Goal: Task Accomplishment & Management: Use online tool/utility

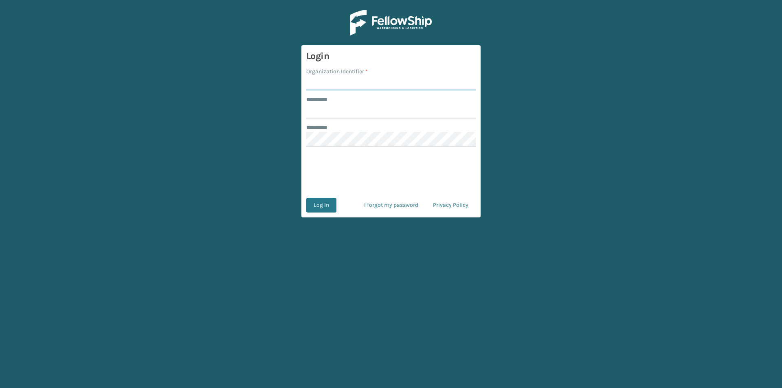
click at [344, 81] on input "Organization Identifier *" at bounding box center [390, 83] width 169 height 15
type input "FELLOWSHIP - WEST"
click at [322, 112] on input "******** *" at bounding box center [390, 111] width 169 height 15
type input "******"
click at [325, 204] on button "Log In" at bounding box center [321, 205] width 30 height 15
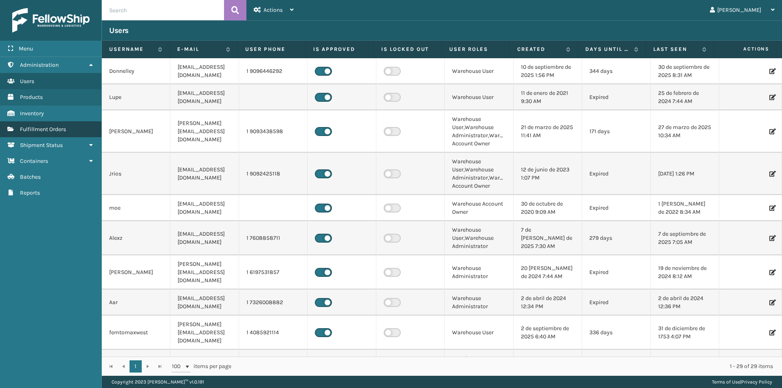
click at [66, 130] on span "Fulfillment Orders" at bounding box center [43, 129] width 46 height 7
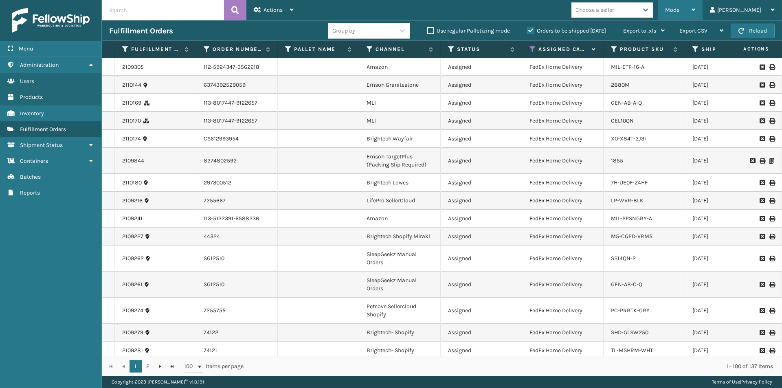
click at [703, 8] on div "Mode Regular Mode Picking Mode Labeling Mode Exit Scan Mode" at bounding box center [680, 10] width 45 height 20
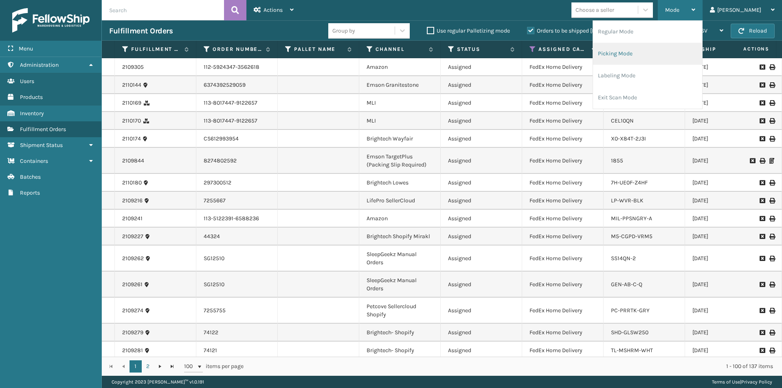
click at [680, 57] on li "Picking Mode" at bounding box center [647, 54] width 109 height 22
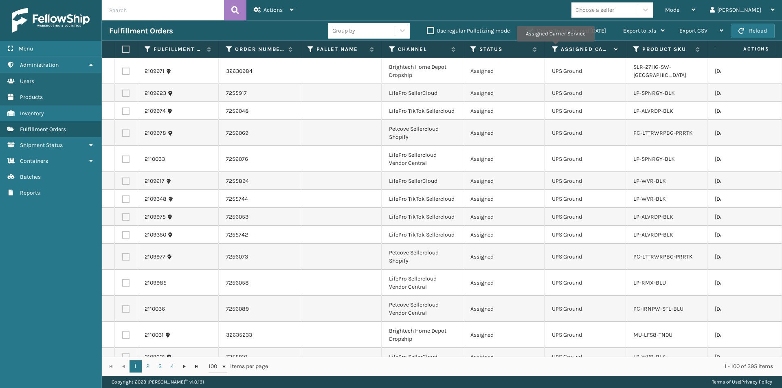
click at [555, 47] on icon at bounding box center [555, 49] width 7 height 7
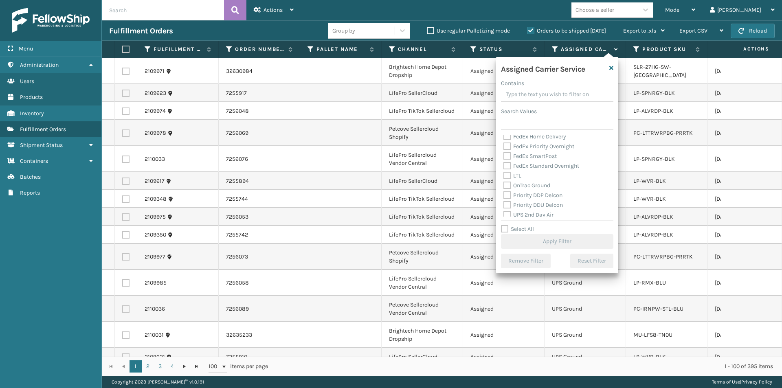
scroll to position [122, 0]
click at [508, 174] on label "UPS 2nd Day Air" at bounding box center [528, 174] width 50 height 7
click at [504, 174] on input "UPS 2nd Day Air" at bounding box center [503, 171] width 0 height 5
checkbox input "true"
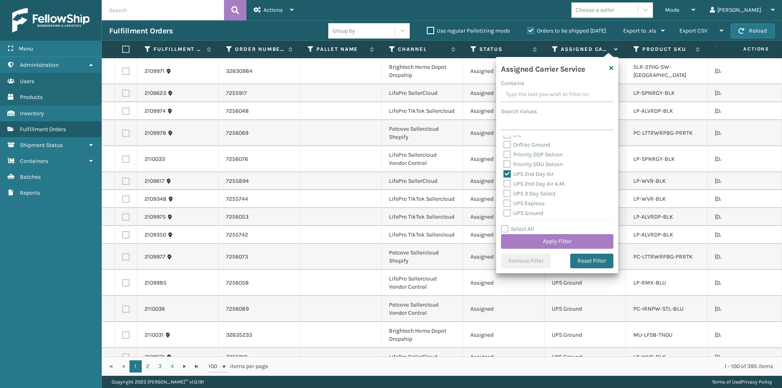
click at [510, 183] on label "UPS 2nd Day Air A.M." at bounding box center [534, 183] width 62 height 7
click at [504, 183] on input "UPS 2nd Day Air A.M." at bounding box center [503, 181] width 0 height 5
checkbox input "true"
click at [507, 162] on label "UPS Express" at bounding box center [523, 162] width 41 height 7
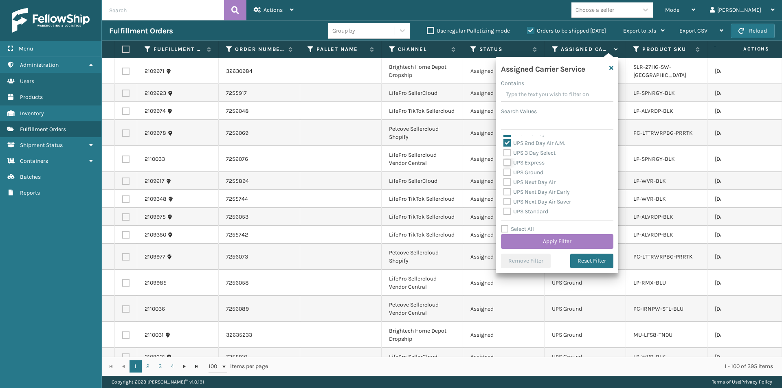
click at [504, 162] on input "UPS Express" at bounding box center [503, 160] width 0 height 5
checkbox input "true"
click at [505, 182] on label "UPS Next Day Air" at bounding box center [529, 182] width 52 height 7
click at [504, 182] on input "UPS Next Day Air" at bounding box center [503, 180] width 0 height 5
checkbox input "true"
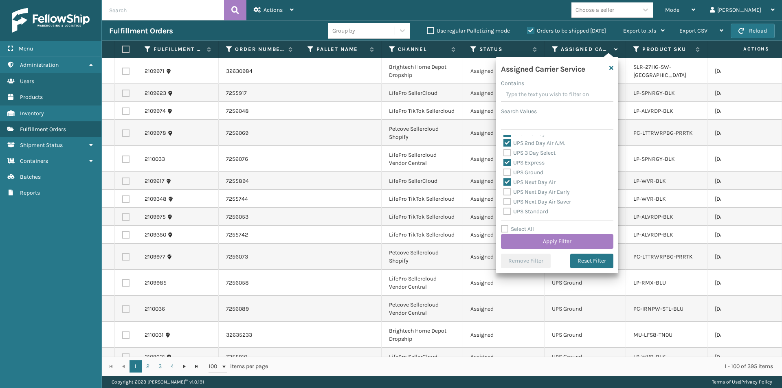
click at [510, 192] on label "UPS Next Day Air Early" at bounding box center [536, 192] width 66 height 7
click at [504, 192] on input "UPS Next Day Air Early" at bounding box center [503, 189] width 0 height 5
checkbox input "true"
click at [508, 202] on label "UPS Next Day Air Saver" at bounding box center [537, 201] width 68 height 7
click at [504, 202] on input "UPS Next Day Air Saver" at bounding box center [503, 199] width 0 height 5
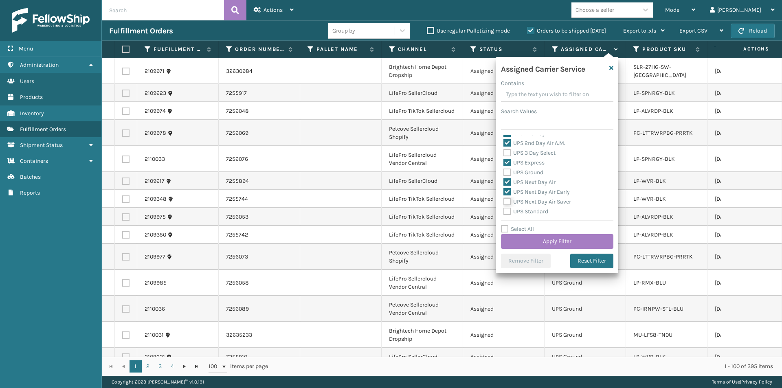
checkbox input "true"
click at [552, 244] on button "Apply Filter" at bounding box center [557, 241] width 112 height 15
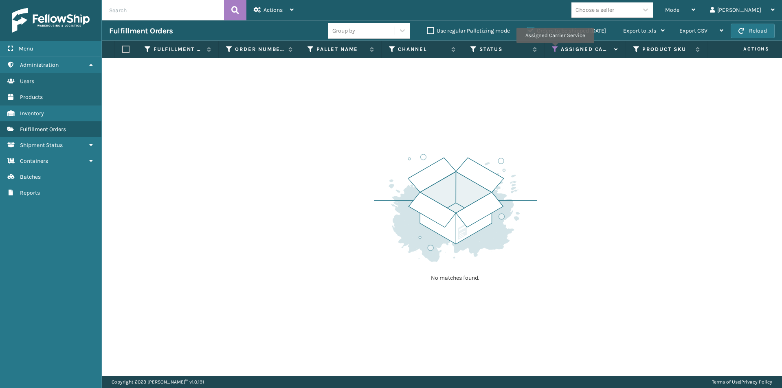
click at [555, 49] on icon at bounding box center [555, 49] width 7 height 7
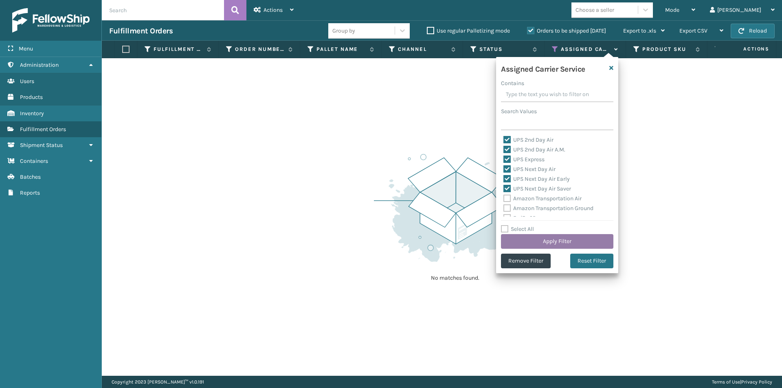
click at [574, 238] on button "Apply Filter" at bounding box center [557, 241] width 112 height 15
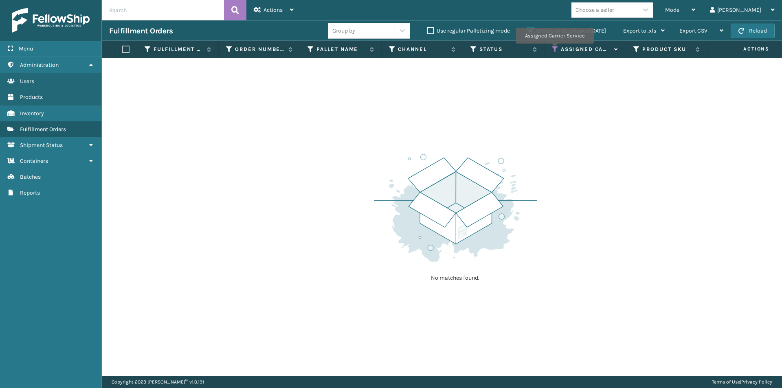
click at [554, 49] on icon at bounding box center [555, 49] width 7 height 7
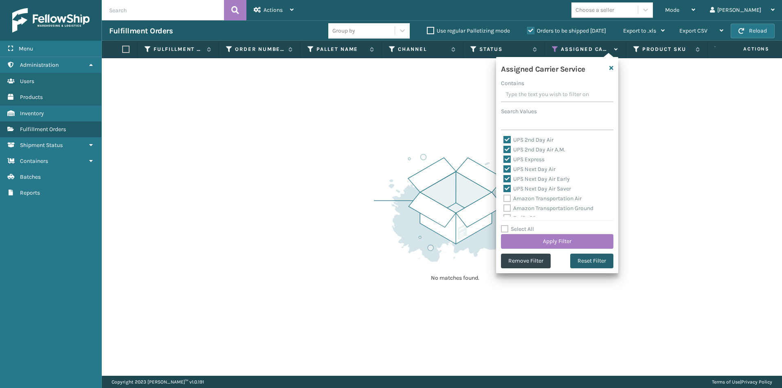
click at [601, 262] on button "Reset Filter" at bounding box center [591, 261] width 43 height 15
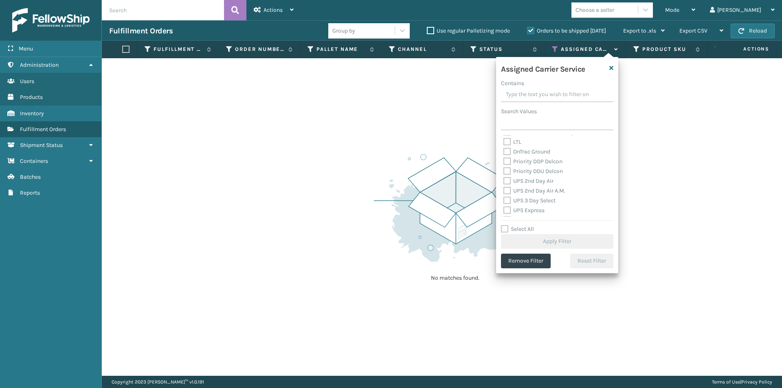
scroll to position [122, 0]
click at [509, 171] on label "UPS 2nd Day Air" at bounding box center [528, 174] width 50 height 7
click at [504, 171] on input "UPS 2nd Day Air" at bounding box center [503, 171] width 0 height 5
checkbox input "true"
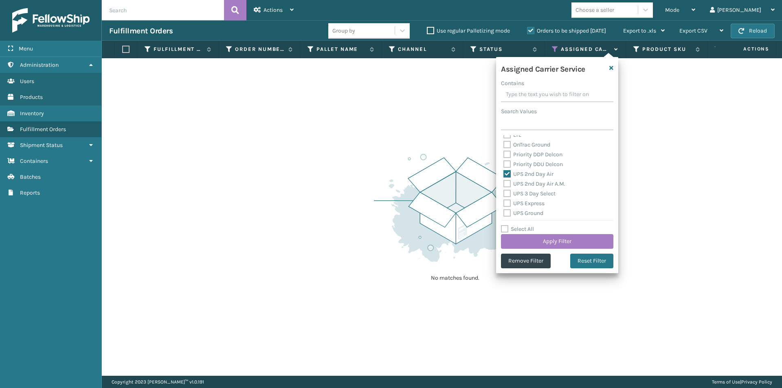
click at [507, 184] on label "UPS 2nd Day Air A.M." at bounding box center [534, 183] width 62 height 7
click at [504, 184] on input "UPS 2nd Day Air A.M." at bounding box center [503, 181] width 0 height 5
checkbox input "true"
click at [508, 191] on label "UPS 3 Day Select" at bounding box center [529, 193] width 52 height 7
click at [504, 191] on input "UPS 3 Day Select" at bounding box center [503, 191] width 0 height 5
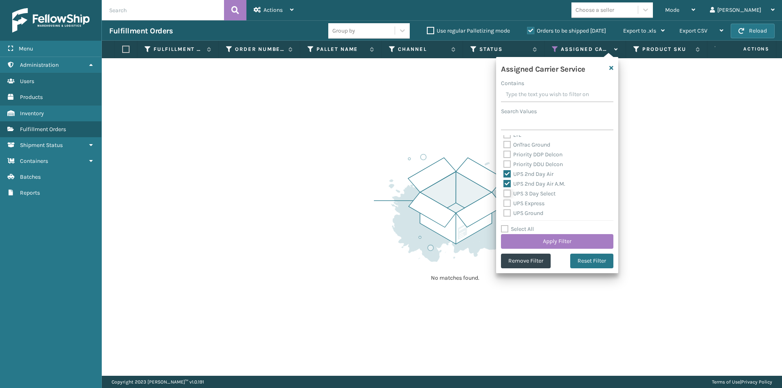
checkbox input "true"
click at [506, 205] on label "UPS Express" at bounding box center [523, 203] width 41 height 7
click at [504, 204] on input "UPS Express" at bounding box center [503, 201] width 0 height 5
checkbox input "true"
click at [507, 210] on label "UPS Ground" at bounding box center [523, 213] width 40 height 7
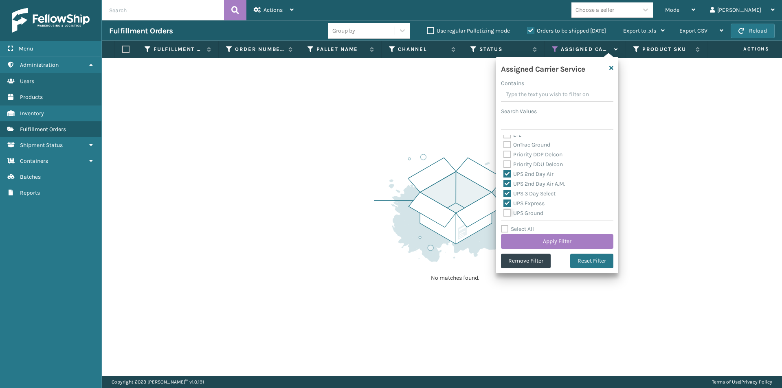
click at [504, 210] on input "UPS Ground" at bounding box center [503, 211] width 0 height 5
checkbox input "true"
click at [506, 182] on label "UPS Next Day Air" at bounding box center [529, 182] width 52 height 7
click at [504, 182] on input "UPS Next Day Air" at bounding box center [503, 180] width 0 height 5
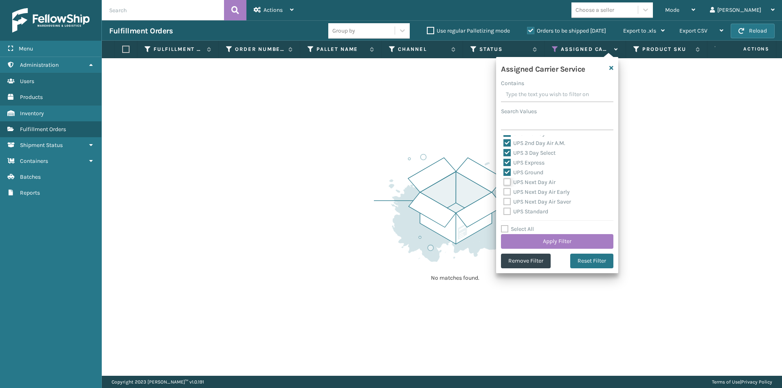
checkbox input "true"
click at [508, 191] on label "UPS Next Day Air Early" at bounding box center [536, 192] width 66 height 7
click at [504, 191] on input "UPS Next Day Air Early" at bounding box center [503, 189] width 0 height 5
checkbox input "true"
click at [508, 201] on label "UPS Next Day Air Saver" at bounding box center [537, 201] width 68 height 7
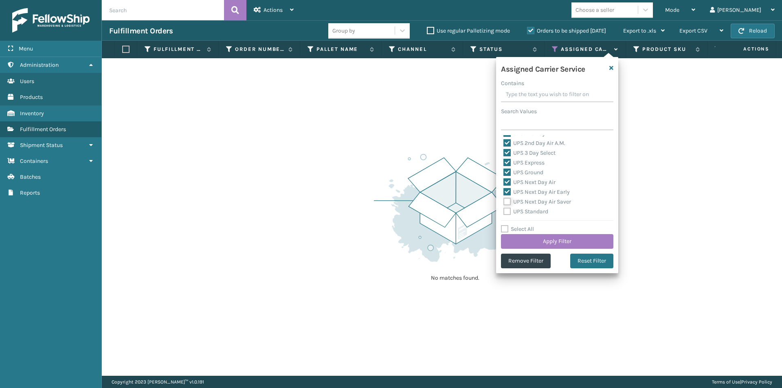
click at [504, 201] on input "UPS Next Day Air Saver" at bounding box center [503, 199] width 0 height 5
checkbox input "true"
click at [507, 210] on label "UPS Standard" at bounding box center [525, 211] width 45 height 7
click at [504, 210] on input "UPS Standard" at bounding box center [503, 209] width 0 height 5
checkbox input "true"
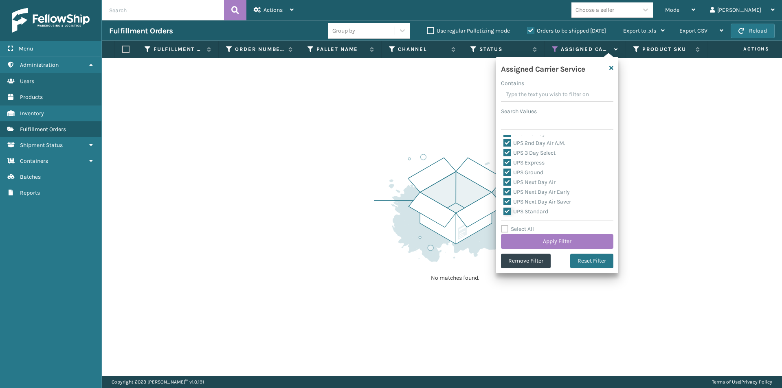
scroll to position [204, 0]
click at [507, 178] on label "UPS SurePost 1LB or Greater" at bounding box center [543, 180] width 80 height 7
click at [504, 178] on input "UPS SurePost 1LB or Greater" at bounding box center [503, 178] width 0 height 5
checkbox input "true"
click at [583, 242] on button "Apply Filter" at bounding box center [557, 241] width 112 height 15
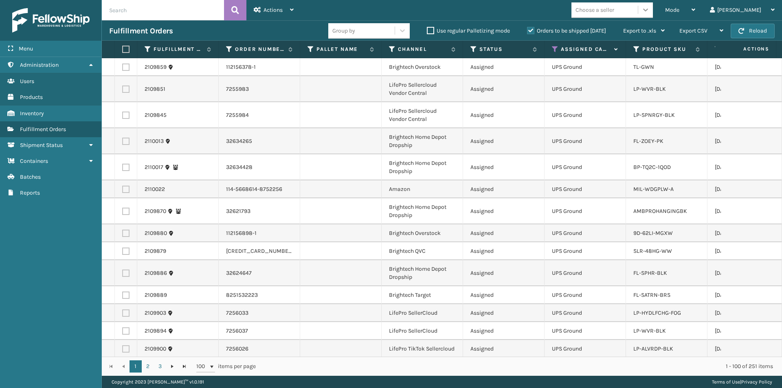
click at [650, 8] on icon at bounding box center [646, 10] width 8 height 8
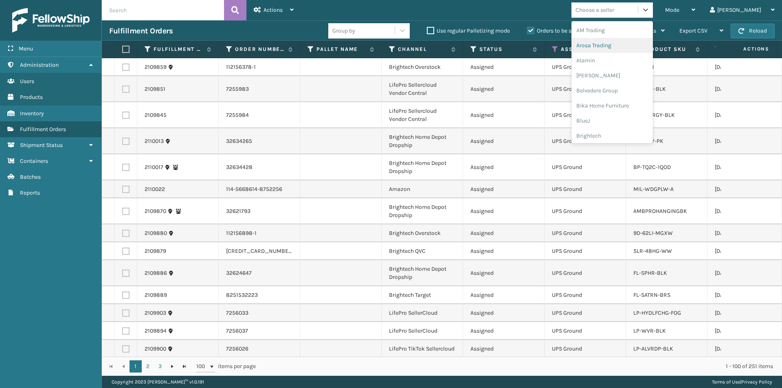
click at [627, 50] on div "Arosa Trading" at bounding box center [612, 45] width 81 height 15
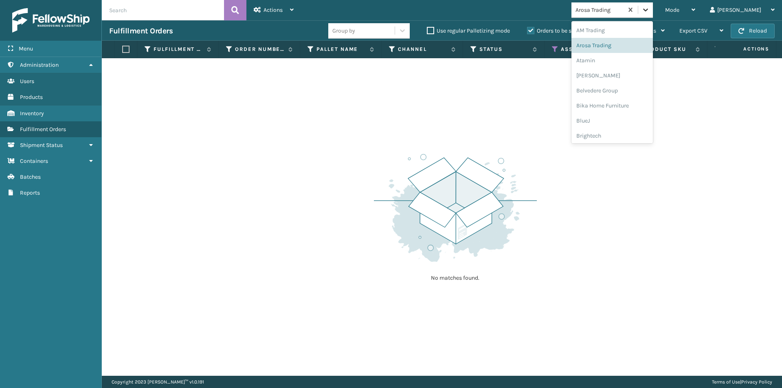
click at [653, 16] on div at bounding box center [645, 9] width 15 height 15
click at [632, 62] on div "Atamin" at bounding box center [612, 60] width 81 height 15
click at [650, 11] on icon at bounding box center [646, 10] width 8 height 8
click at [627, 77] on div "[PERSON_NAME]" at bounding box center [612, 75] width 81 height 15
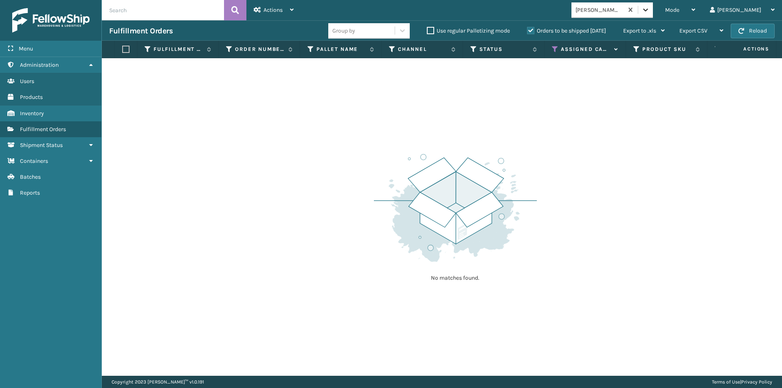
click at [650, 11] on icon at bounding box center [646, 10] width 8 height 8
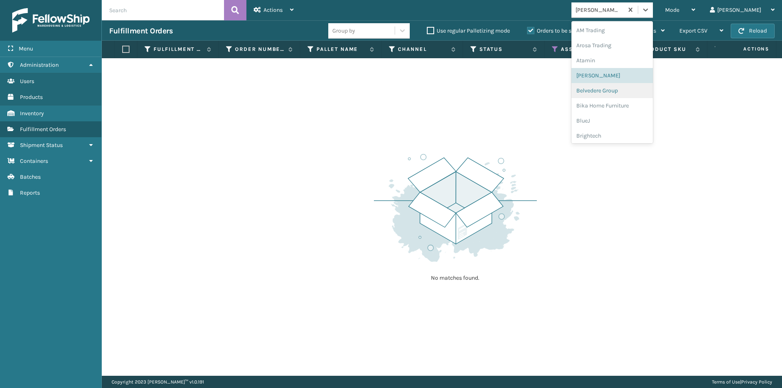
click at [633, 93] on div "Belvedere Group" at bounding box center [612, 90] width 81 height 15
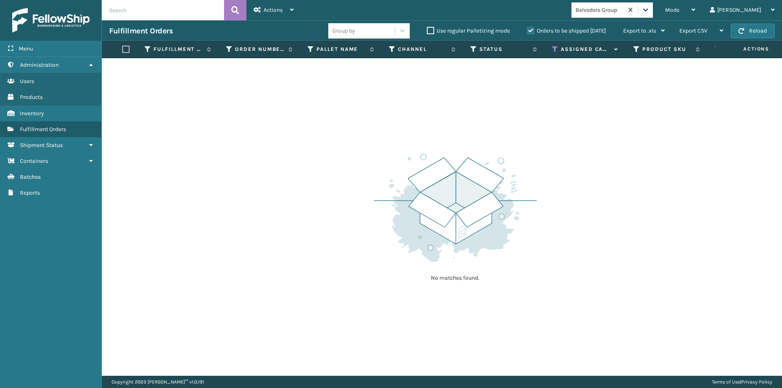
click at [650, 12] on icon at bounding box center [646, 10] width 8 height 8
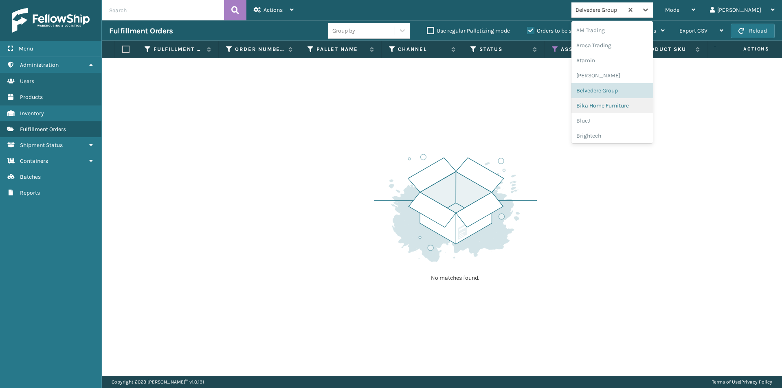
click at [624, 105] on div "Bika Home Furniture" at bounding box center [612, 105] width 81 height 15
click at [653, 14] on div at bounding box center [645, 9] width 15 height 15
click at [618, 121] on div "BlueJ" at bounding box center [612, 120] width 81 height 15
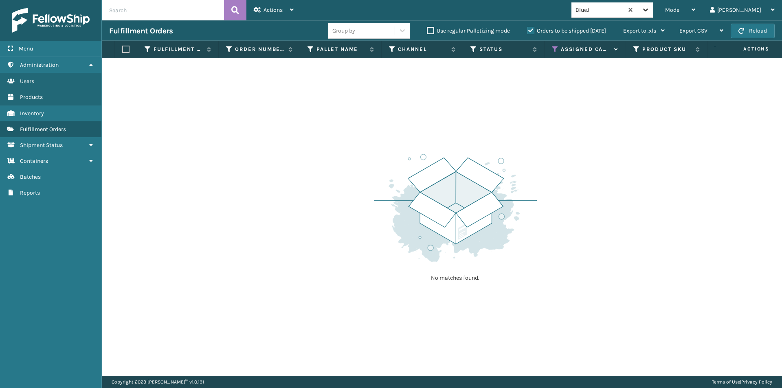
click at [650, 12] on icon at bounding box center [646, 10] width 8 height 8
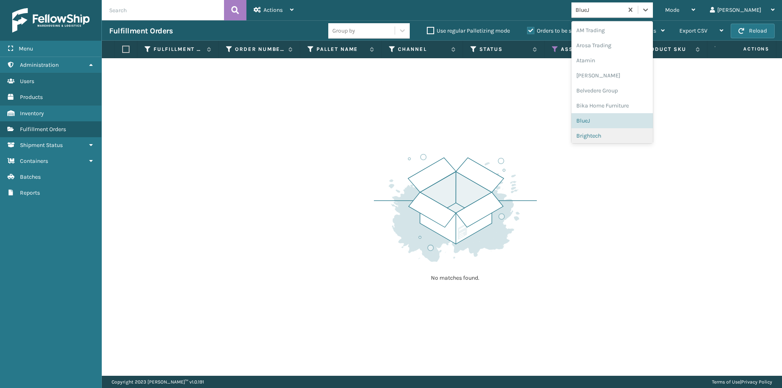
click at [628, 136] on div "Brightech" at bounding box center [612, 135] width 81 height 15
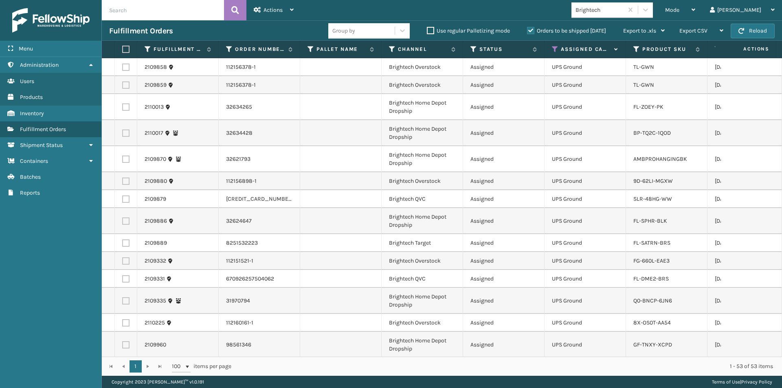
click at [125, 48] on label at bounding box center [124, 49] width 5 height 7
click at [123, 48] on input "checkbox" at bounding box center [122, 49] width 0 height 5
checkbox input "true"
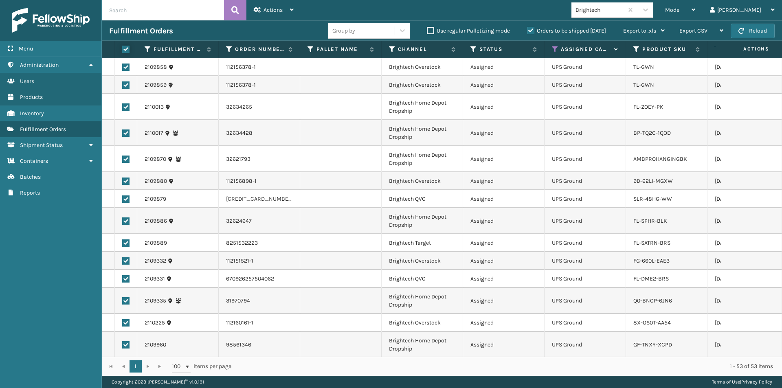
checkbox input "true"
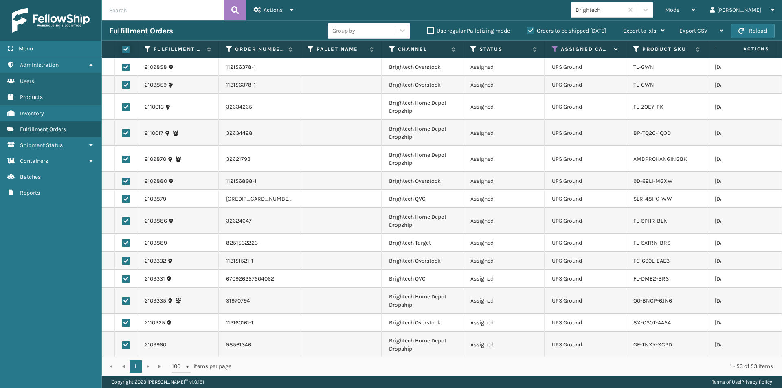
checkbox input "true"
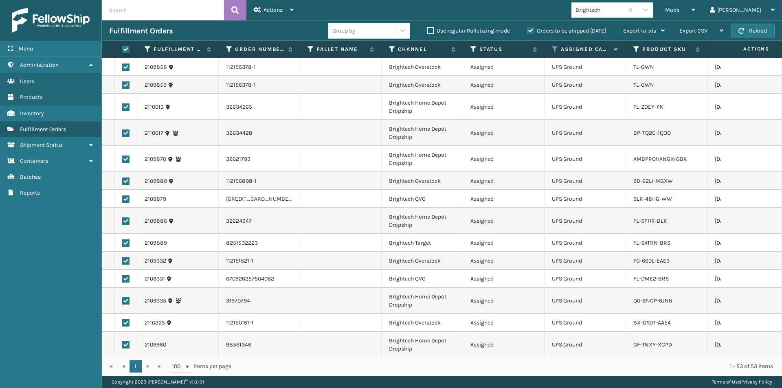
checkbox input "true"
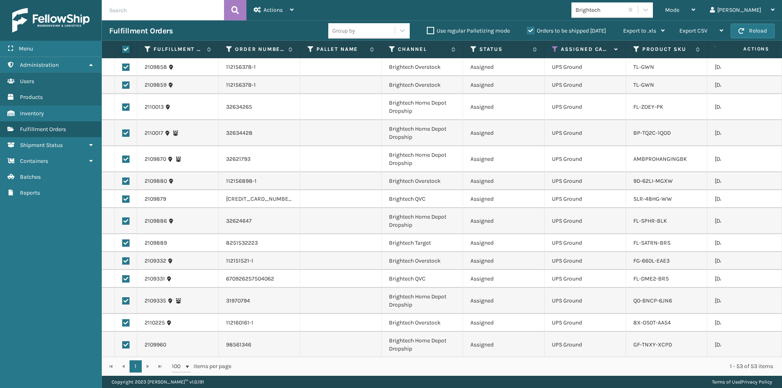
checkbox input "true"
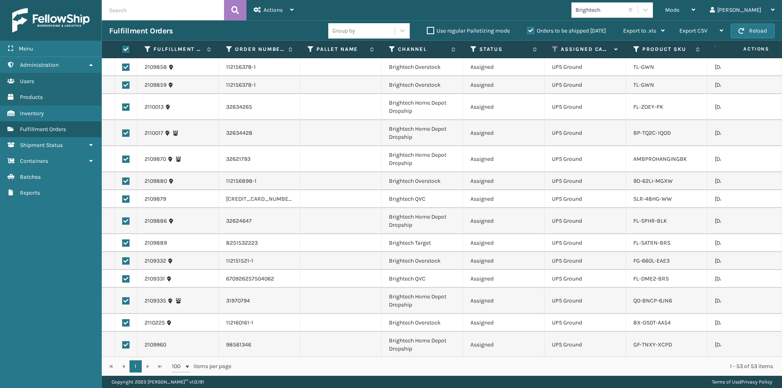
checkbox input "true"
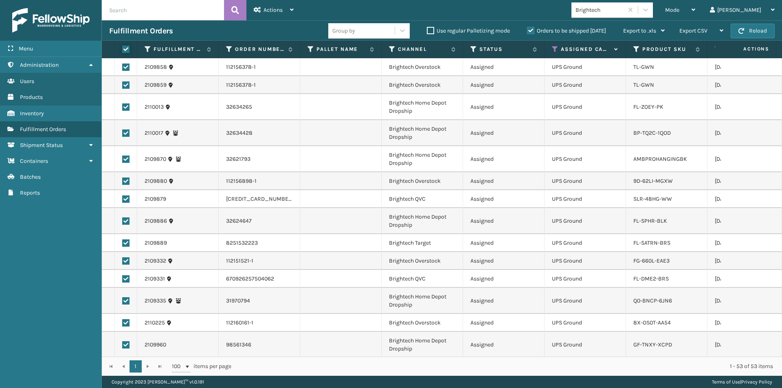
checkbox input "true"
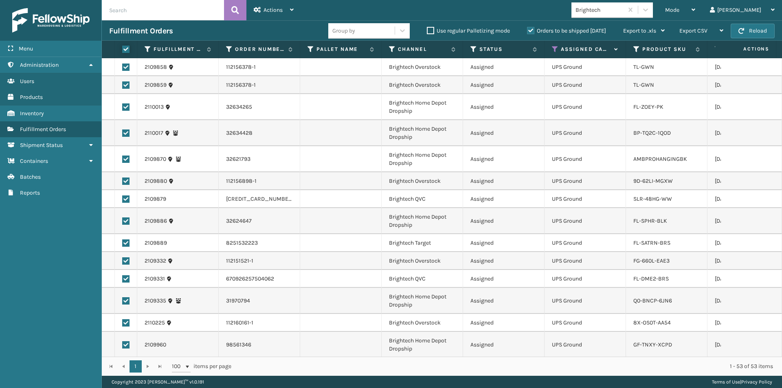
checkbox input "true"
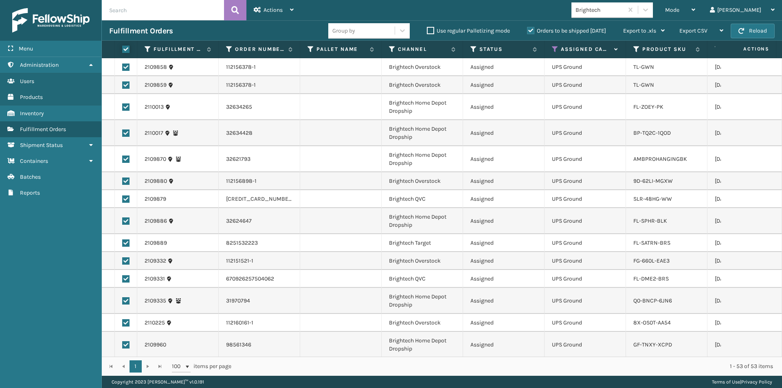
checkbox input "true"
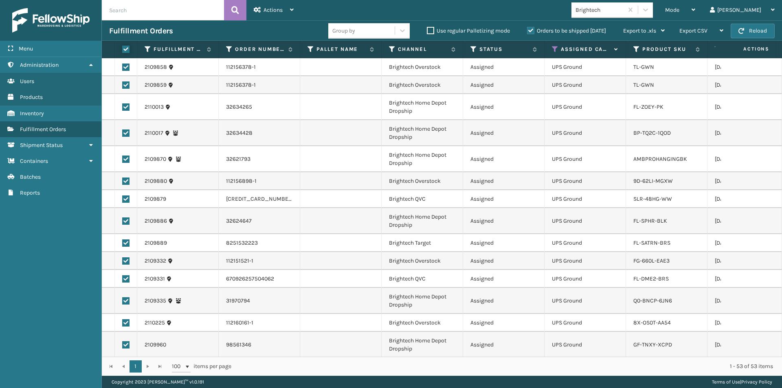
checkbox input "true"
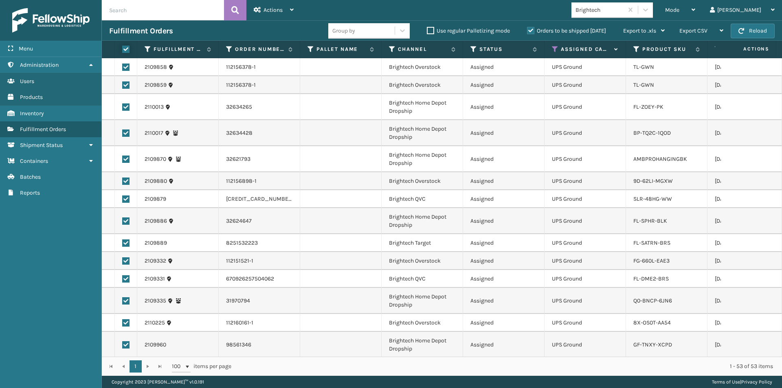
checkbox input "true"
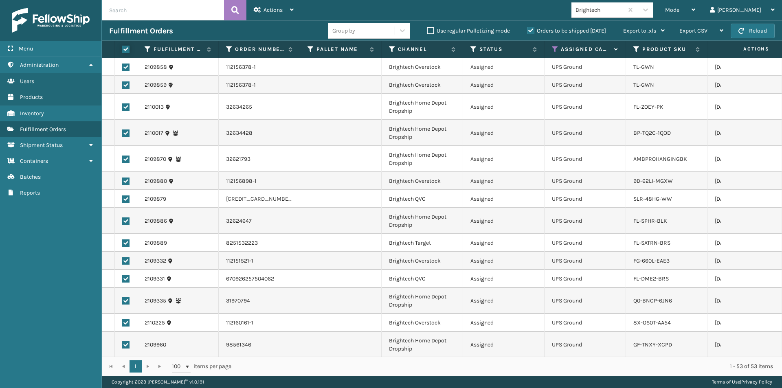
checkbox input "true"
click at [293, 11] on icon at bounding box center [292, 10] width 4 height 6
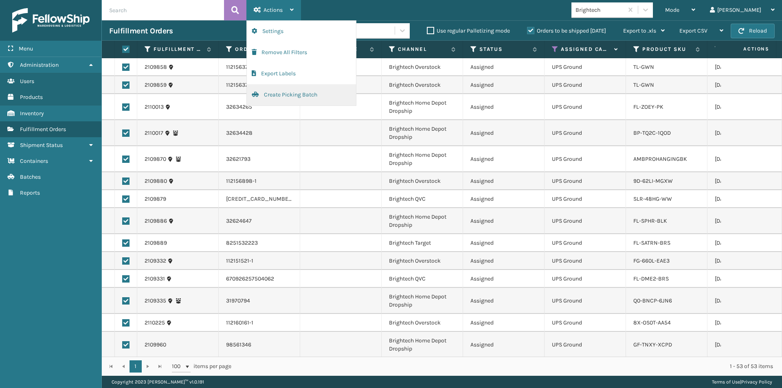
click at [293, 97] on button "Create Picking Batch" at bounding box center [301, 94] width 109 height 21
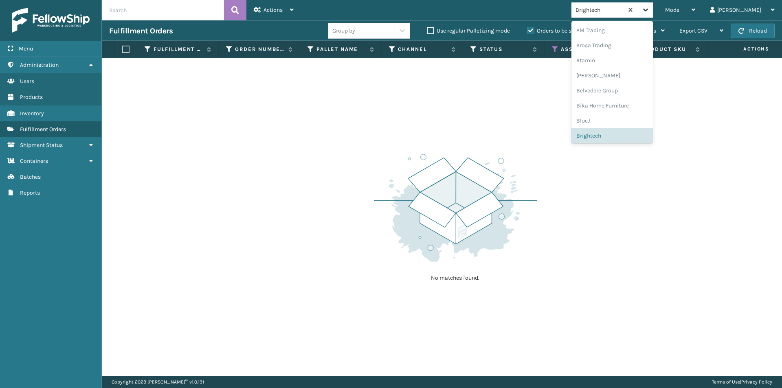
click at [650, 10] on icon at bounding box center [646, 10] width 8 height 8
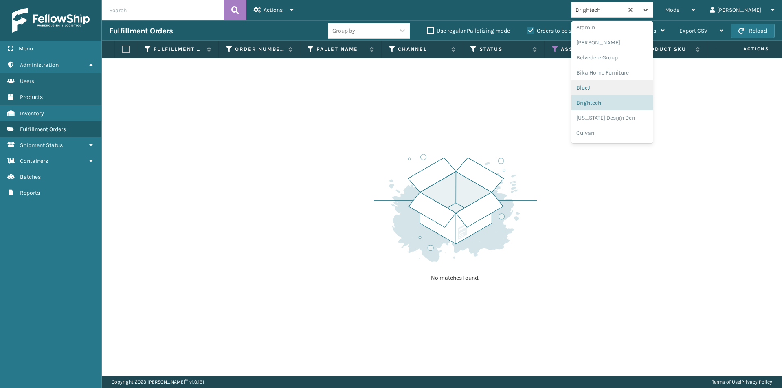
scroll to position [46, 0]
click at [632, 77] on div "BlueJ" at bounding box center [612, 75] width 81 height 15
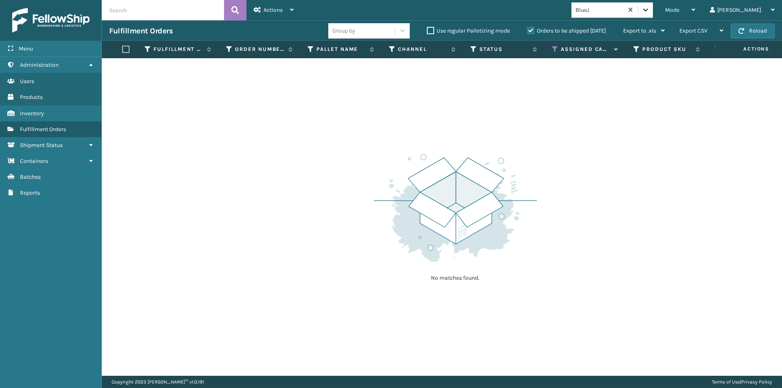
drag, startPoint x: 674, startPoint y: 11, endPoint x: 675, endPoint y: 18, distance: 7.3
click at [650, 11] on icon at bounding box center [646, 10] width 8 height 8
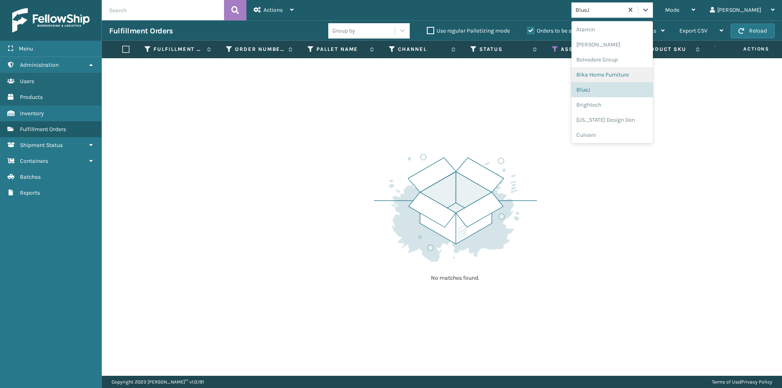
scroll to position [81, 0]
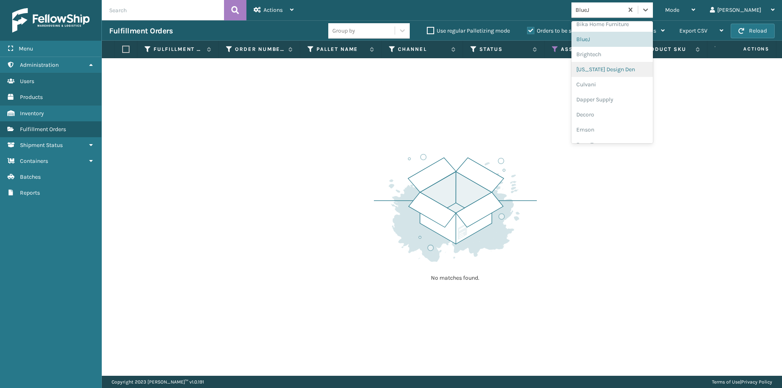
click at [630, 72] on div "[US_STATE] Design Den" at bounding box center [612, 69] width 81 height 15
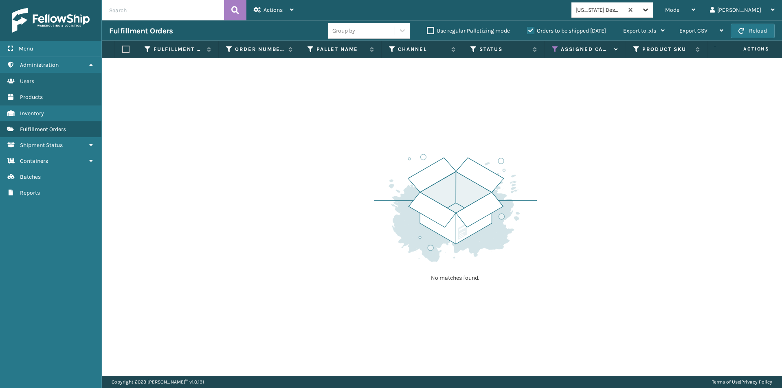
click at [650, 9] on icon at bounding box center [646, 10] width 8 height 8
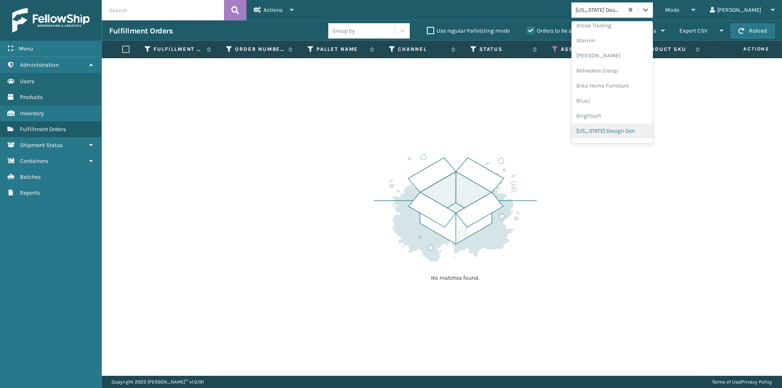
scroll to position [61, 0]
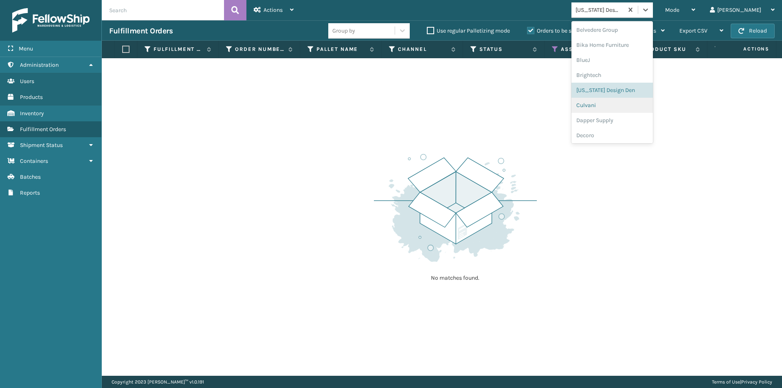
click at [618, 101] on div "Culvani" at bounding box center [612, 105] width 81 height 15
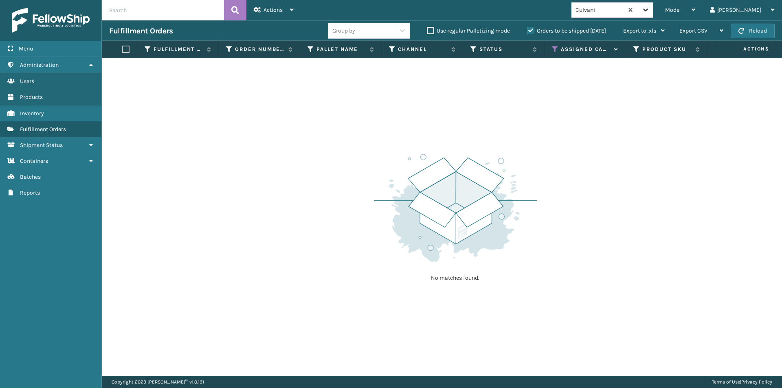
click at [650, 13] on icon at bounding box center [646, 10] width 8 height 8
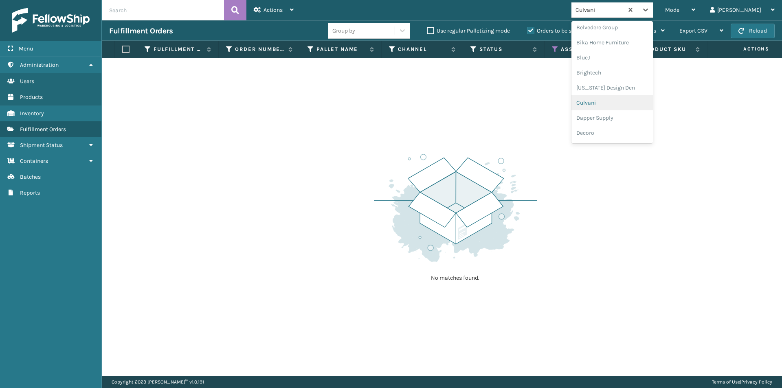
scroll to position [76, 0]
click at [624, 103] on div "Dapper Supply" at bounding box center [612, 105] width 81 height 15
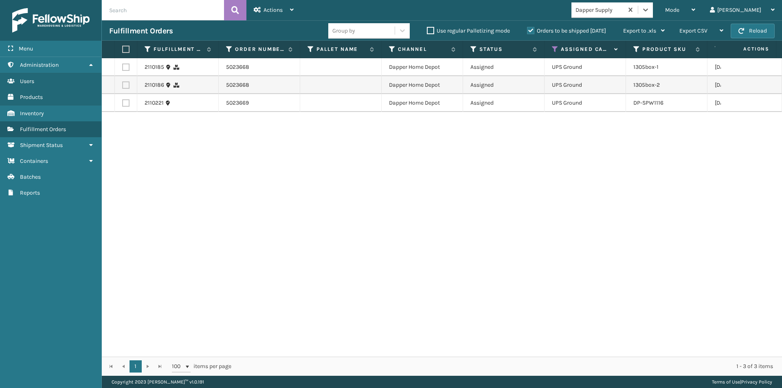
click at [126, 48] on label at bounding box center [124, 49] width 5 height 7
click at [123, 48] on input "checkbox" at bounding box center [122, 49] width 0 height 5
checkbox input "true"
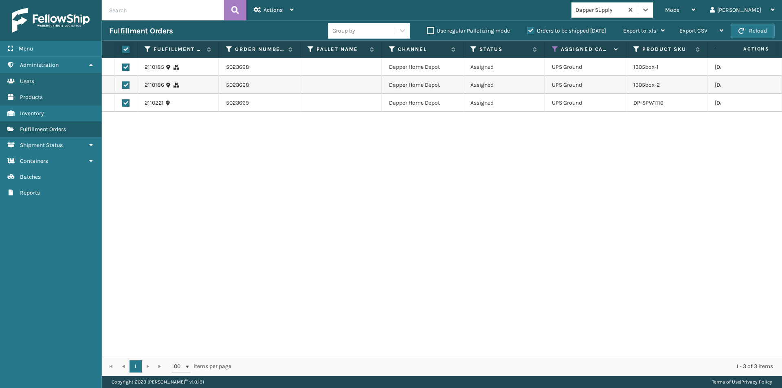
checkbox input "true"
click at [266, 13] on span "Actions" at bounding box center [273, 10] width 19 height 7
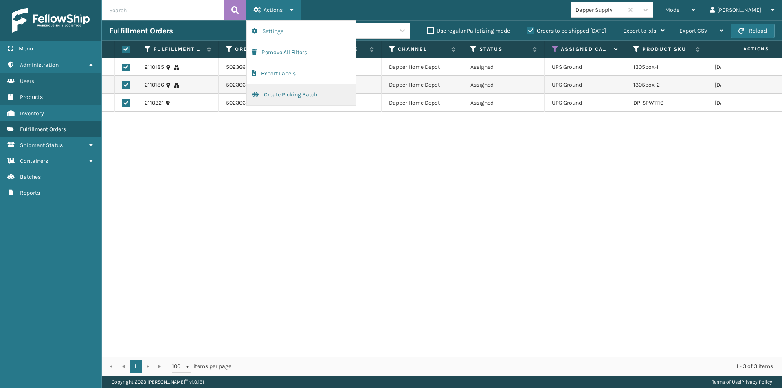
click at [280, 93] on button "Create Picking Batch" at bounding box center [301, 94] width 109 height 21
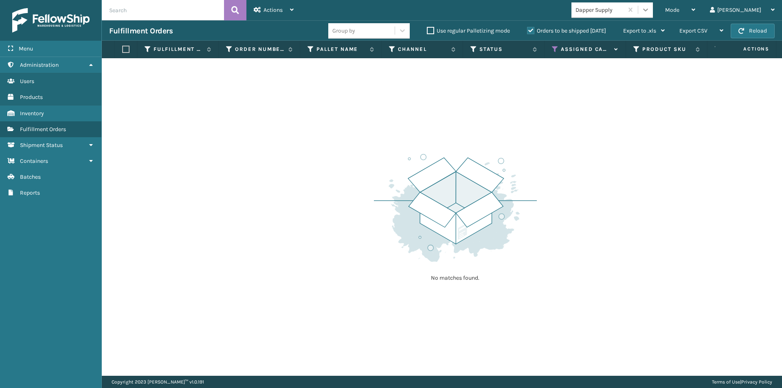
click at [650, 13] on icon at bounding box center [646, 10] width 8 height 8
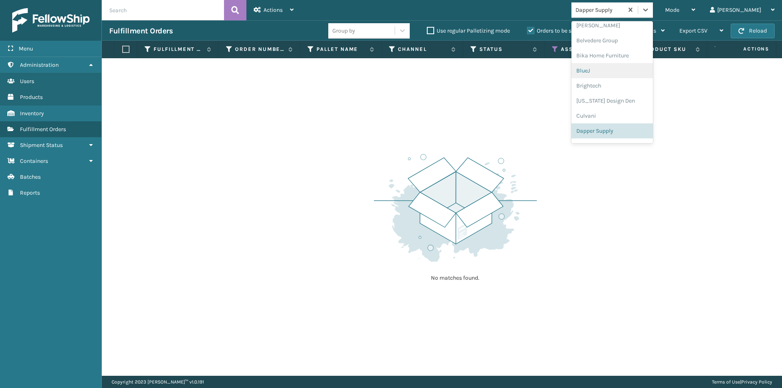
scroll to position [91, 0]
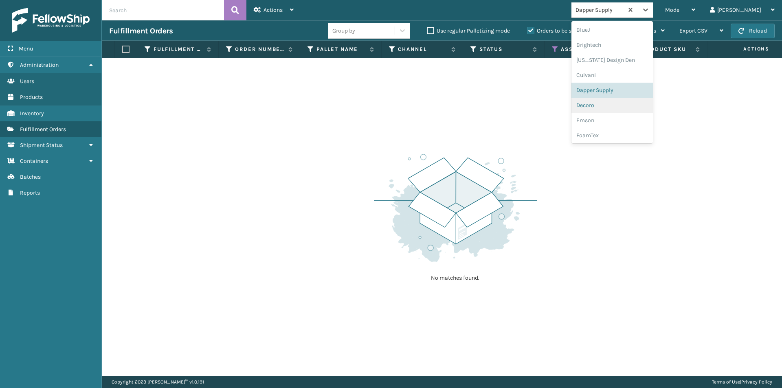
click at [631, 108] on div "Decoro" at bounding box center [612, 105] width 81 height 15
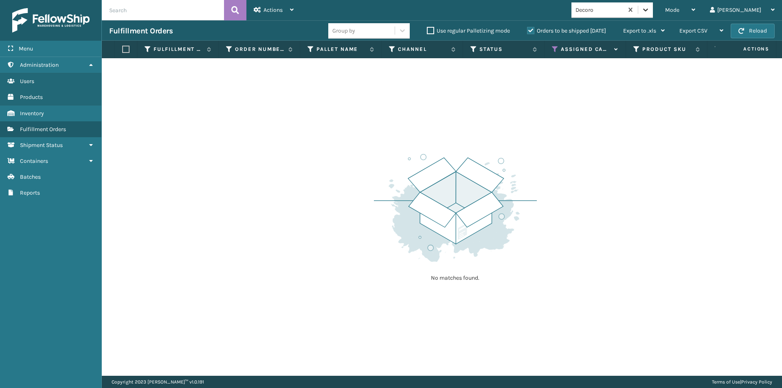
click at [650, 11] on icon at bounding box center [646, 10] width 8 height 8
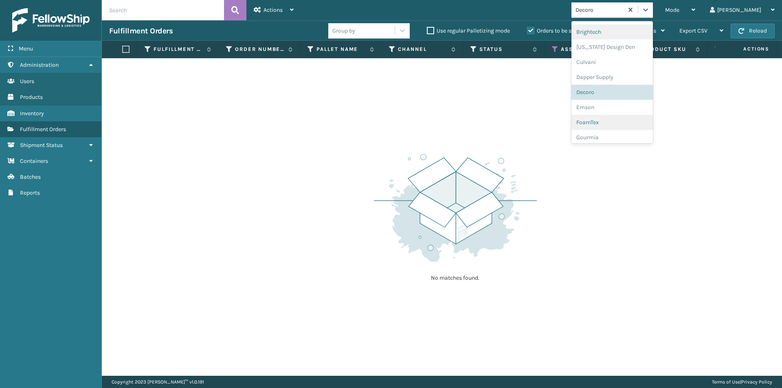
scroll to position [147, 0]
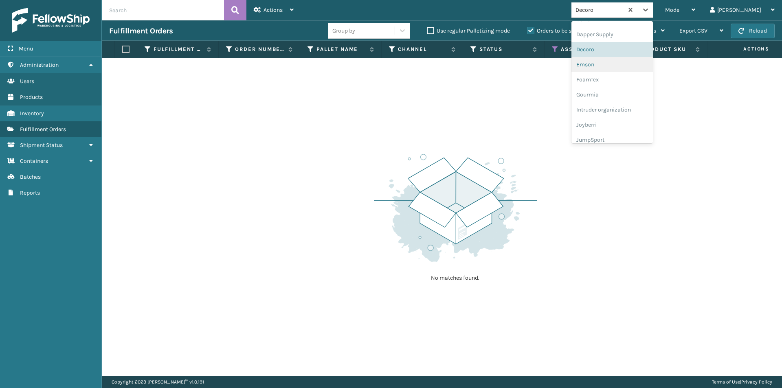
click at [623, 69] on div "Emson" at bounding box center [612, 64] width 81 height 15
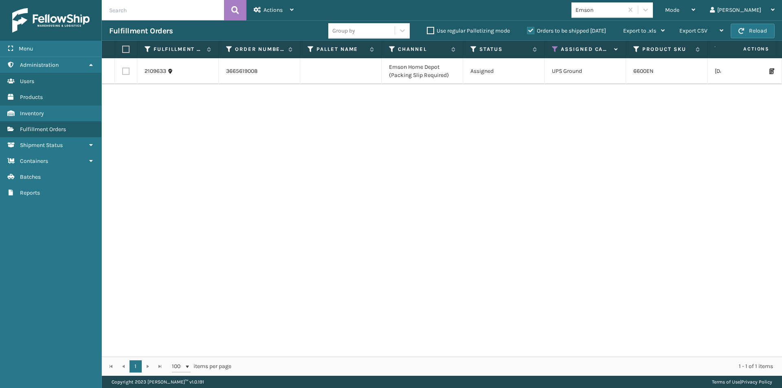
click at [126, 51] on label at bounding box center [124, 49] width 5 height 7
click at [123, 51] on input "checkbox" at bounding box center [122, 49] width 0 height 5
checkbox input "true"
click at [280, 13] on span "Actions" at bounding box center [273, 10] width 19 height 7
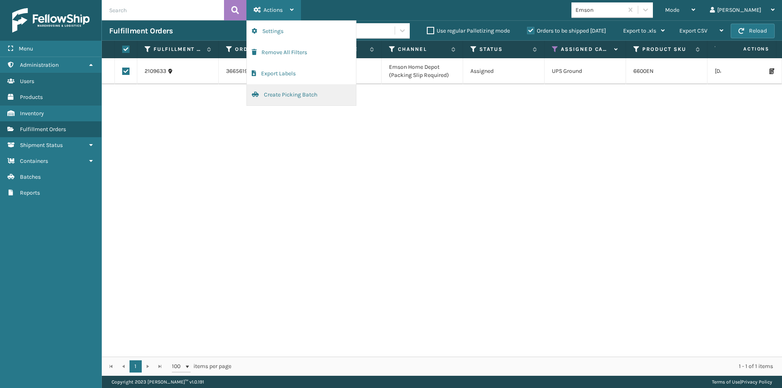
click at [293, 98] on button "Create Picking Batch" at bounding box center [301, 94] width 109 height 21
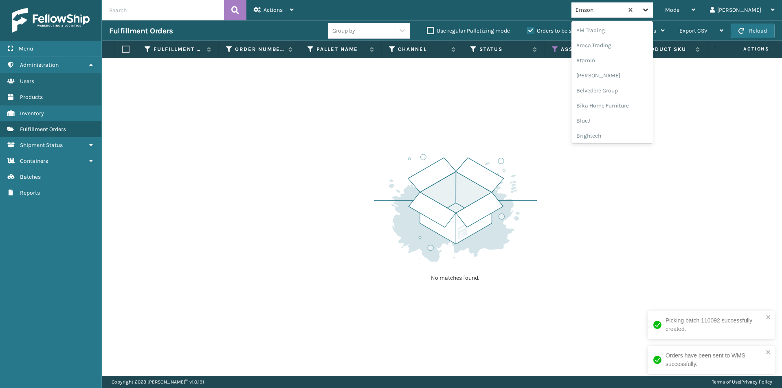
click at [650, 10] on icon at bounding box center [646, 10] width 8 height 8
click at [628, 102] on div "FoamTex" at bounding box center [612, 105] width 81 height 15
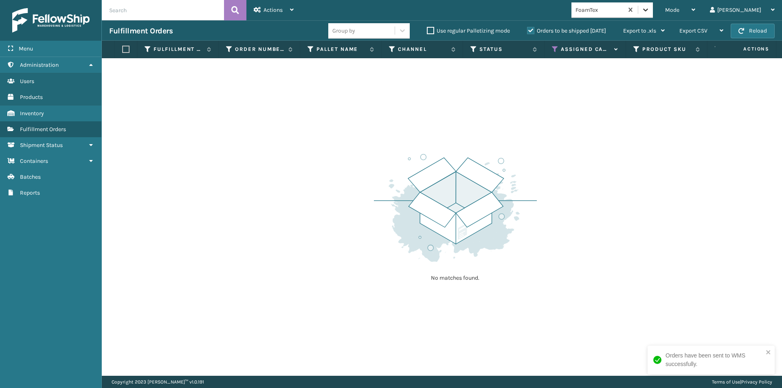
click at [648, 10] on icon at bounding box center [645, 10] width 5 height 3
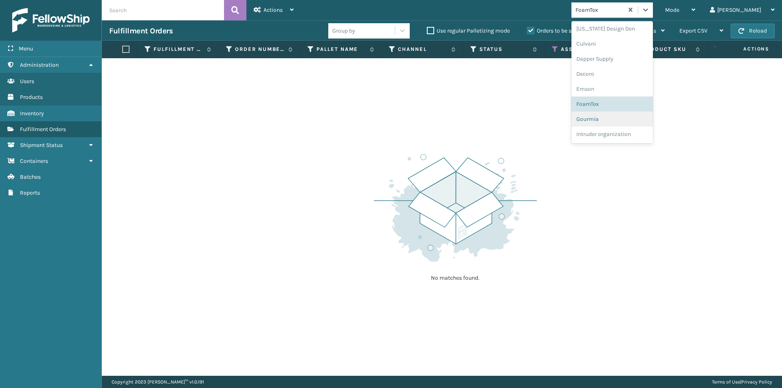
scroll to position [136, 0]
click at [629, 105] on div "Gourmia" at bounding box center [612, 105] width 81 height 15
click at [650, 10] on icon at bounding box center [646, 10] width 8 height 8
click at [625, 114] on div "Intruder organization" at bounding box center [612, 113] width 81 height 15
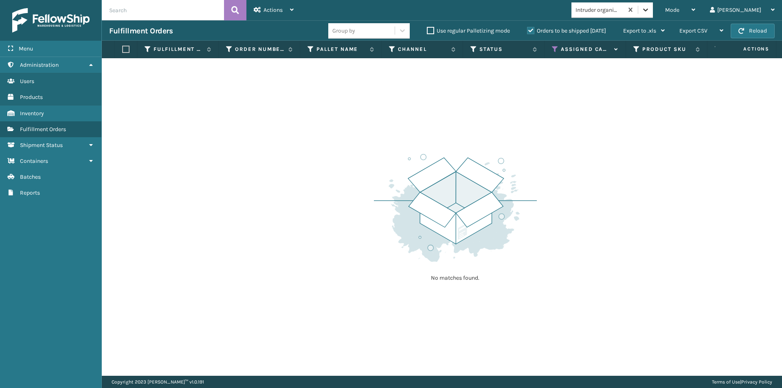
click at [653, 15] on div at bounding box center [645, 9] width 15 height 15
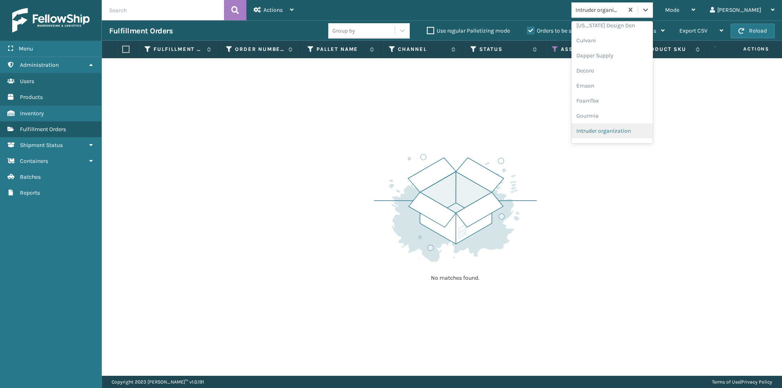
scroll to position [166, 0]
click at [622, 107] on div "Joyberri" at bounding box center [612, 105] width 81 height 15
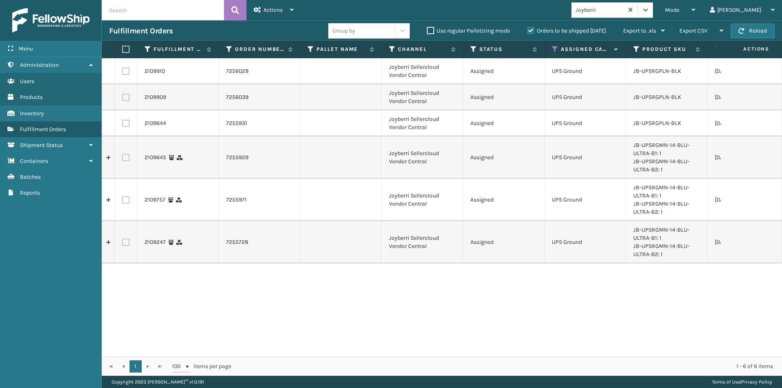
click at [126, 49] on label at bounding box center [124, 49] width 5 height 7
click at [123, 49] on input "checkbox" at bounding box center [122, 49] width 0 height 5
checkbox input "true"
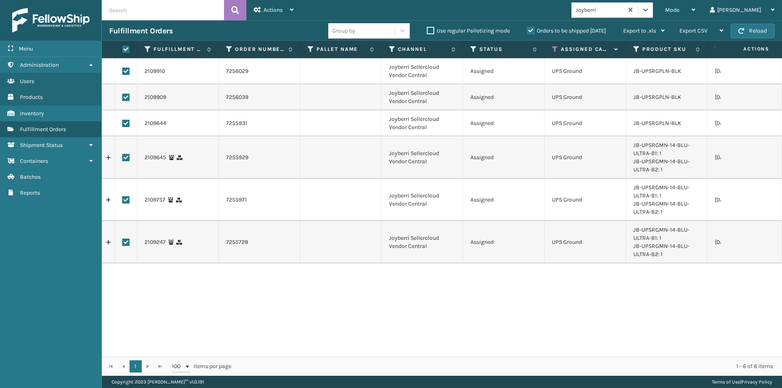
checkbox input "true"
click at [292, 8] on icon at bounding box center [292, 10] width 4 height 6
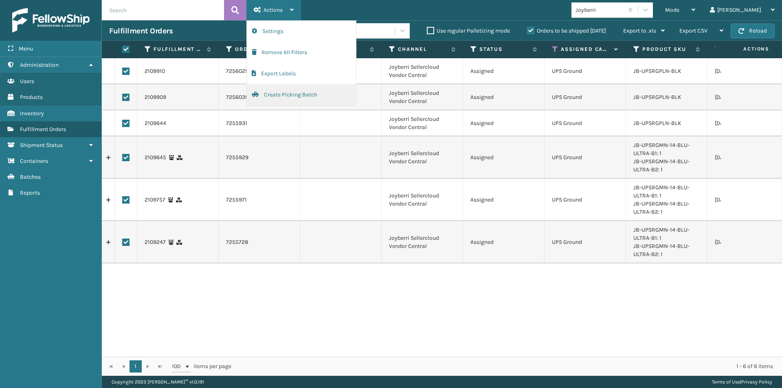
click at [292, 92] on button "Create Picking Batch" at bounding box center [301, 94] width 109 height 21
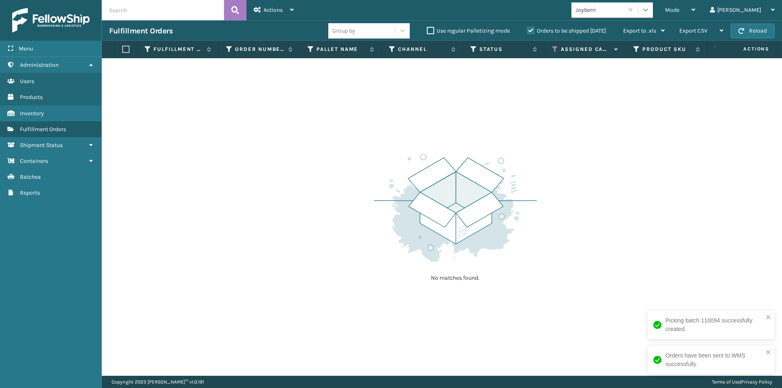
click at [648, 11] on icon at bounding box center [645, 10] width 5 height 3
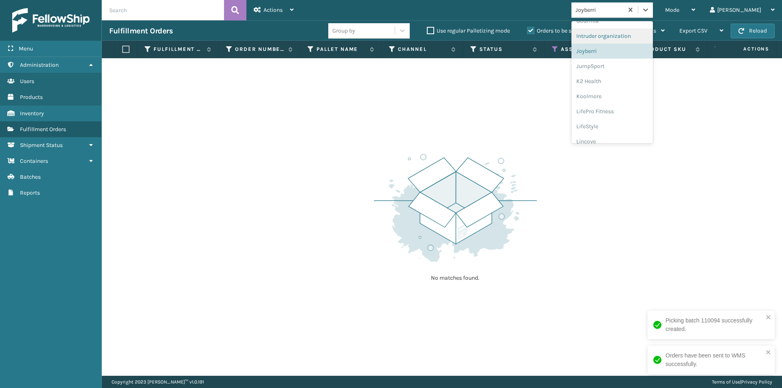
scroll to position [222, 0]
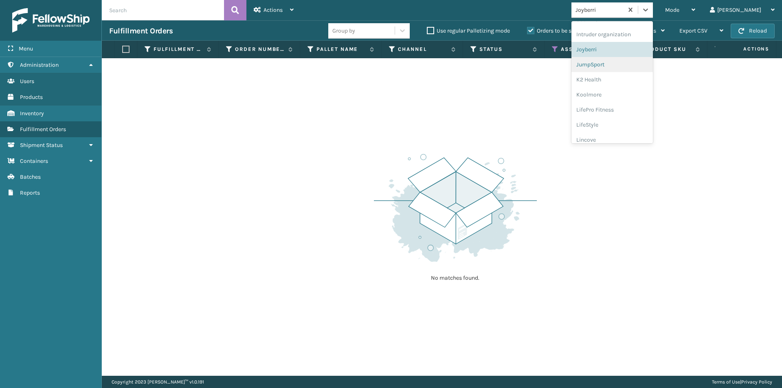
click at [634, 66] on div "JumpSport" at bounding box center [612, 64] width 81 height 15
click at [650, 10] on icon at bounding box center [646, 10] width 8 height 8
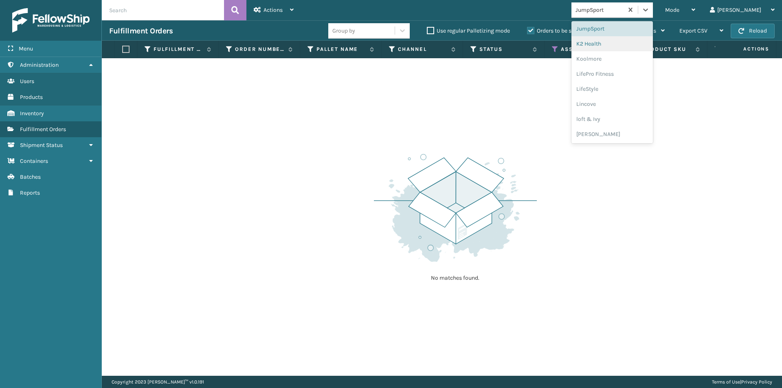
click at [629, 48] on div "K2 Health" at bounding box center [612, 43] width 81 height 15
click at [653, 14] on div at bounding box center [645, 9] width 15 height 15
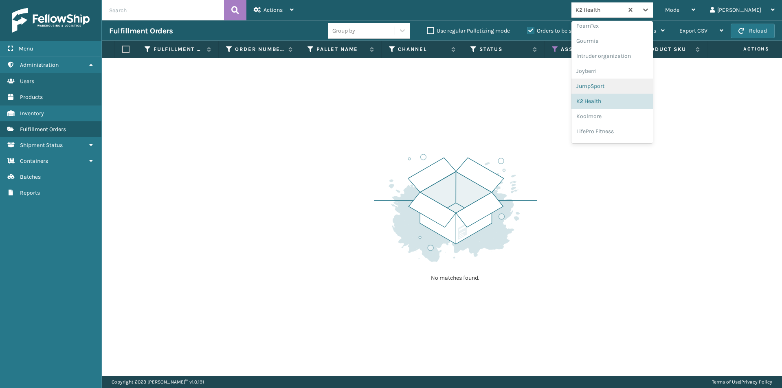
scroll to position [211, 0]
click at [629, 105] on div "Koolmore" at bounding box center [612, 105] width 81 height 15
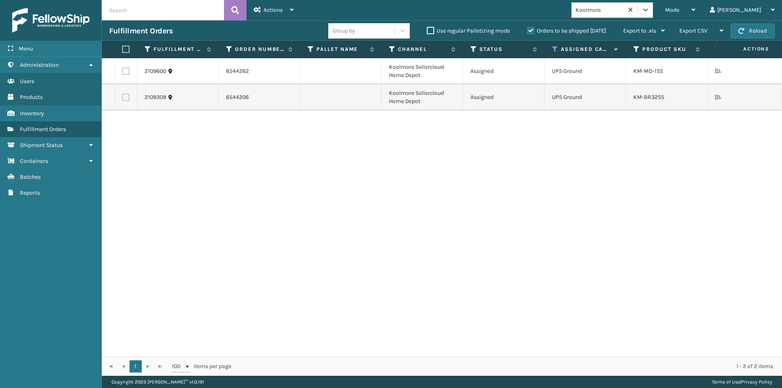
click at [122, 51] on th at bounding box center [126, 50] width 22 height 18
click at [125, 49] on label at bounding box center [124, 49] width 5 height 7
click at [123, 49] on input "checkbox" at bounding box center [122, 49] width 0 height 5
checkbox input "true"
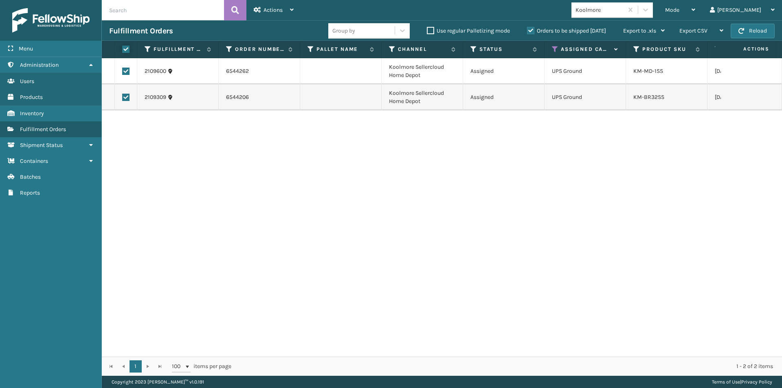
checkbox input "true"
click at [279, 9] on span "Actions" at bounding box center [273, 10] width 19 height 7
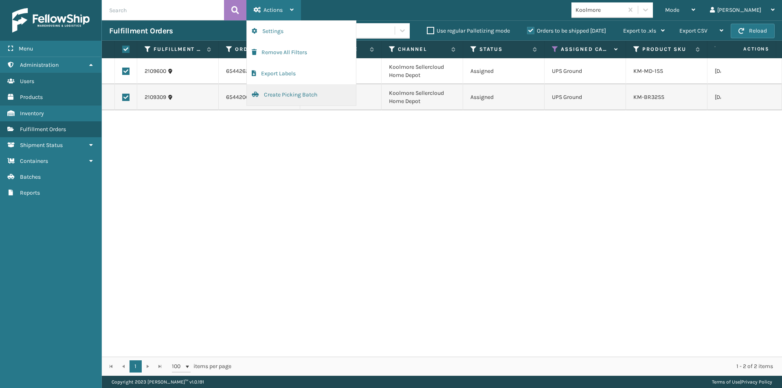
click at [286, 89] on button "Create Picking Batch" at bounding box center [301, 94] width 109 height 21
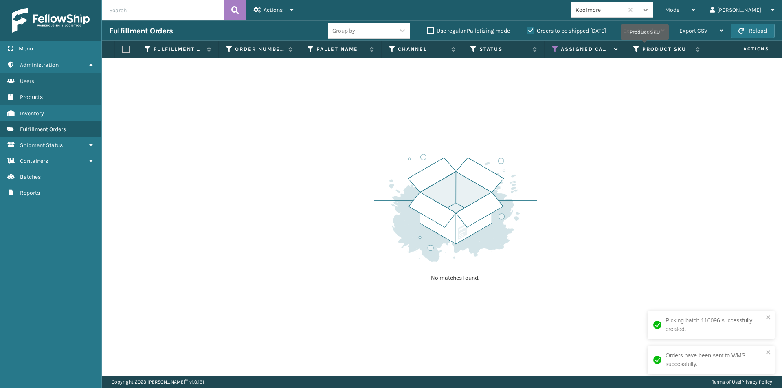
click at [650, 12] on icon at bounding box center [646, 10] width 8 height 8
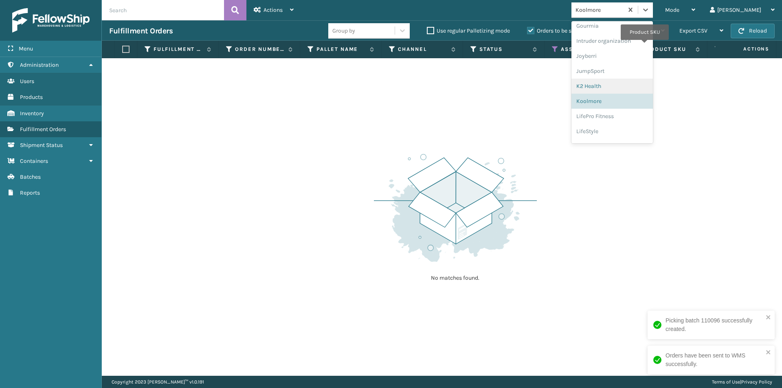
scroll to position [226, 0]
click at [632, 106] on div "LifePro Fitness" at bounding box center [612, 105] width 81 height 15
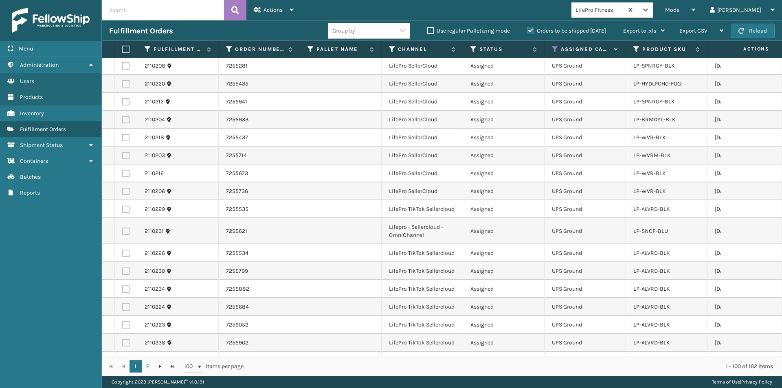
scroll to position [326, 0]
drag, startPoint x: 673, startPoint y: 306, endPoint x: 632, endPoint y: 303, distance: 41.2
click at [632, 303] on td "LP-ALVRD-BLK" at bounding box center [666, 307] width 81 height 18
copy link "LP-ALVRD-BLK"
click at [125, 49] on label at bounding box center [124, 49] width 5 height 7
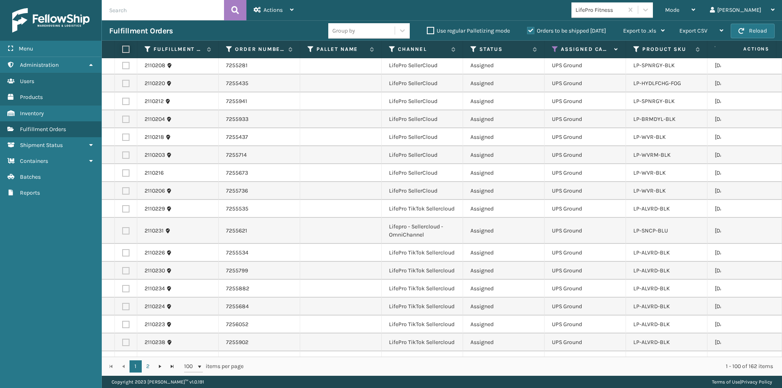
click at [123, 49] on input "checkbox" at bounding box center [122, 49] width 0 height 5
checkbox input "true"
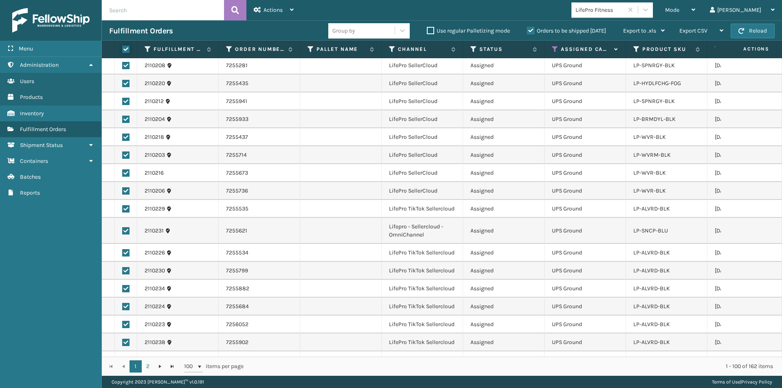
checkbox input "true"
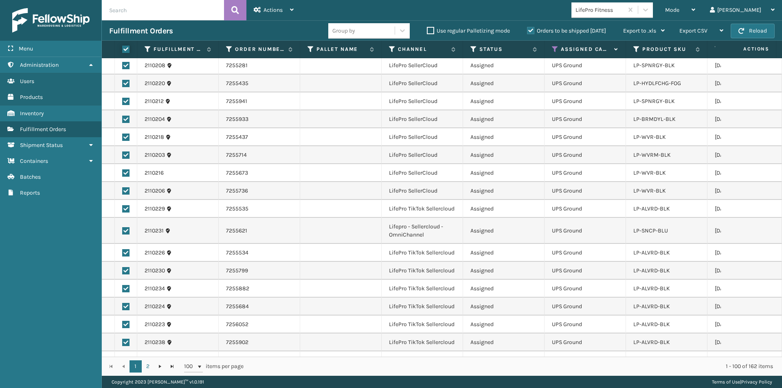
checkbox input "true"
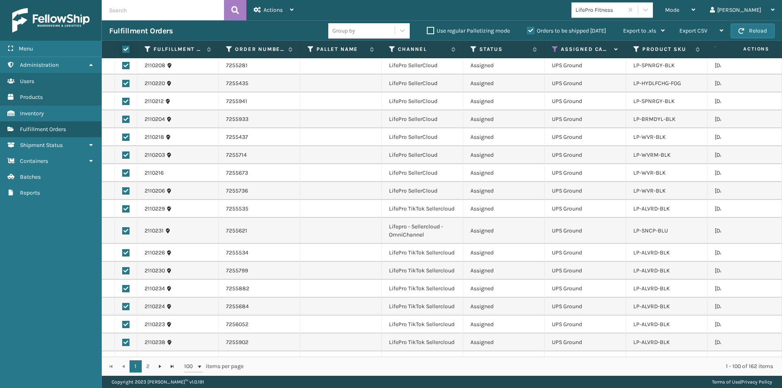
checkbox input "true"
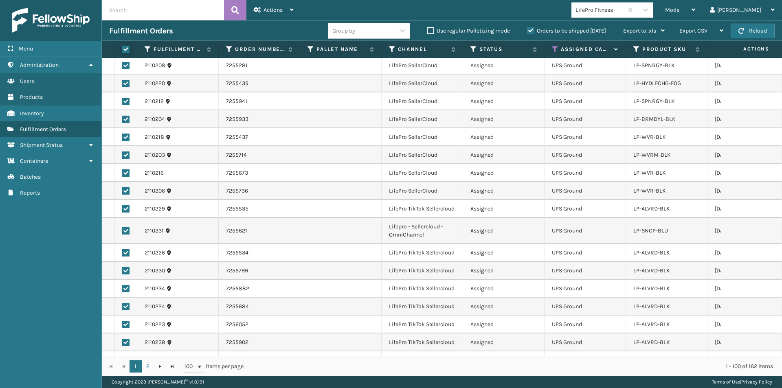
checkbox input "true"
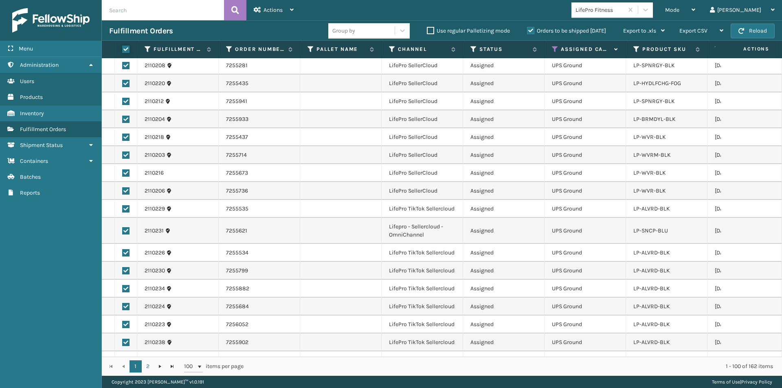
checkbox input "true"
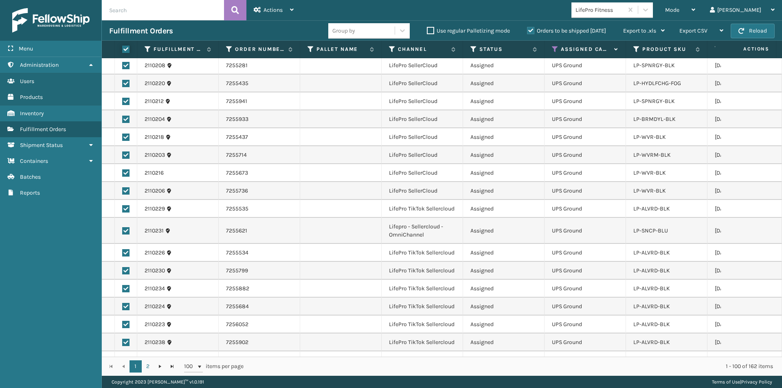
checkbox input "true"
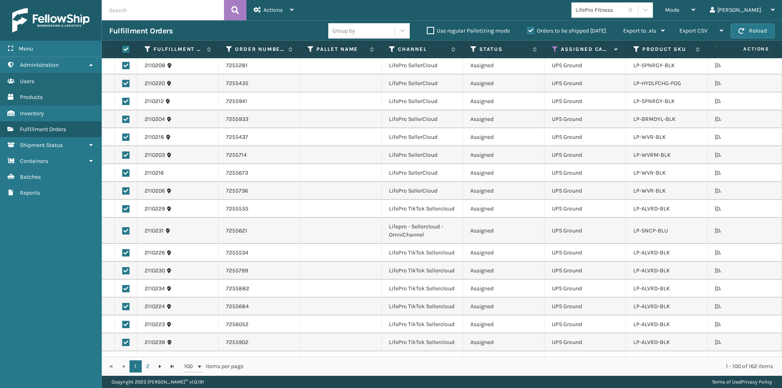
checkbox input "true"
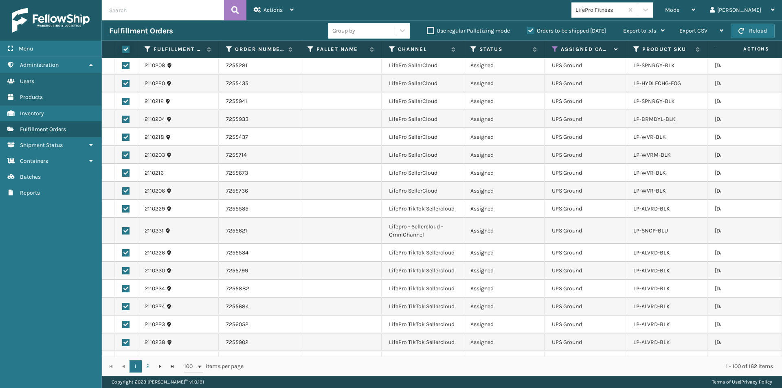
checkbox input "true"
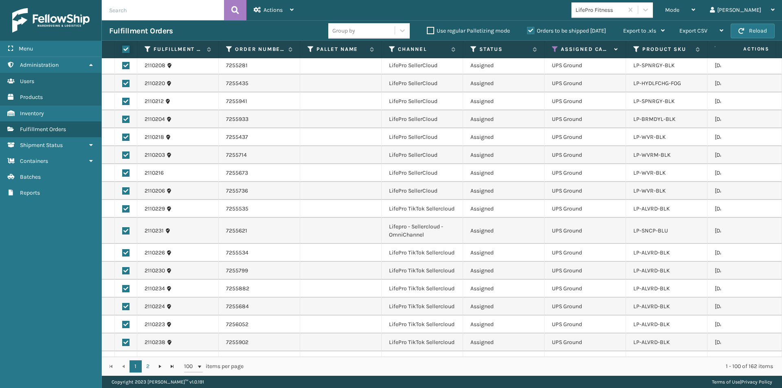
checkbox input "true"
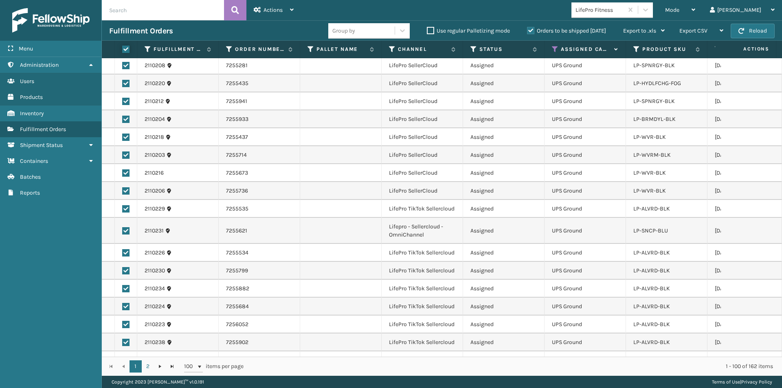
checkbox input "true"
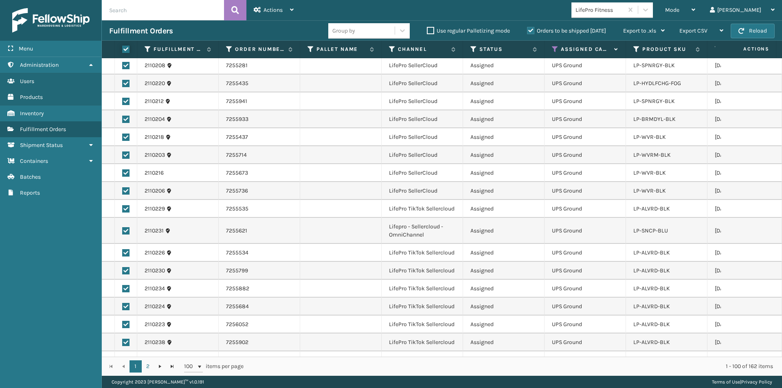
checkbox input "true"
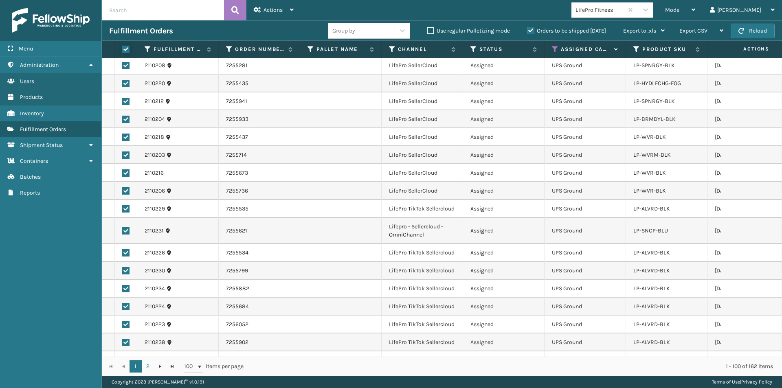
checkbox input "true"
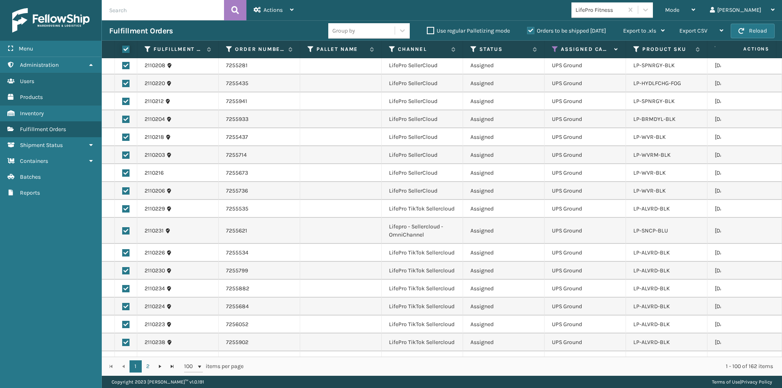
checkbox input "true"
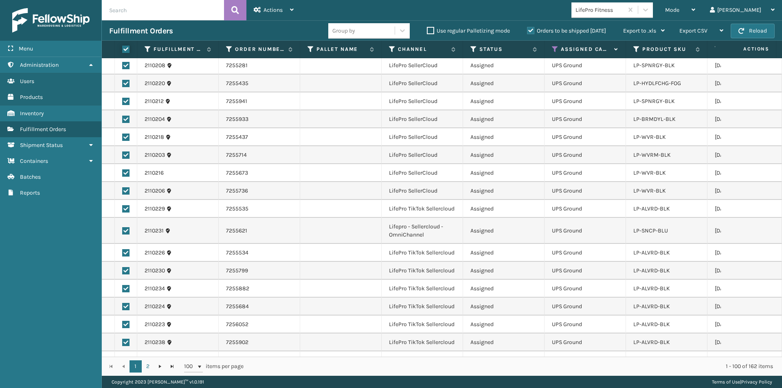
checkbox input "true"
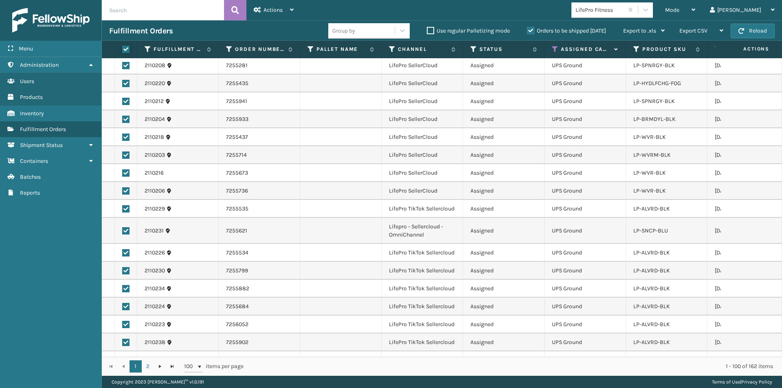
checkbox input "true"
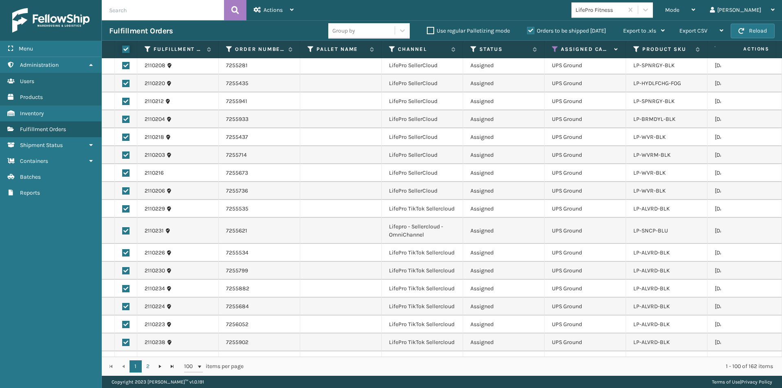
checkbox input "true"
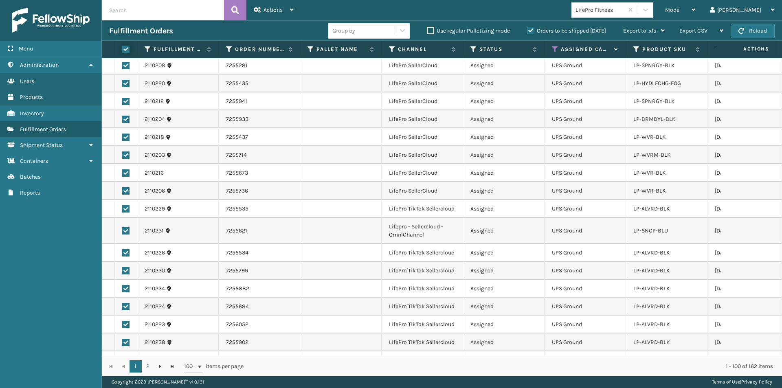
checkbox input "true"
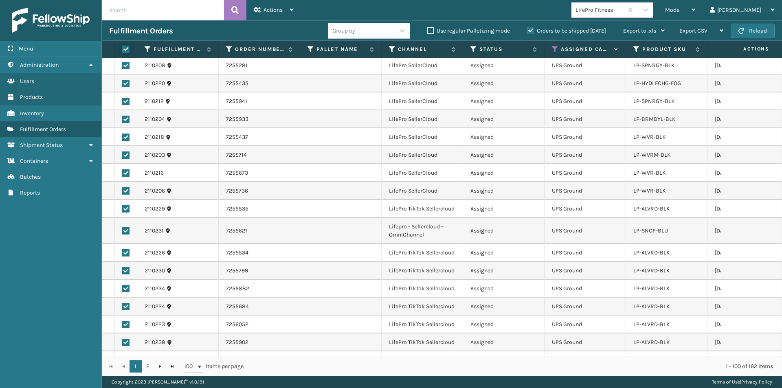
checkbox input "true"
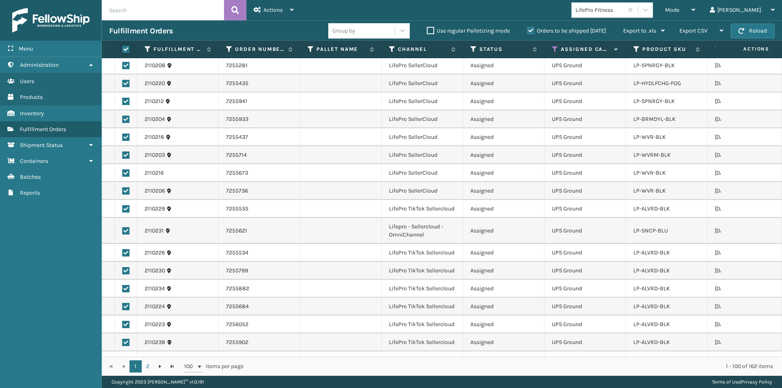
checkbox input "true"
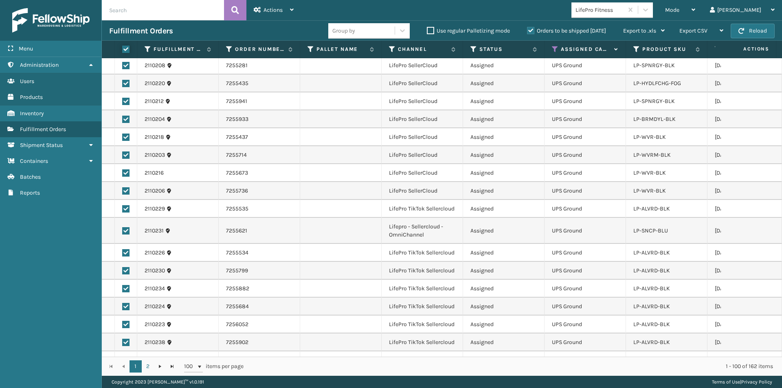
checkbox input "true"
click at [127, 51] on label at bounding box center [124, 49] width 5 height 7
click at [123, 51] on input "checkbox" at bounding box center [122, 49] width 0 height 5
checkbox input "false"
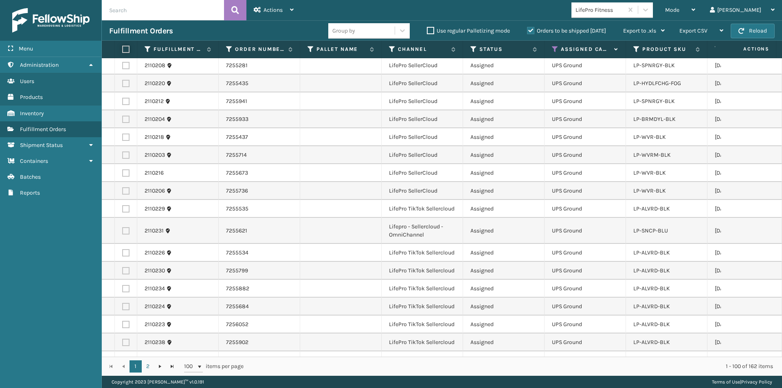
checkbox input "false"
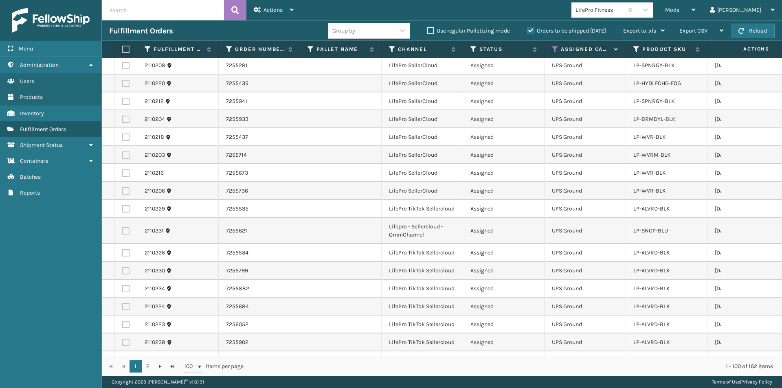
checkbox input "false"
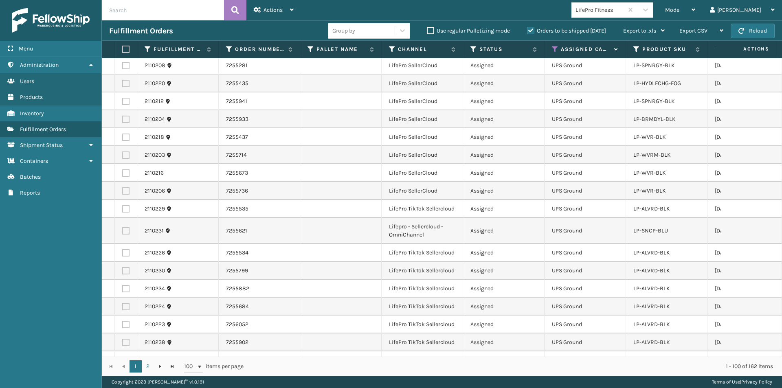
click at [147, 13] on input "text" at bounding box center [163, 10] width 122 height 20
paste input "LP-ALVRD-BLK"
click at [232, 7] on icon at bounding box center [235, 10] width 8 height 12
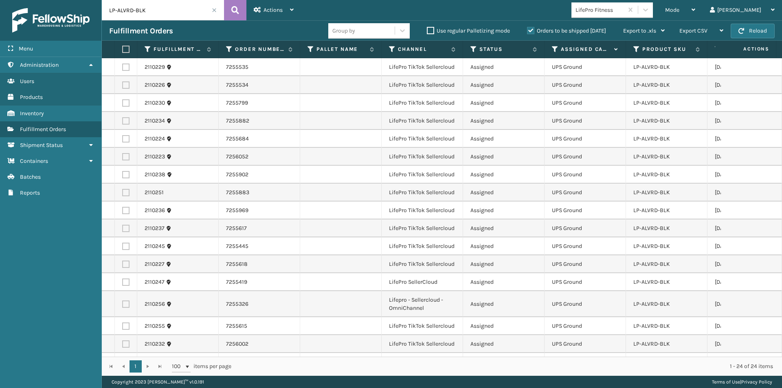
click at [213, 11] on span at bounding box center [214, 10] width 5 height 5
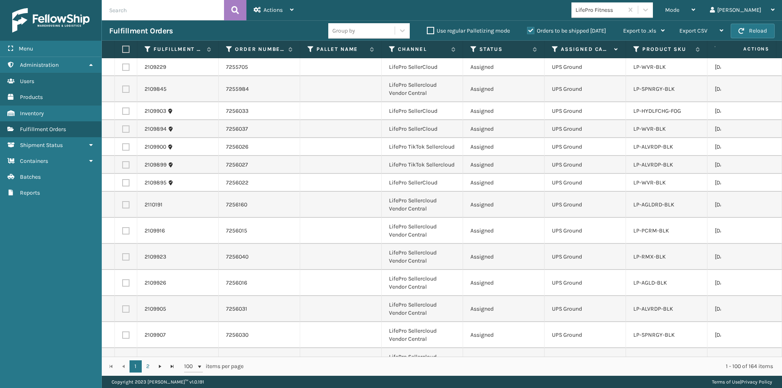
click at [127, 50] on label at bounding box center [124, 49] width 5 height 7
click at [123, 50] on input "checkbox" at bounding box center [122, 49] width 0 height 5
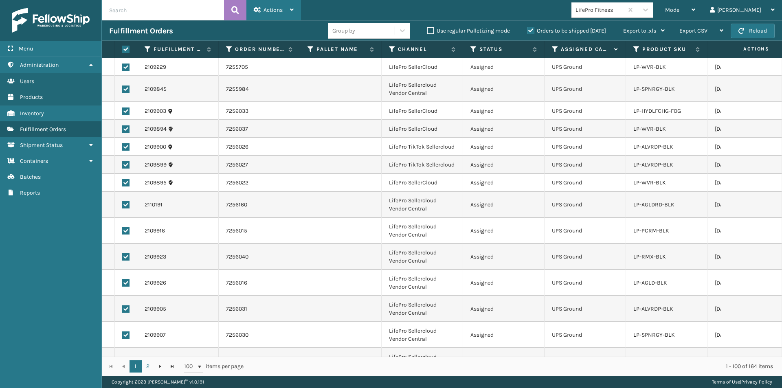
click at [289, 8] on div "Actions" at bounding box center [274, 10] width 40 height 20
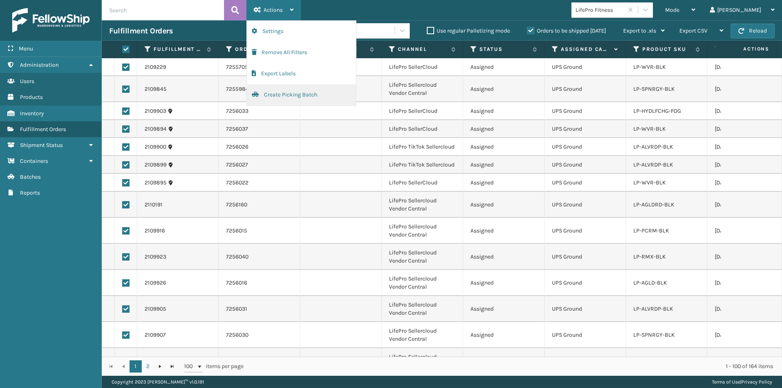
click at [298, 92] on button "Create Picking Batch" at bounding box center [301, 94] width 109 height 21
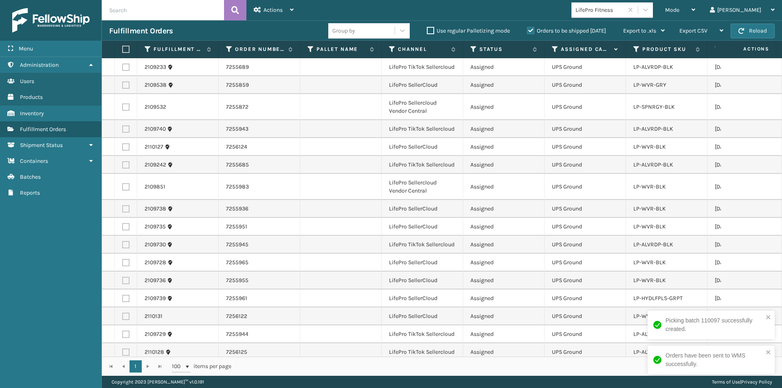
click at [125, 50] on label at bounding box center [124, 49] width 5 height 7
click at [123, 50] on input "checkbox" at bounding box center [122, 49] width 0 height 5
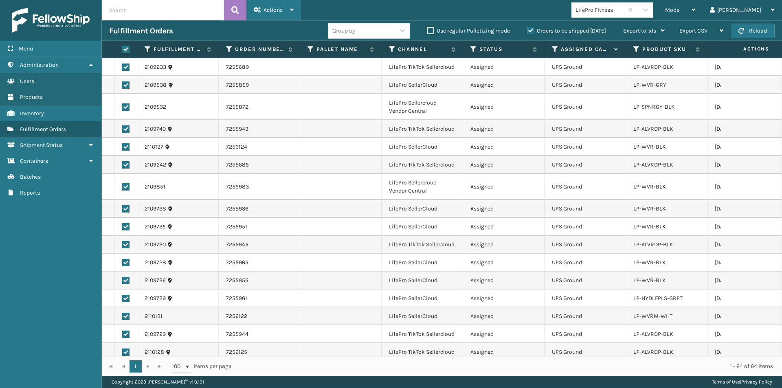
click at [279, 13] on span "Actions" at bounding box center [273, 10] width 19 height 7
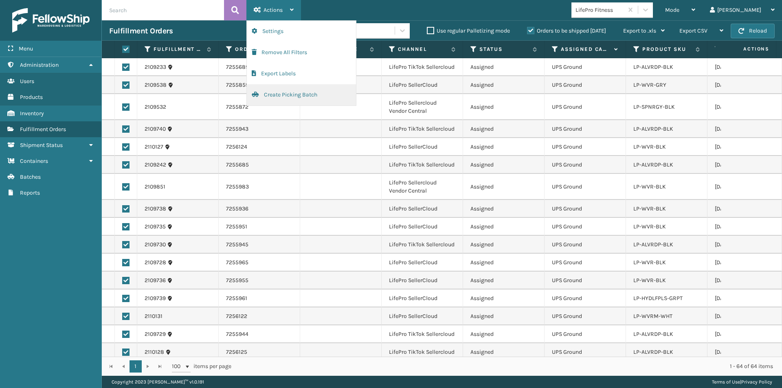
click at [277, 95] on button "Create Picking Batch" at bounding box center [301, 94] width 109 height 21
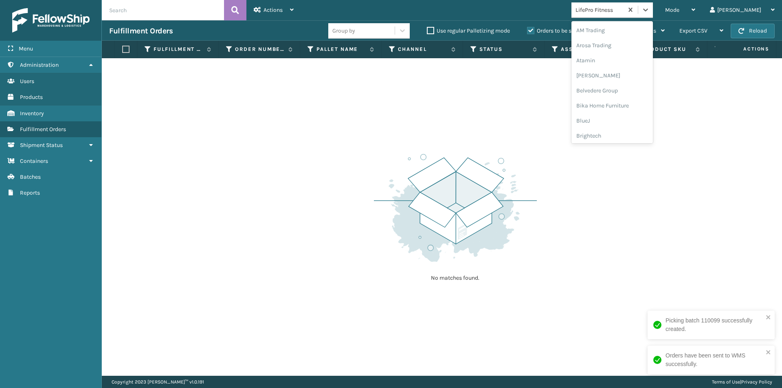
drag, startPoint x: 677, startPoint y: 11, endPoint x: 671, endPoint y: 32, distance: 21.0
click at [650, 12] on icon at bounding box center [646, 10] width 8 height 8
click at [634, 104] on div "LifeStyle" at bounding box center [612, 105] width 81 height 15
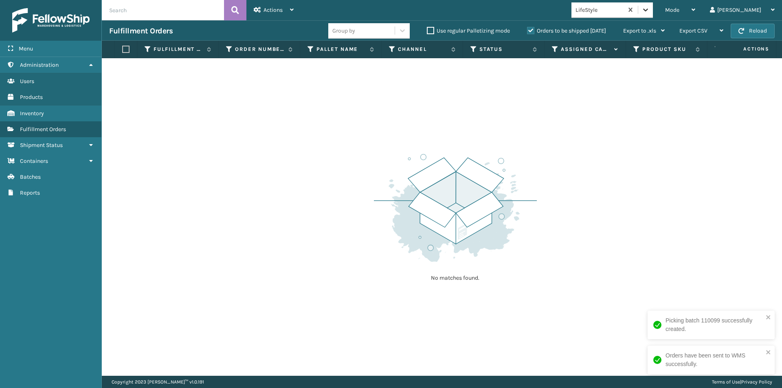
click at [650, 11] on icon at bounding box center [646, 10] width 8 height 8
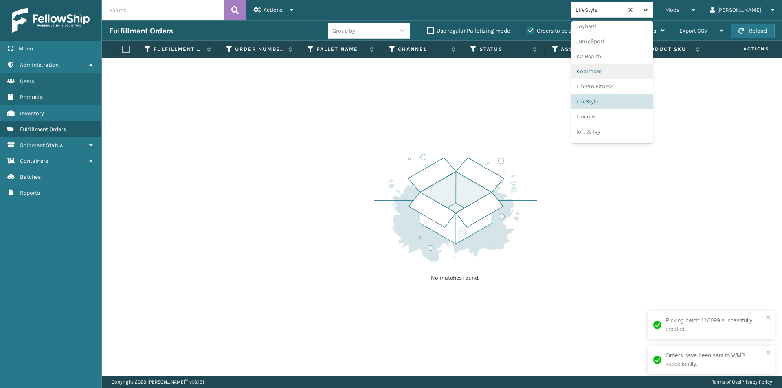
scroll to position [257, 0]
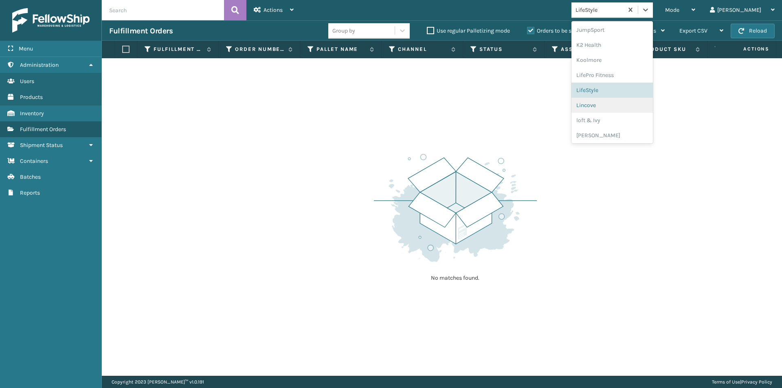
click at [631, 107] on div "Lincove" at bounding box center [612, 105] width 81 height 15
click at [650, 10] on icon at bounding box center [646, 10] width 8 height 8
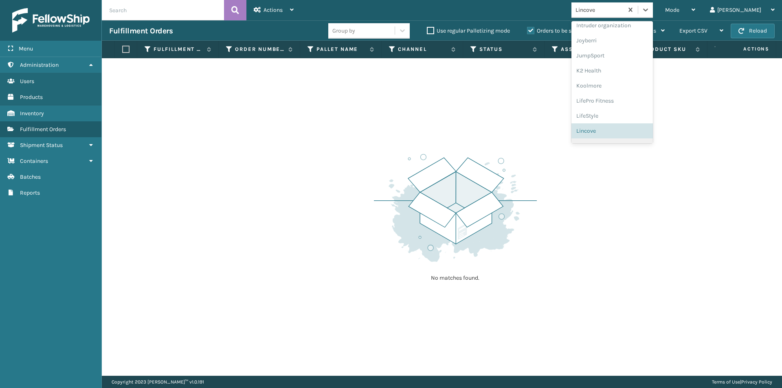
scroll to position [258, 0]
click at [629, 119] on div "loft & Ivy" at bounding box center [612, 119] width 81 height 15
click at [650, 10] on icon at bounding box center [646, 10] width 8 height 8
click at [624, 136] on div "[PERSON_NAME]" at bounding box center [612, 134] width 81 height 15
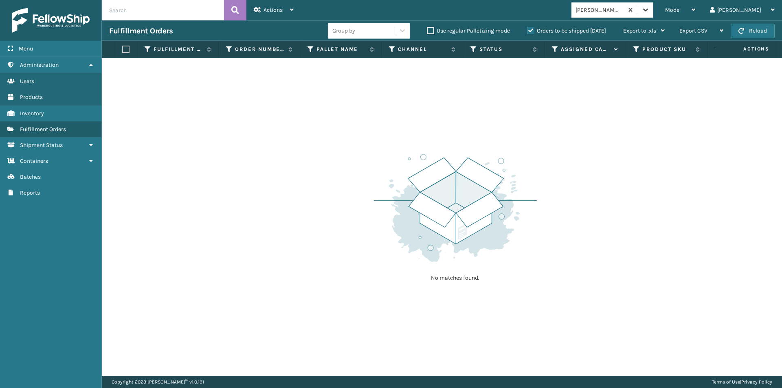
click at [650, 12] on icon at bounding box center [646, 10] width 8 height 8
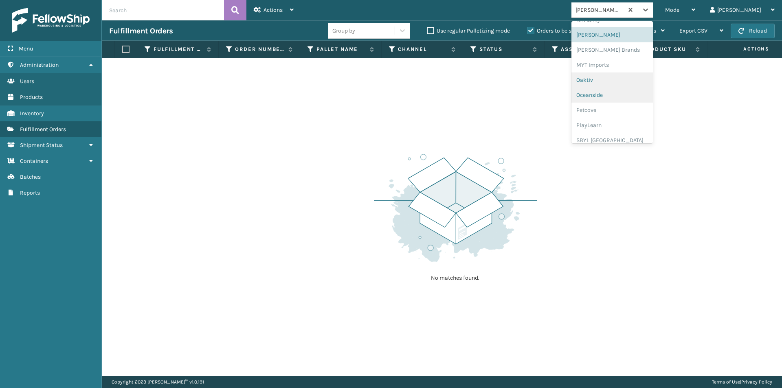
scroll to position [339, 0]
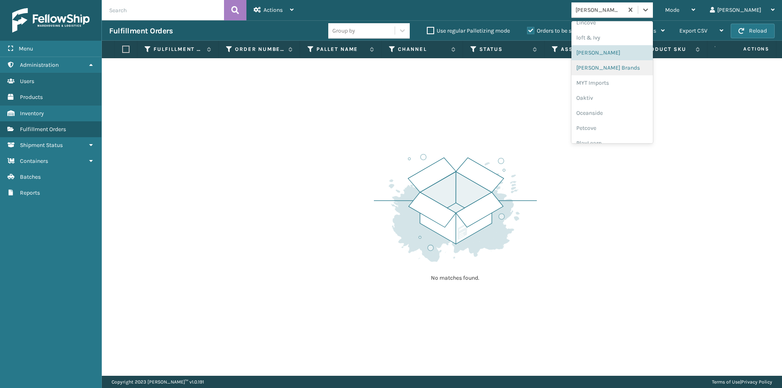
click at [625, 68] on div "[PERSON_NAME] Brands" at bounding box center [612, 67] width 81 height 15
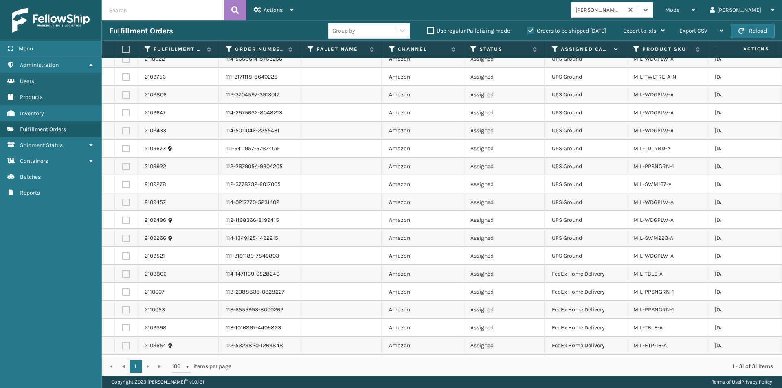
scroll to position [0, 0]
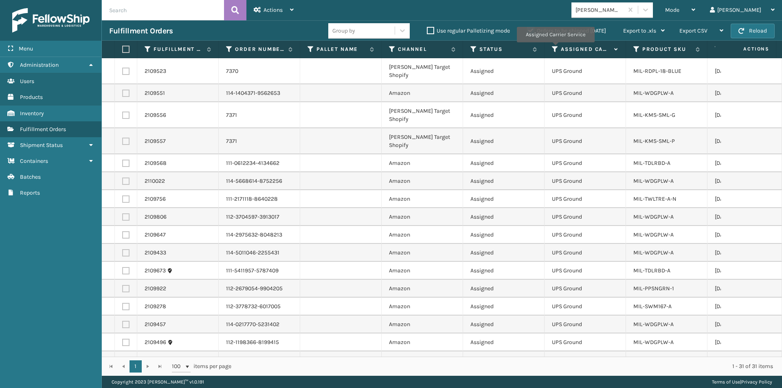
click at [555, 48] on icon at bounding box center [555, 49] width 7 height 7
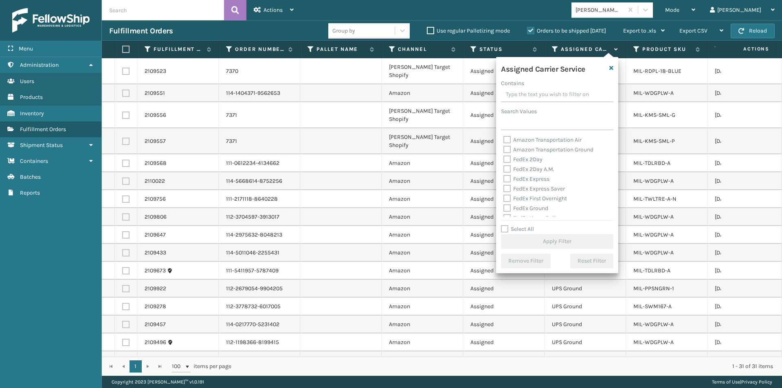
scroll to position [122, 0]
click at [508, 174] on label "UPS 2nd Day Air" at bounding box center [528, 174] width 50 height 7
click at [504, 174] on input "UPS 2nd Day Air" at bounding box center [503, 171] width 0 height 5
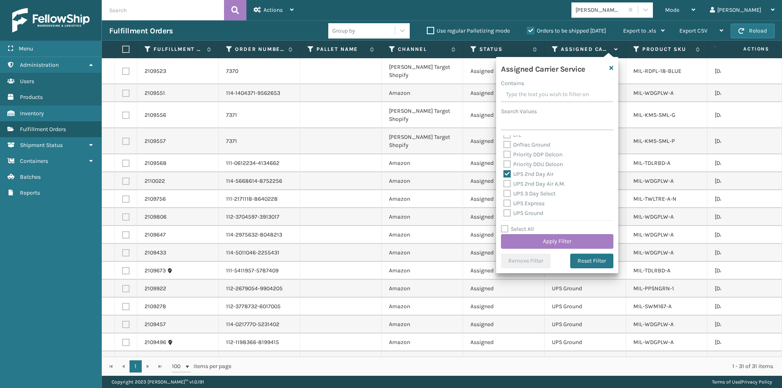
click at [506, 183] on label "UPS 2nd Day Air A.M." at bounding box center [534, 183] width 62 height 7
click at [504, 183] on input "UPS 2nd Day Air A.M." at bounding box center [503, 181] width 0 height 5
click at [506, 191] on label "UPS 3 Day Select" at bounding box center [529, 193] width 52 height 7
click at [504, 191] on input "UPS 3 Day Select" at bounding box center [503, 191] width 0 height 5
click at [508, 204] on label "UPS Express" at bounding box center [523, 203] width 41 height 7
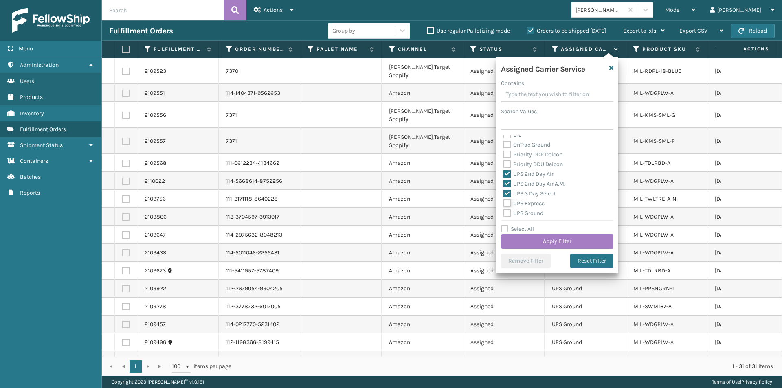
click at [504, 204] on input "UPS Express" at bounding box center [503, 201] width 0 height 5
click at [508, 212] on label "UPS Ground" at bounding box center [523, 213] width 40 height 7
click at [504, 212] on input "UPS Ground" at bounding box center [503, 211] width 0 height 5
click at [505, 181] on label "UPS Next Day Air" at bounding box center [529, 182] width 52 height 7
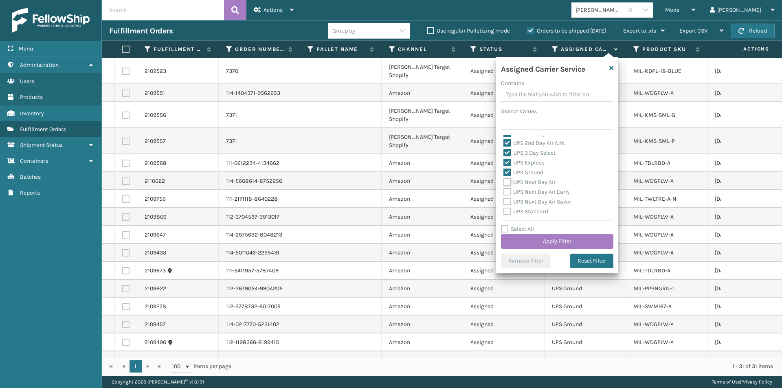
click at [504, 181] on input "UPS Next Day Air" at bounding box center [503, 180] width 0 height 5
click at [508, 191] on label "UPS Next Day Air Early" at bounding box center [536, 192] width 66 height 7
click at [504, 191] on input "UPS Next Day Air Early" at bounding box center [503, 189] width 0 height 5
click at [508, 201] on label "UPS Next Day Air Saver" at bounding box center [537, 201] width 68 height 7
click at [504, 201] on input "UPS Next Day Air Saver" at bounding box center [503, 199] width 0 height 5
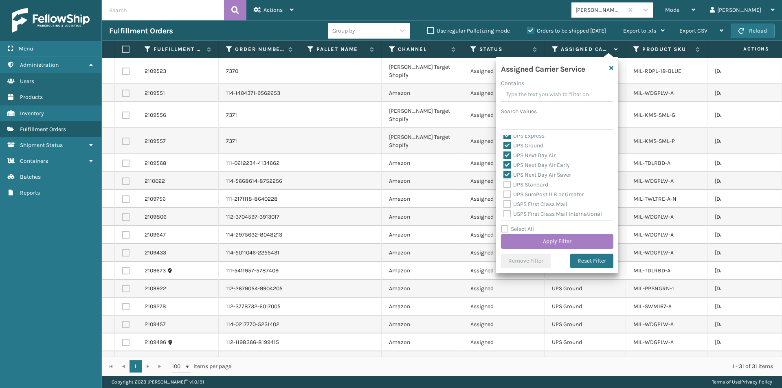
scroll to position [204, 0]
click at [506, 170] on label "UPS Standard" at bounding box center [525, 170] width 45 height 7
click at [504, 170] on input "UPS Standard" at bounding box center [503, 168] width 0 height 5
click at [508, 180] on label "UPS SurePost 1LB or Greater" at bounding box center [543, 180] width 80 height 7
click at [504, 180] on input "UPS SurePost 1LB or Greater" at bounding box center [503, 178] width 0 height 5
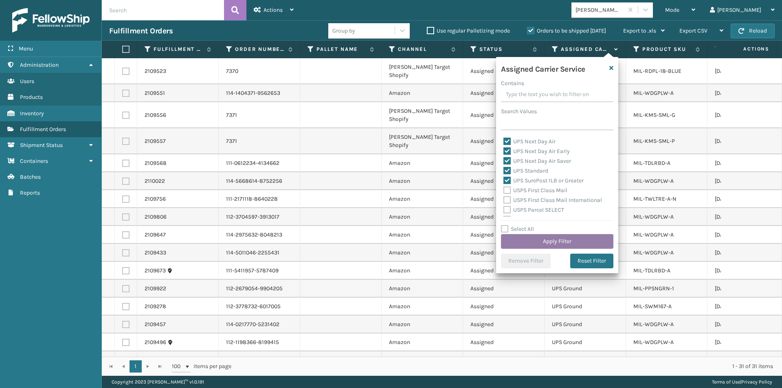
click at [585, 241] on button "Apply Filter" at bounding box center [557, 241] width 112 height 15
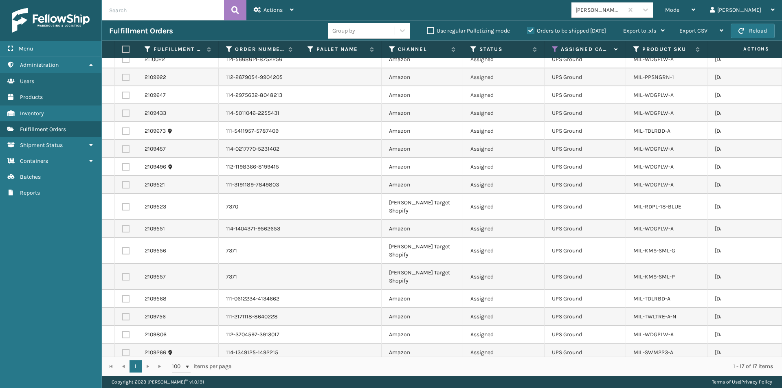
scroll to position [12, 0]
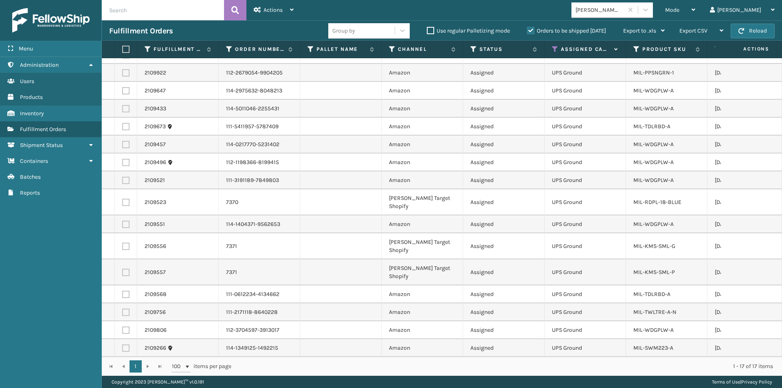
click at [126, 48] on label at bounding box center [124, 49] width 5 height 7
click at [123, 48] on input "checkbox" at bounding box center [122, 49] width 0 height 5
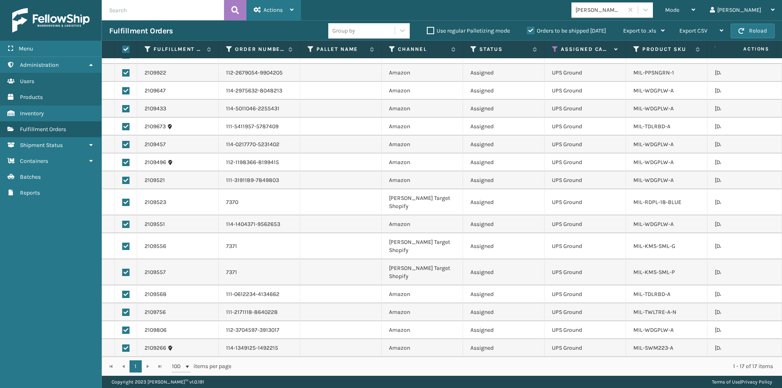
click at [270, 11] on span "Actions" at bounding box center [273, 10] width 19 height 7
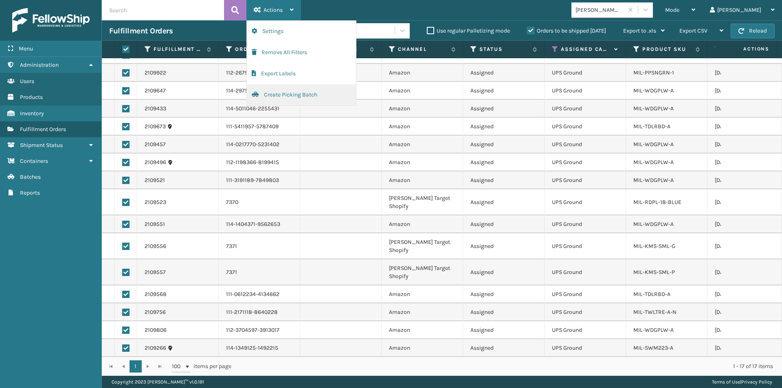
click at [273, 96] on button "Create Picking Batch" at bounding box center [301, 94] width 109 height 21
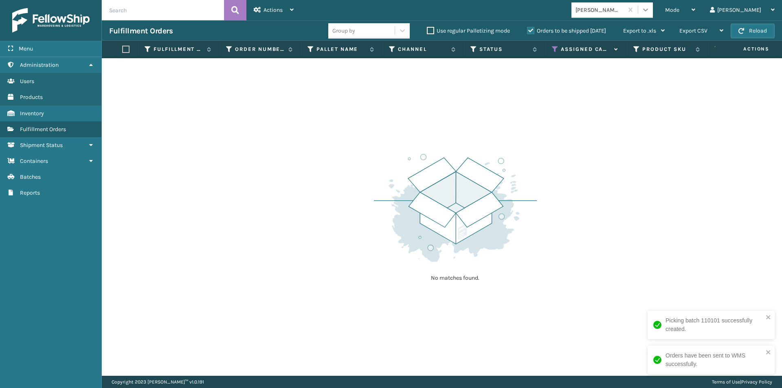
click at [650, 12] on icon at bounding box center [646, 10] width 8 height 8
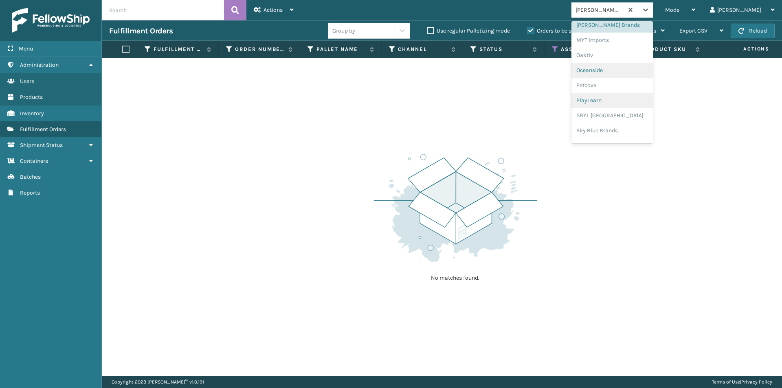
scroll to position [368, 0]
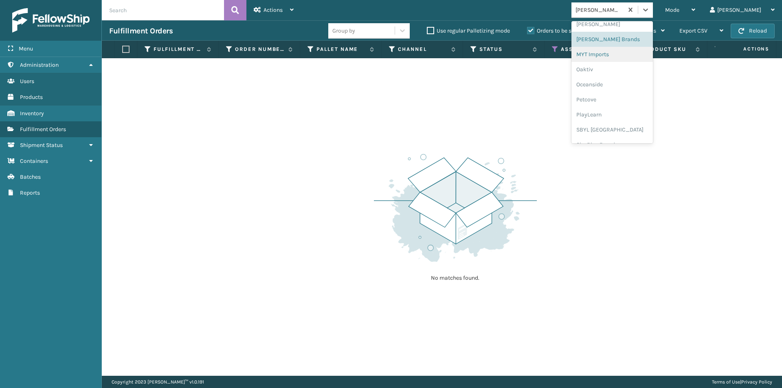
click at [636, 54] on div "MYT Imports" at bounding box center [612, 54] width 81 height 15
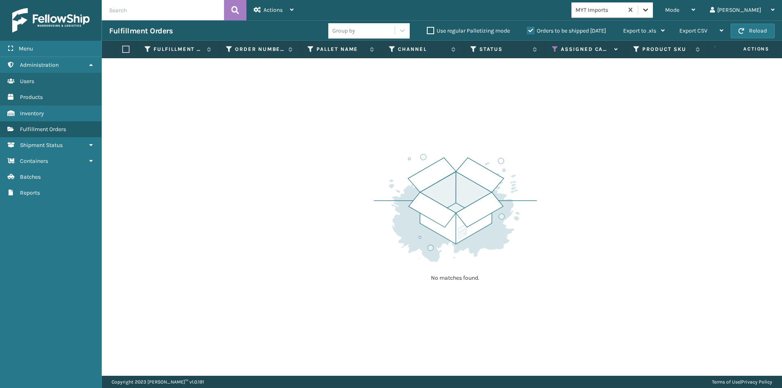
click at [650, 8] on icon at bounding box center [646, 10] width 8 height 8
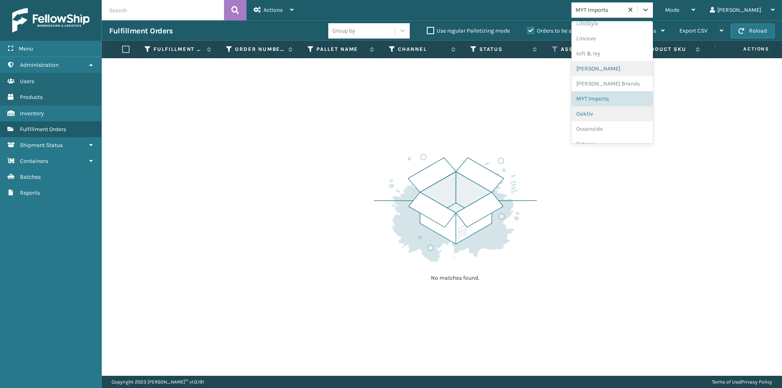
scroll to position [339, 0]
click at [623, 99] on div "Oaktiv" at bounding box center [612, 97] width 81 height 15
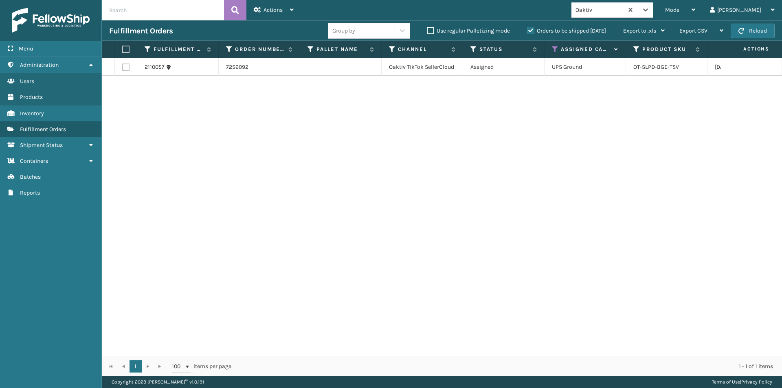
click at [127, 49] on label at bounding box center [124, 49] width 5 height 7
click at [123, 49] on input "checkbox" at bounding box center [122, 49] width 0 height 5
click at [293, 11] on icon at bounding box center [292, 10] width 4 height 6
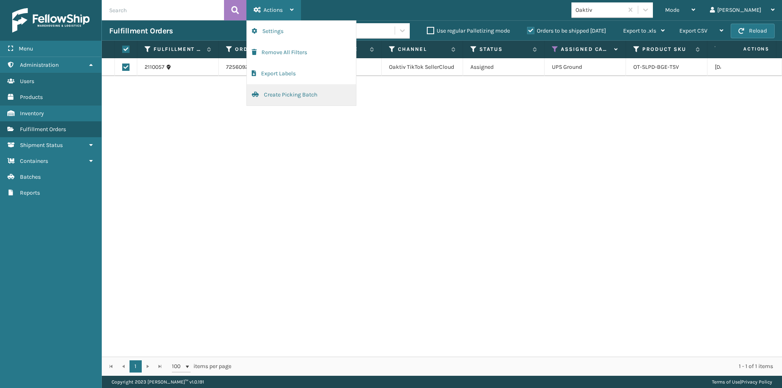
click at [284, 93] on button "Create Picking Batch" at bounding box center [301, 94] width 109 height 21
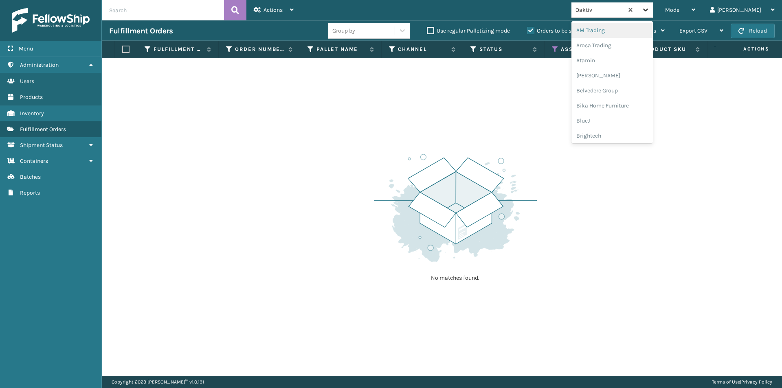
click at [648, 10] on icon at bounding box center [645, 10] width 5 height 3
click at [624, 47] on div "Oceanside" at bounding box center [612, 43] width 81 height 15
click at [650, 6] on icon at bounding box center [646, 10] width 8 height 8
click at [624, 59] on div "Petcove" at bounding box center [612, 58] width 81 height 15
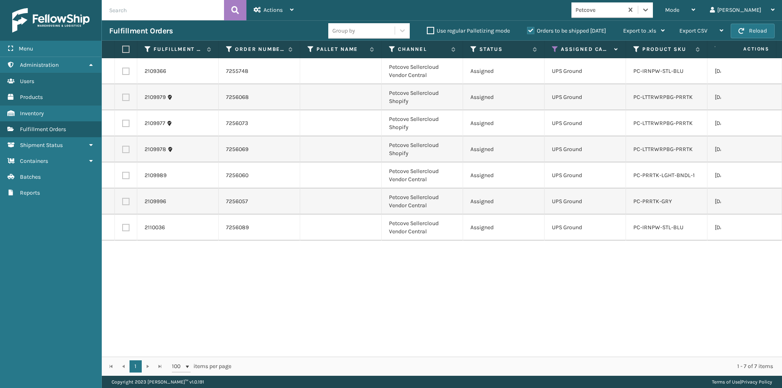
click at [127, 51] on label at bounding box center [124, 49] width 5 height 7
click at [123, 51] on input "checkbox" at bounding box center [122, 49] width 0 height 5
click at [278, 9] on span "Actions" at bounding box center [273, 10] width 19 height 7
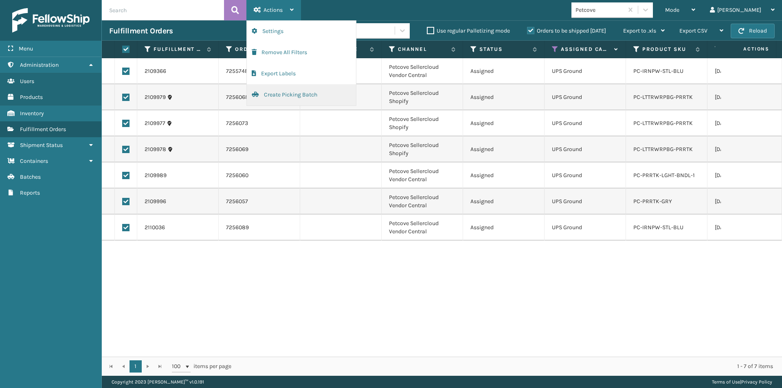
click at [288, 97] on button "Create Picking Batch" at bounding box center [301, 94] width 109 height 21
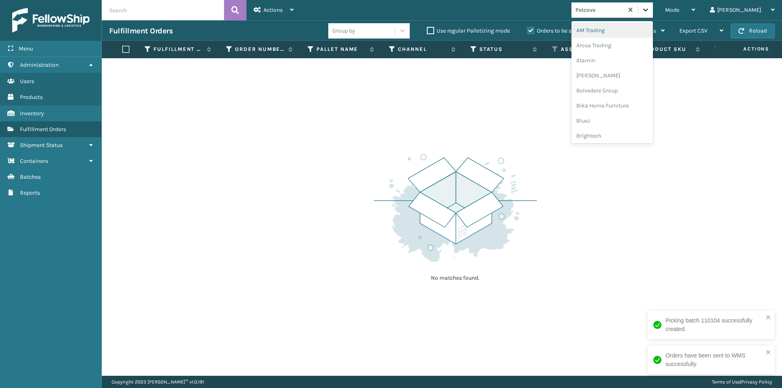
click at [653, 15] on div at bounding box center [645, 9] width 15 height 15
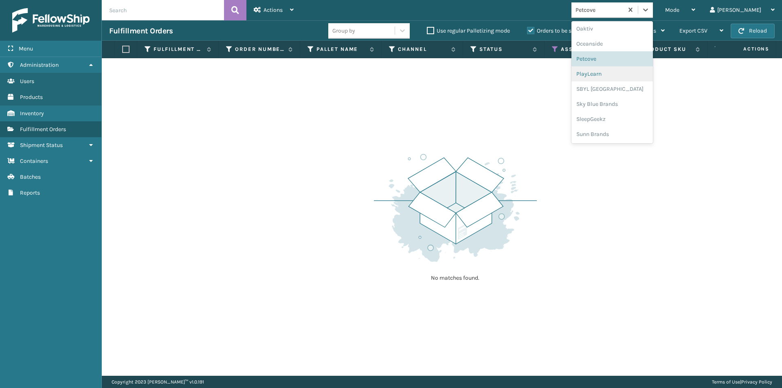
click at [628, 77] on div "PlayLearn" at bounding box center [612, 73] width 81 height 15
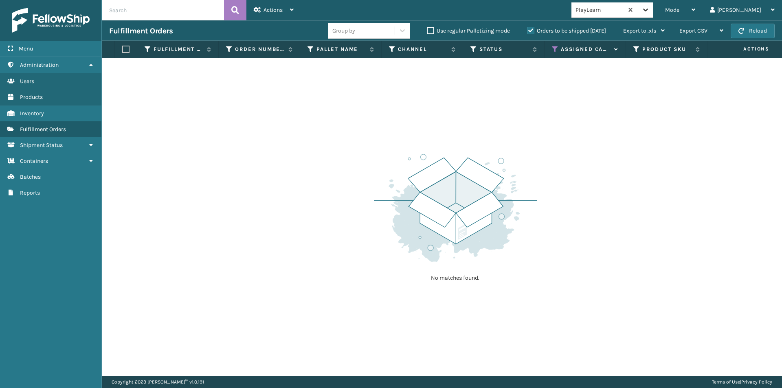
click at [650, 8] on icon at bounding box center [646, 10] width 8 height 8
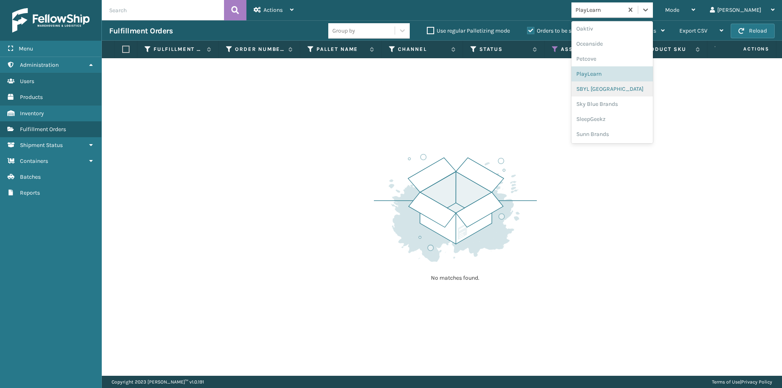
click at [632, 92] on div "SBYL [GEOGRAPHIC_DATA]" at bounding box center [612, 88] width 81 height 15
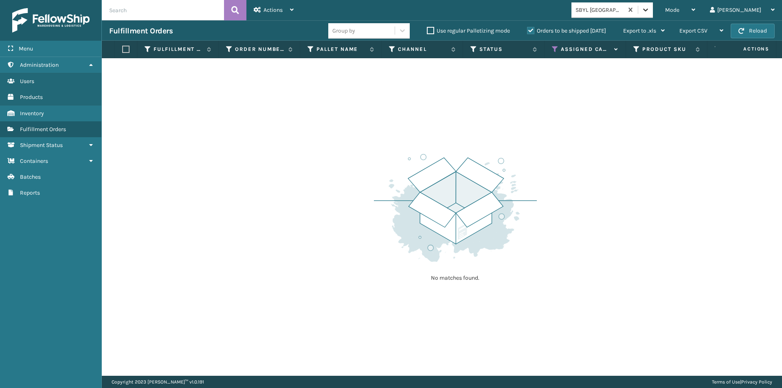
click at [650, 9] on icon at bounding box center [646, 10] width 8 height 8
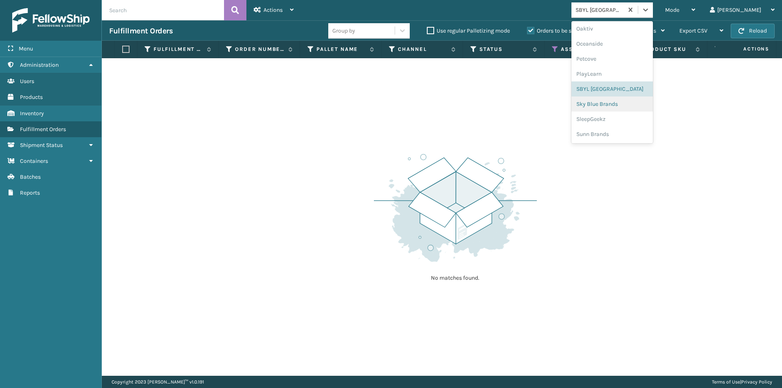
click at [625, 103] on div "Sky Blue Brands" at bounding box center [612, 104] width 81 height 15
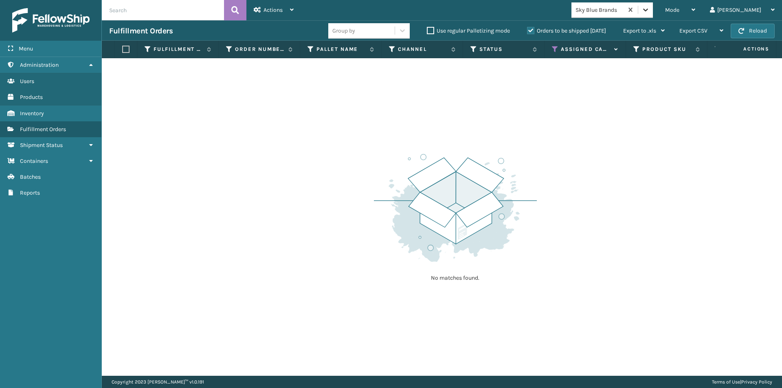
click at [650, 9] on icon at bounding box center [646, 10] width 8 height 8
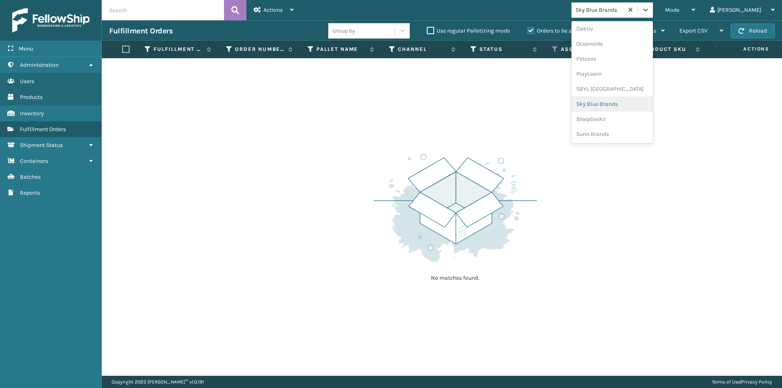
click at [637, 107] on div "Sky Blue Brands" at bounding box center [612, 104] width 81 height 15
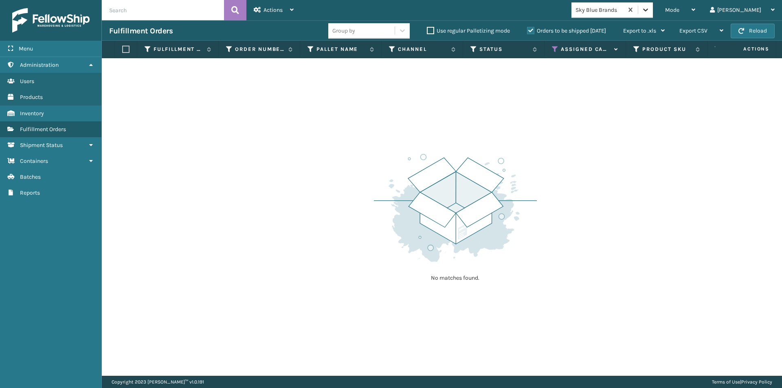
click at [648, 11] on icon at bounding box center [645, 10] width 5 height 3
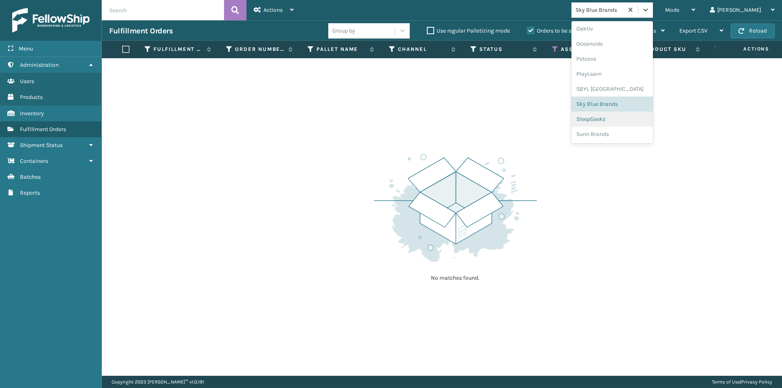
click at [620, 119] on div "SleepGeekz" at bounding box center [612, 119] width 81 height 15
click at [650, 13] on icon at bounding box center [646, 10] width 8 height 8
click at [621, 131] on div "Sunn Brands" at bounding box center [612, 134] width 81 height 15
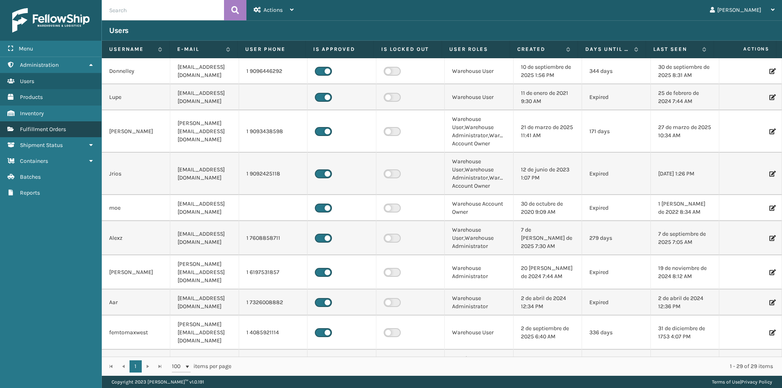
click at [80, 128] on link "Fulfillment Orders Fulfillment Orders" at bounding box center [50, 129] width 101 height 16
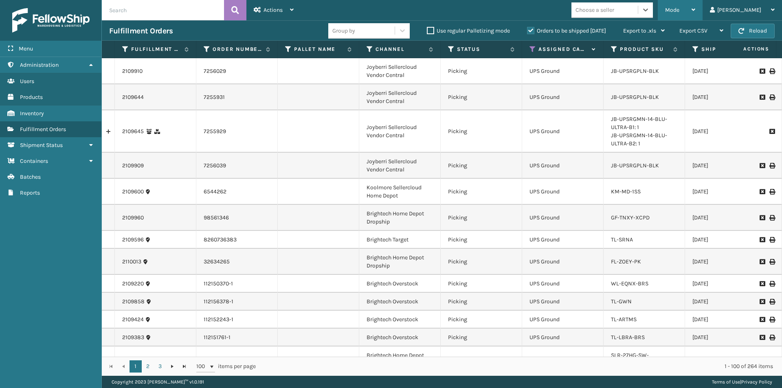
click at [703, 8] on div "Mode Regular Mode Picking Mode Labeling Mode Exit Scan Mode" at bounding box center [680, 10] width 45 height 20
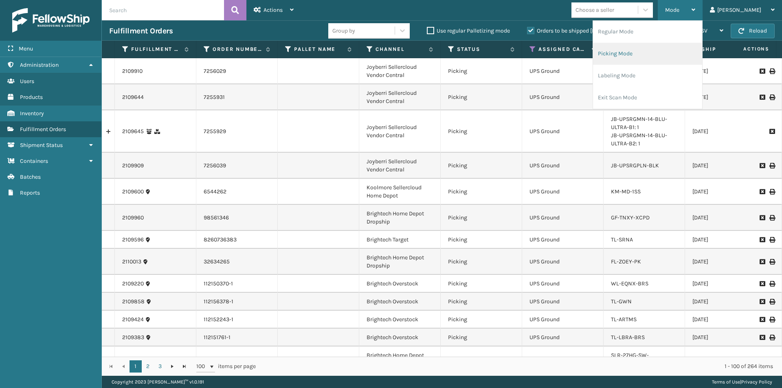
click at [674, 53] on li "Picking Mode" at bounding box center [647, 54] width 109 height 22
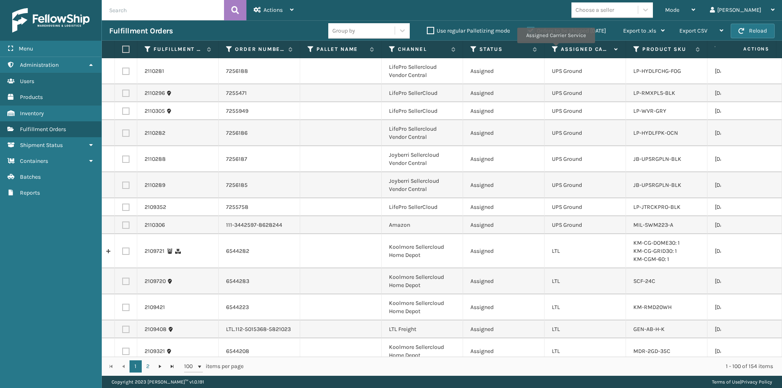
click at [556, 49] on icon at bounding box center [555, 49] width 7 height 7
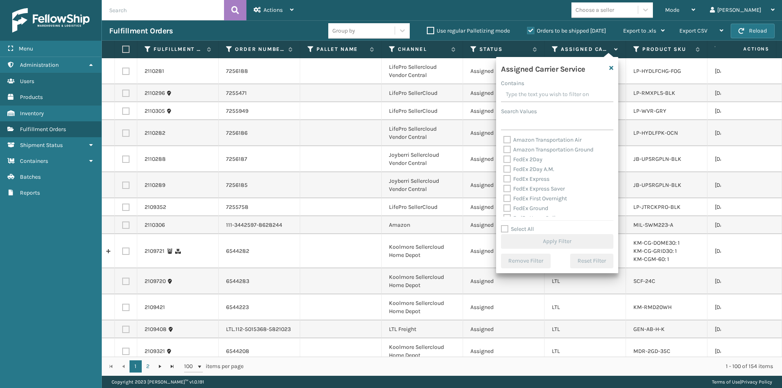
click at [506, 159] on label "FedEx 2Day" at bounding box center [522, 159] width 39 height 7
click at [504, 159] on input "FedEx 2Day" at bounding box center [503, 157] width 0 height 5
checkbox input "true"
click at [508, 169] on label "FedEx 2Day A.M." at bounding box center [528, 169] width 51 height 7
click at [504, 169] on input "FedEx 2Day A.M." at bounding box center [503, 167] width 0 height 5
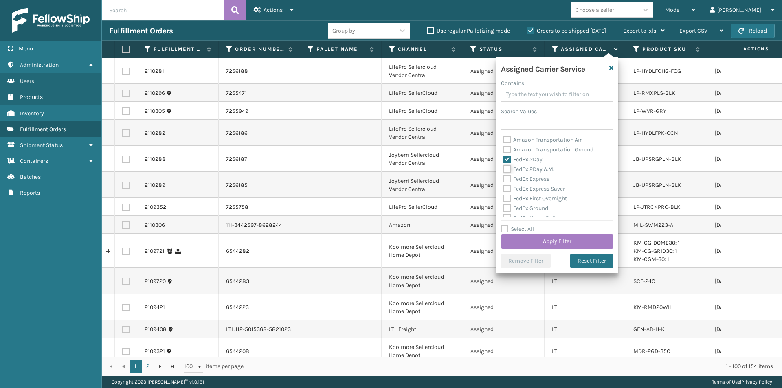
checkbox input "true"
click at [510, 179] on label "FedEx Express" at bounding box center [526, 179] width 46 height 7
click at [504, 179] on input "FedEx Express" at bounding box center [503, 176] width 0 height 5
checkbox input "true"
click at [508, 187] on label "FedEx Express Saver" at bounding box center [534, 188] width 62 height 7
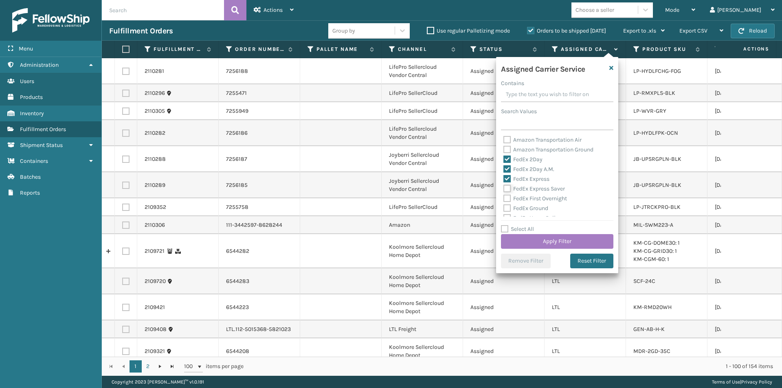
click at [504, 187] on input "FedEx Express Saver" at bounding box center [503, 186] width 0 height 5
checkbox input "true"
click at [581, 244] on button "Apply Filter" at bounding box center [557, 241] width 112 height 15
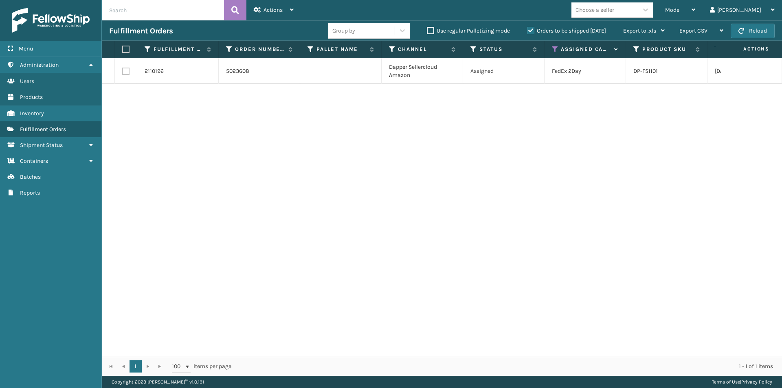
click at [126, 48] on label at bounding box center [124, 49] width 5 height 7
click at [123, 48] on input "checkbox" at bounding box center [122, 49] width 0 height 5
checkbox input "true"
click at [287, 12] on div "Actions" at bounding box center [274, 10] width 40 height 20
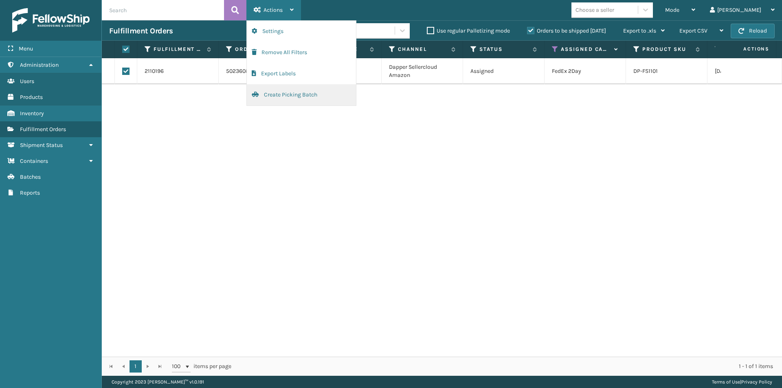
click at [285, 92] on button "Create Picking Batch" at bounding box center [301, 94] width 109 height 21
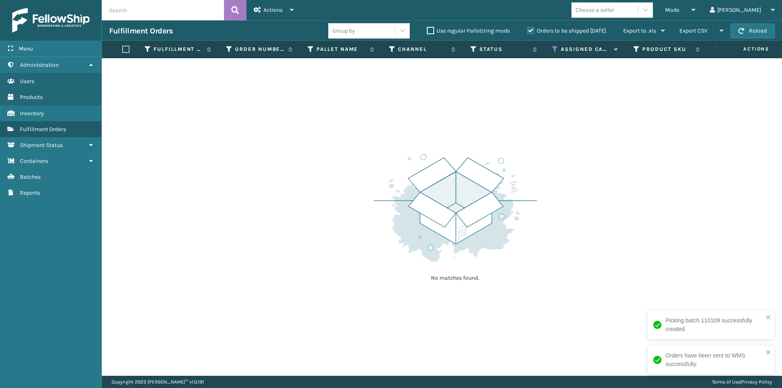
click at [554, 46] on icon at bounding box center [555, 49] width 7 height 7
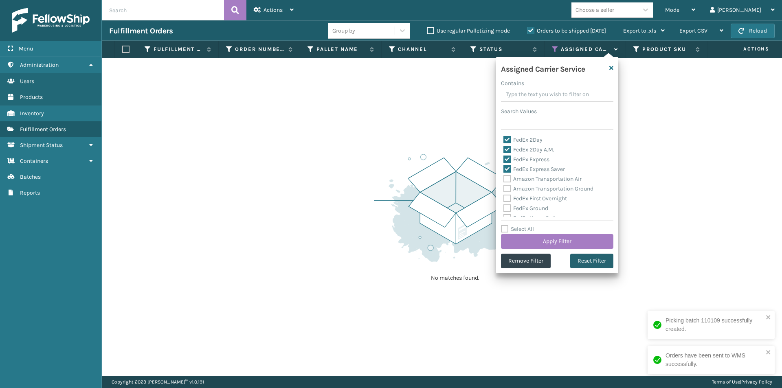
click at [601, 264] on button "Reset Filter" at bounding box center [591, 261] width 43 height 15
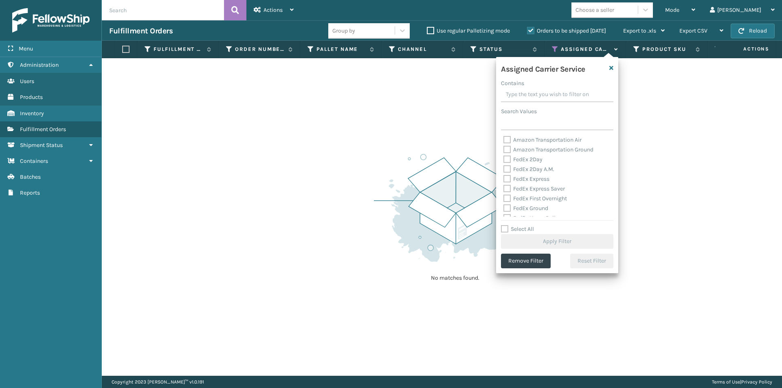
click at [505, 159] on label "FedEx 2Day" at bounding box center [522, 159] width 39 height 7
click at [504, 159] on input "FedEx 2Day" at bounding box center [503, 157] width 0 height 5
checkbox input "true"
click at [504, 171] on label "FedEx 2Day A.M." at bounding box center [528, 169] width 51 height 7
click at [504, 170] on input "FedEx 2Day A.M." at bounding box center [503, 167] width 0 height 5
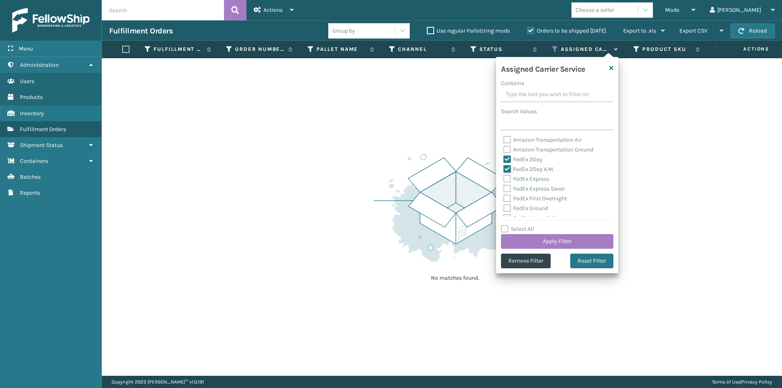
checkbox input "true"
click at [506, 179] on label "FedEx Express" at bounding box center [526, 179] width 46 height 7
click at [504, 179] on input "FedEx Express" at bounding box center [503, 176] width 0 height 5
checkbox input "true"
click at [506, 189] on label "FedEx Express Saver" at bounding box center [534, 188] width 62 height 7
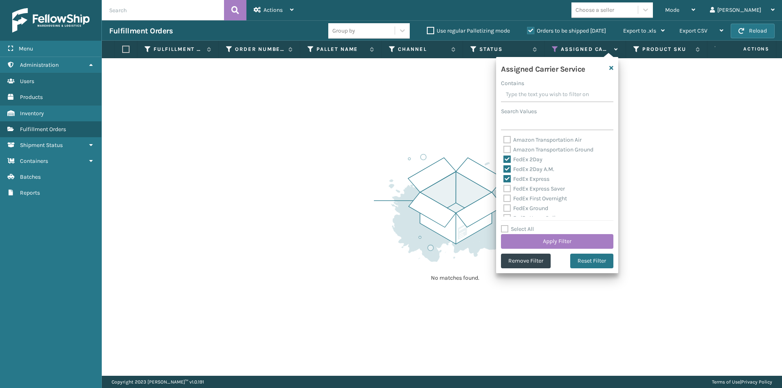
click at [504, 189] on input "FedEx Express Saver" at bounding box center [503, 186] width 0 height 5
checkbox input "true"
click at [506, 199] on label "FedEx First Overnight" at bounding box center [535, 198] width 64 height 7
click at [504, 199] on input "FedEx First Overnight" at bounding box center [503, 196] width 0 height 5
checkbox input "true"
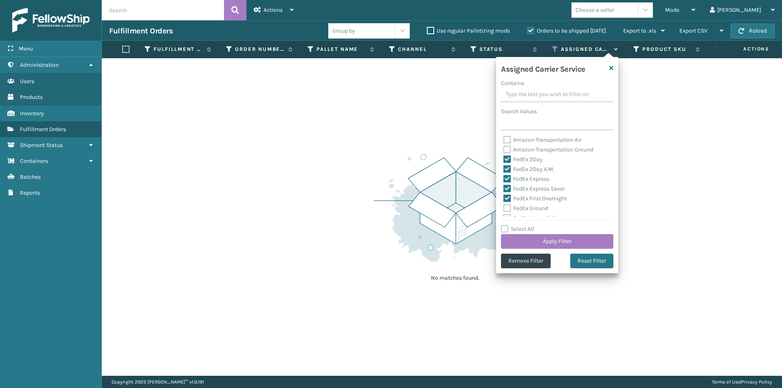
click at [506, 206] on label "FedEx Ground" at bounding box center [525, 208] width 45 height 7
click at [504, 206] on input "FedEx Ground" at bounding box center [503, 206] width 0 height 5
checkbox input "true"
click at [508, 175] on label "FedEx Home Delivery" at bounding box center [534, 177] width 63 height 7
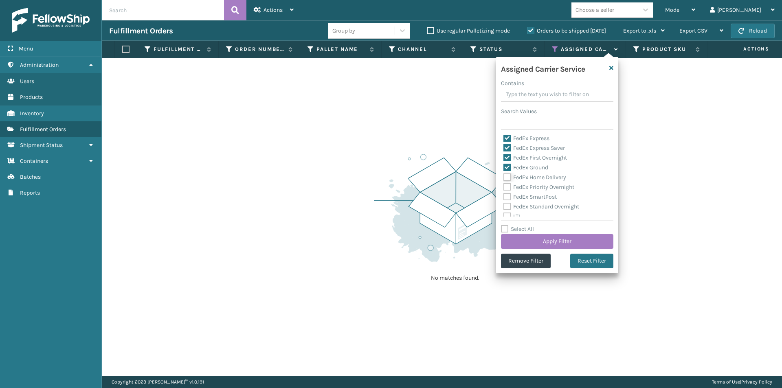
click at [504, 175] on input "FedEx Home Delivery" at bounding box center [503, 175] width 0 height 5
checkbox input "true"
click at [506, 186] on label "FedEx Priority Overnight" at bounding box center [538, 187] width 71 height 7
click at [504, 186] on input "FedEx Priority Overnight" at bounding box center [503, 184] width 0 height 5
checkbox input "true"
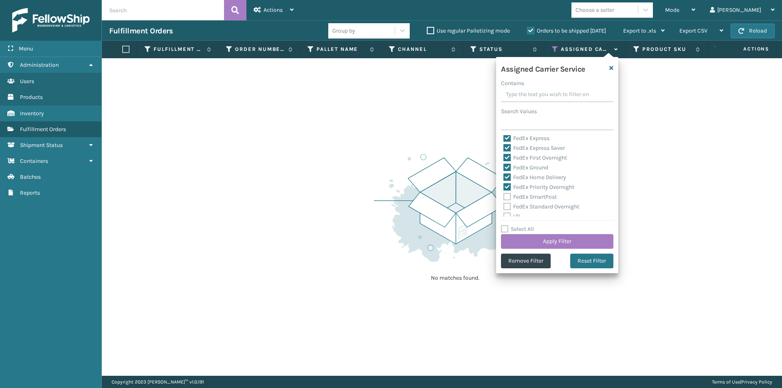
click at [506, 193] on div "FedEx SmartPost" at bounding box center [557, 197] width 108 height 10
click at [507, 198] on label "FedEx SmartPost" at bounding box center [529, 196] width 53 height 7
click at [504, 198] on input "FedEx SmartPost" at bounding box center [503, 194] width 0 height 5
checkbox input "true"
click at [507, 205] on label "FedEx Standard Overnight" at bounding box center [541, 206] width 76 height 7
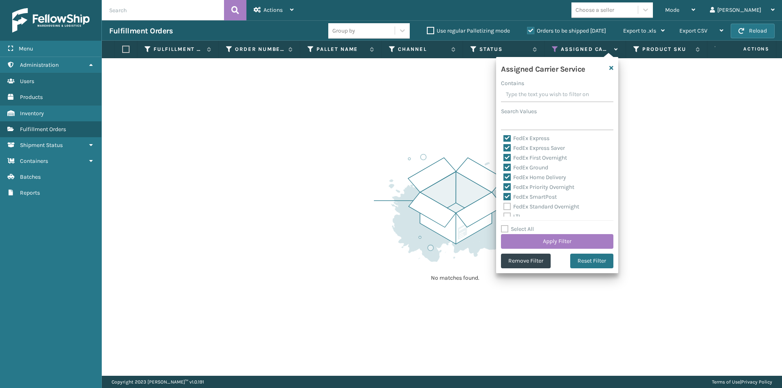
click at [504, 205] on input "FedEx Standard Overnight" at bounding box center [503, 204] width 0 height 5
checkbox input "true"
click at [576, 246] on button "Apply Filter" at bounding box center [557, 241] width 112 height 15
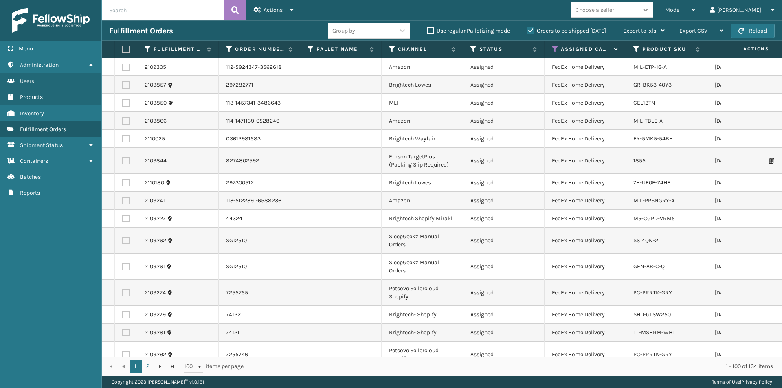
click at [650, 10] on icon at bounding box center [646, 10] width 8 height 8
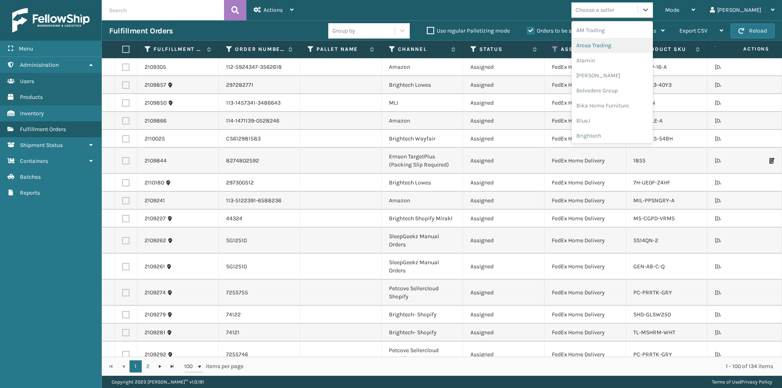
click at [624, 43] on div "Arosa Trading" at bounding box center [612, 45] width 81 height 15
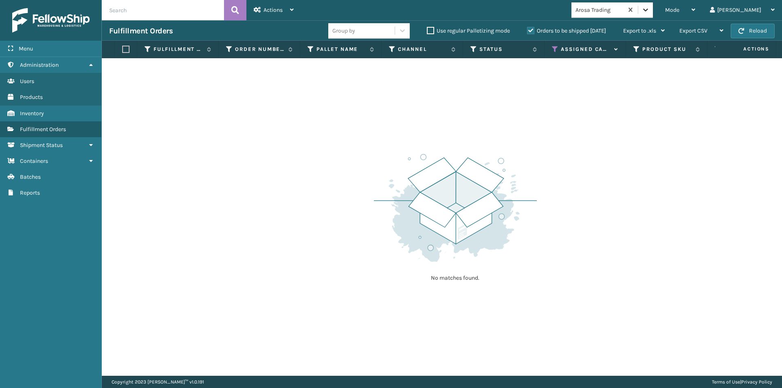
click at [648, 11] on icon at bounding box center [645, 10] width 5 height 3
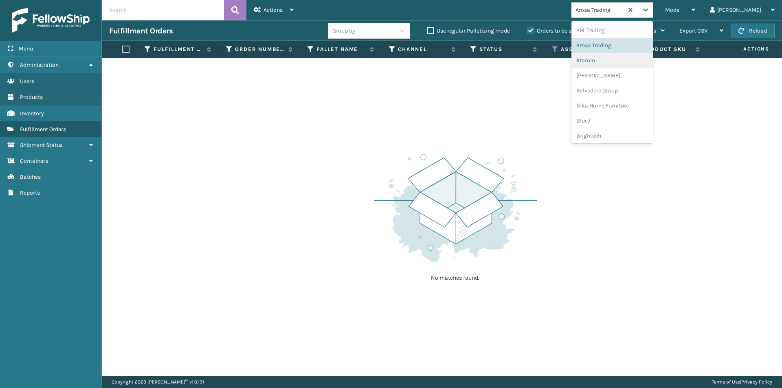
click at [624, 62] on div "Atamin" at bounding box center [612, 60] width 81 height 15
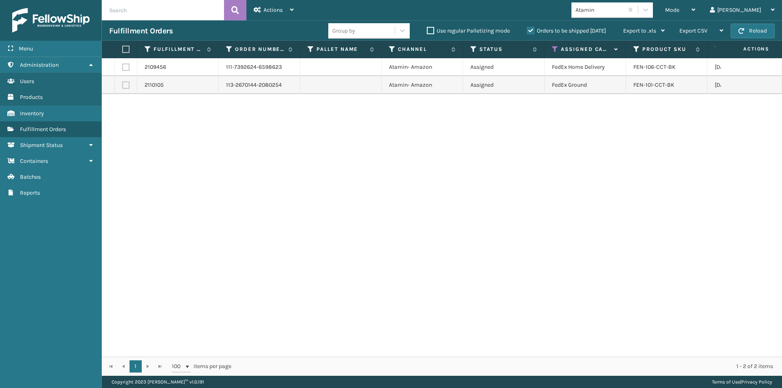
click at [126, 47] on label at bounding box center [124, 49] width 5 height 7
click at [123, 47] on input "checkbox" at bounding box center [122, 49] width 0 height 5
checkbox input "true"
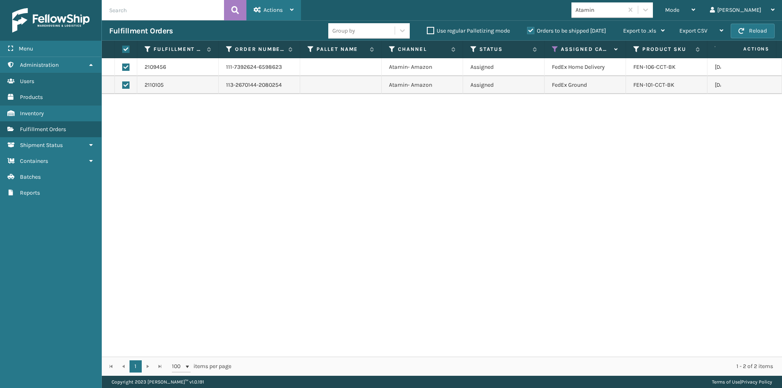
click at [273, 7] on span "Actions" at bounding box center [273, 10] width 19 height 7
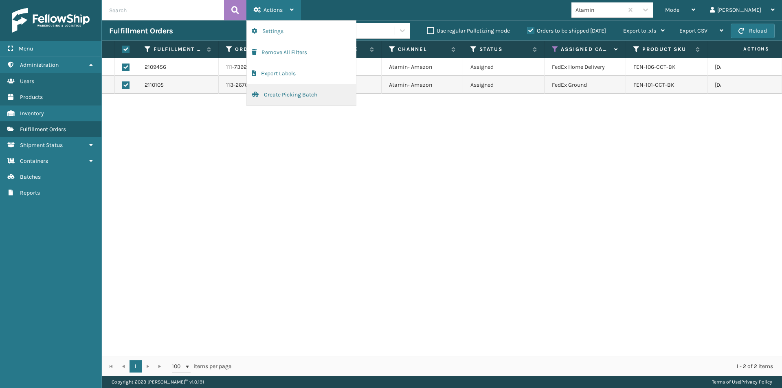
click at [284, 92] on button "Create Picking Batch" at bounding box center [301, 94] width 109 height 21
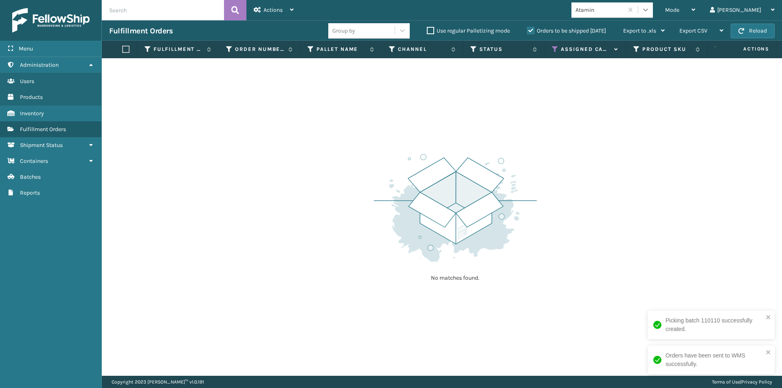
click at [650, 11] on icon at bounding box center [646, 10] width 8 height 8
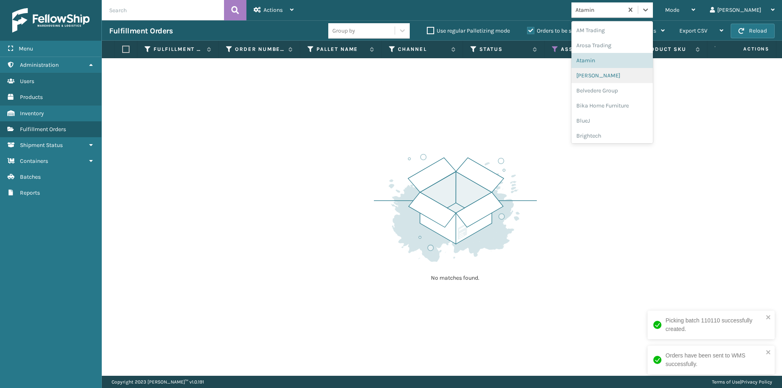
click at [627, 72] on div "[PERSON_NAME]" at bounding box center [612, 75] width 81 height 15
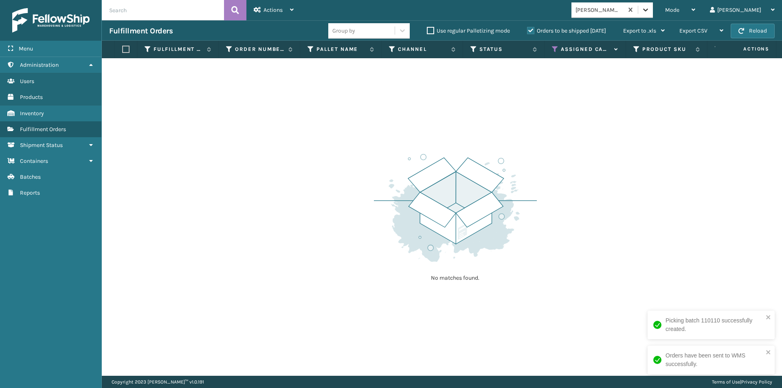
click at [650, 9] on icon at bounding box center [646, 10] width 8 height 8
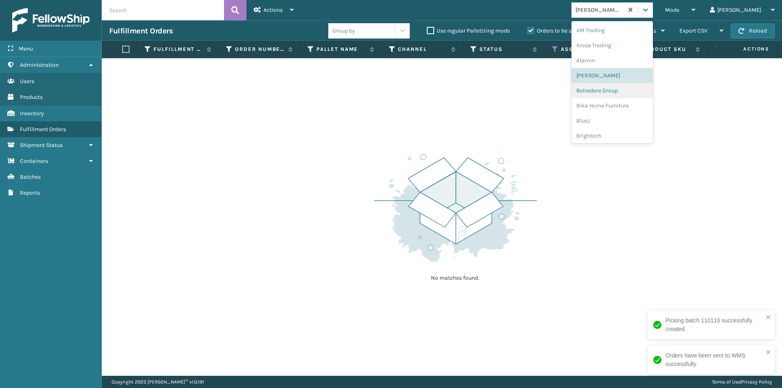
click at [633, 96] on div "Belvedere Group" at bounding box center [612, 90] width 81 height 15
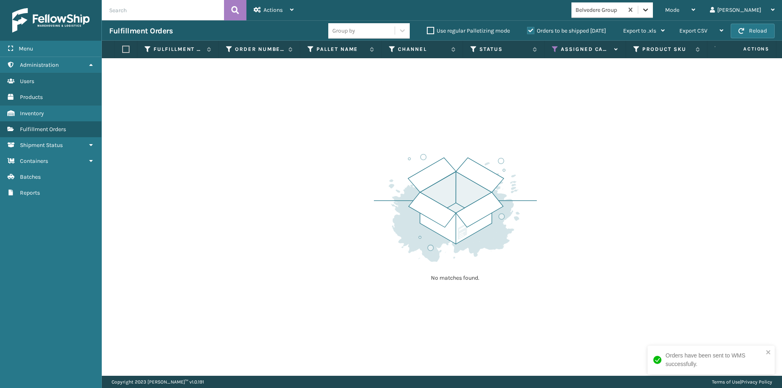
click at [650, 11] on icon at bounding box center [646, 10] width 8 height 8
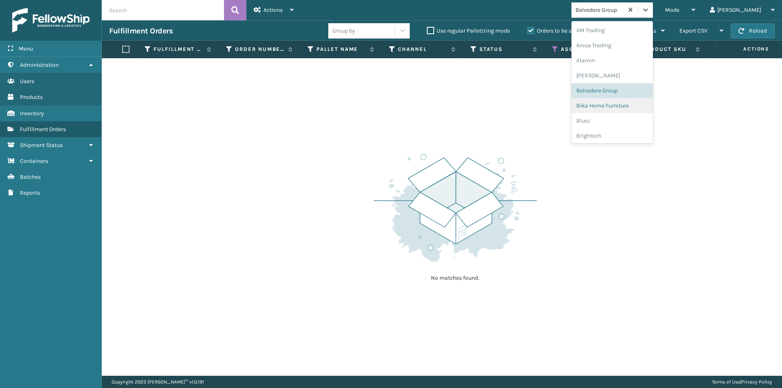
click at [618, 103] on div "Bika Home Furniture" at bounding box center [612, 105] width 81 height 15
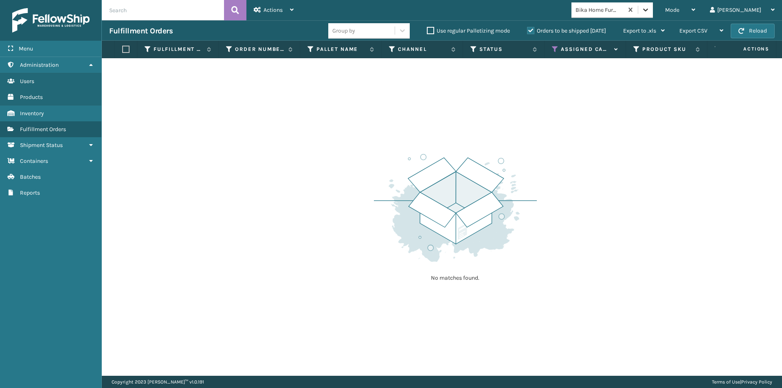
click at [650, 11] on icon at bounding box center [646, 10] width 8 height 8
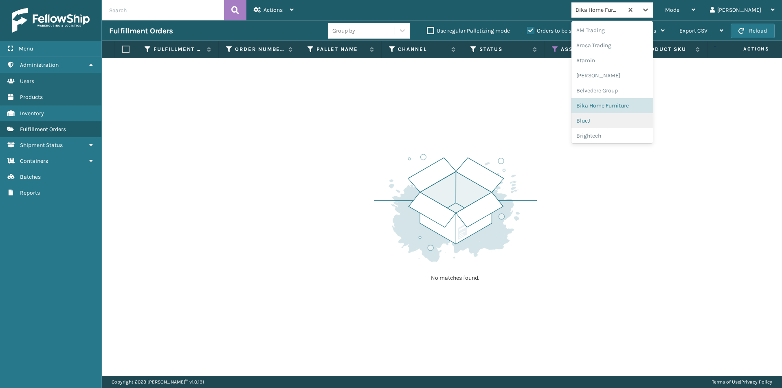
click at [623, 122] on div "BlueJ" at bounding box center [612, 120] width 81 height 15
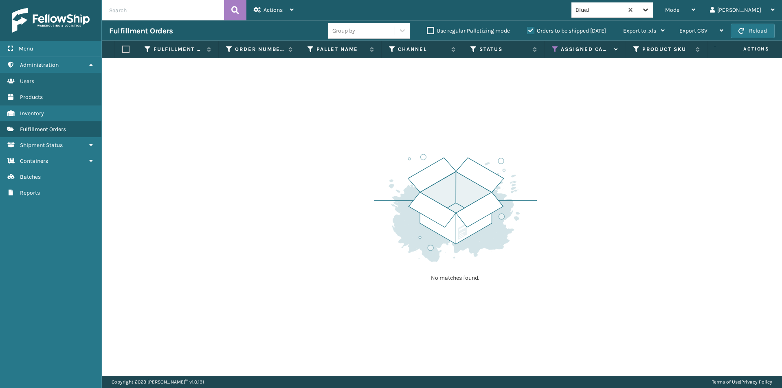
click at [650, 6] on icon at bounding box center [646, 10] width 8 height 8
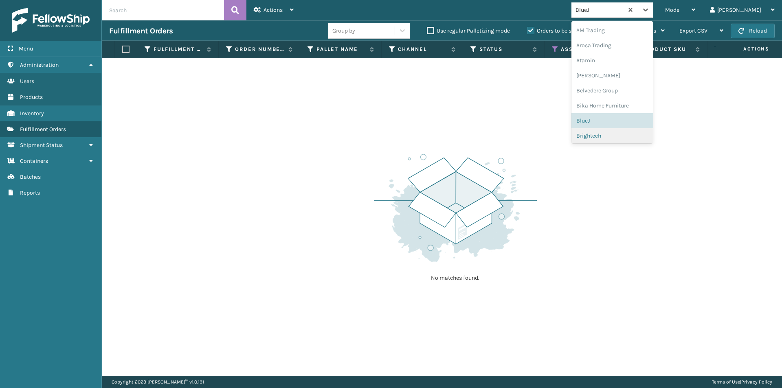
click at [606, 136] on div "Brightech" at bounding box center [612, 135] width 81 height 15
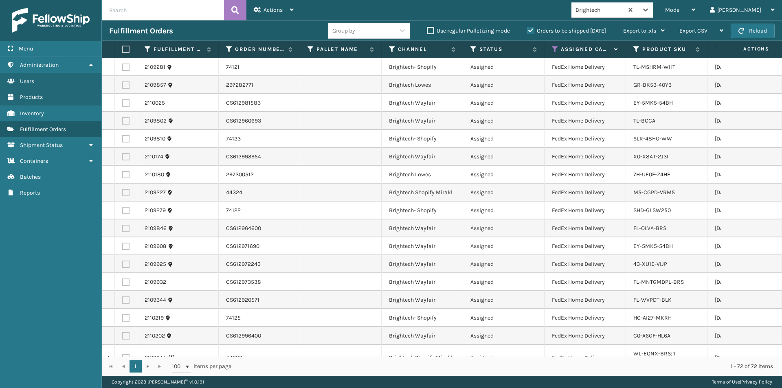
click at [126, 49] on label at bounding box center [124, 49] width 5 height 7
click at [123, 49] on input "checkbox" at bounding box center [122, 49] width 0 height 5
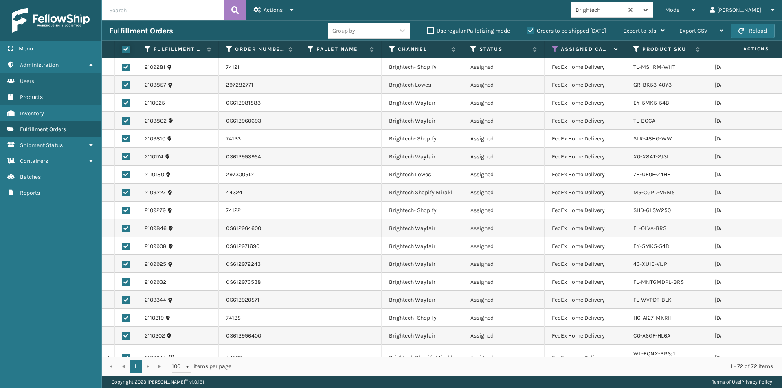
checkbox input "true"
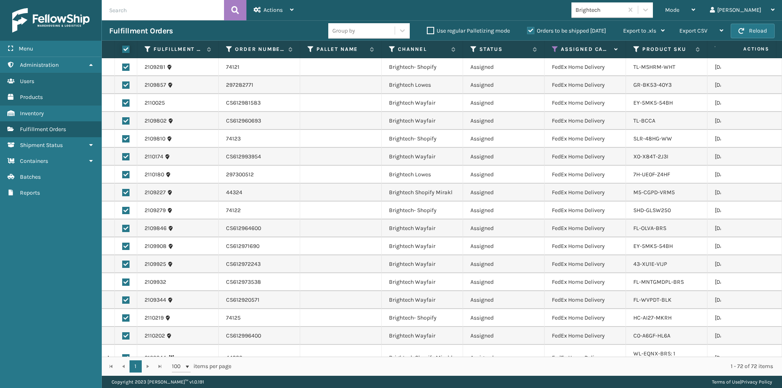
checkbox input "true"
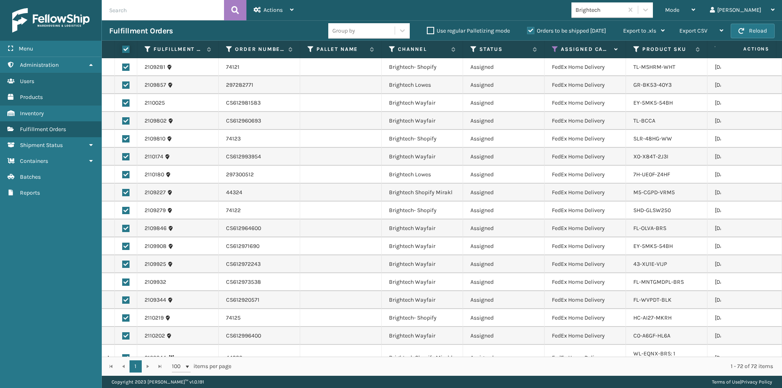
checkbox input "true"
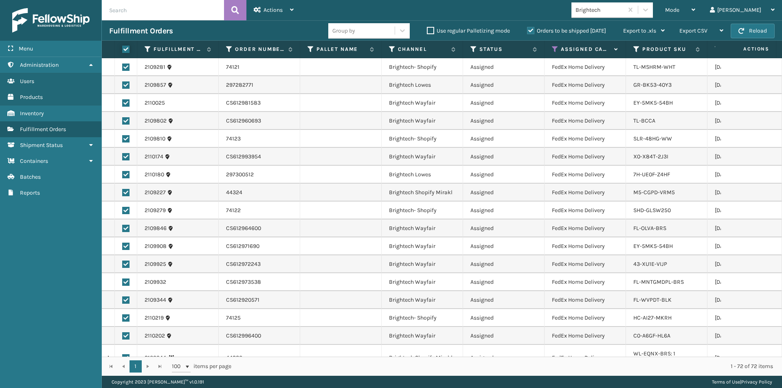
checkbox input "true"
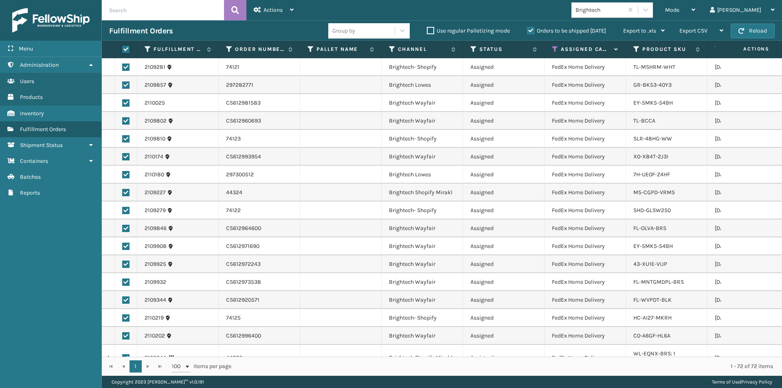
checkbox input "true"
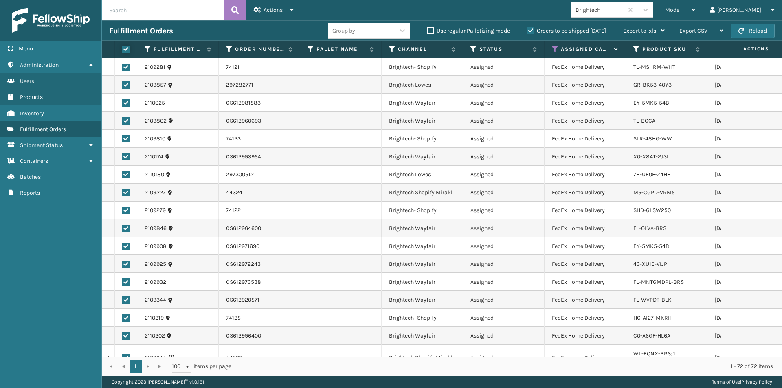
checkbox input "true"
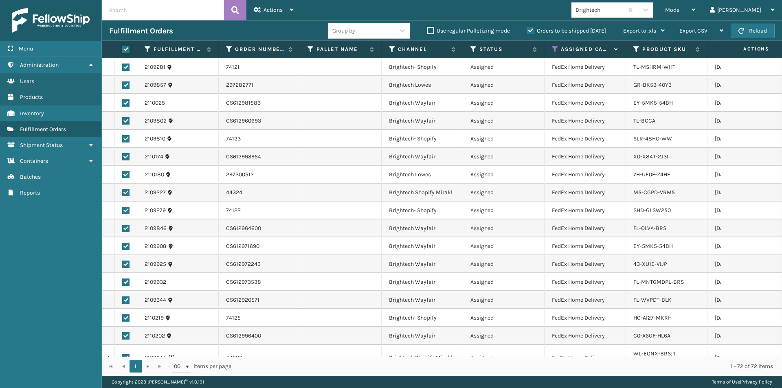
checkbox input "true"
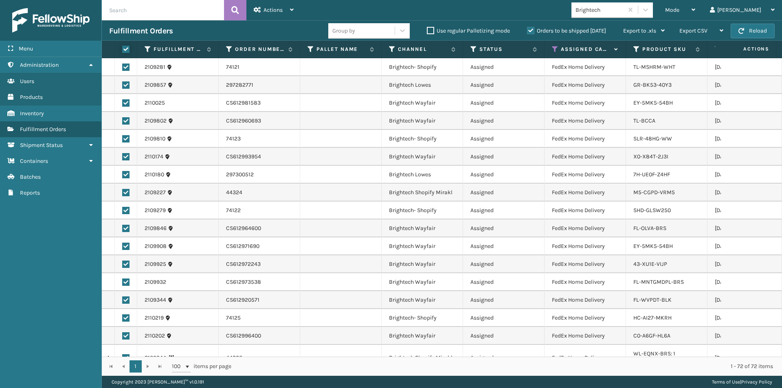
checkbox input "true"
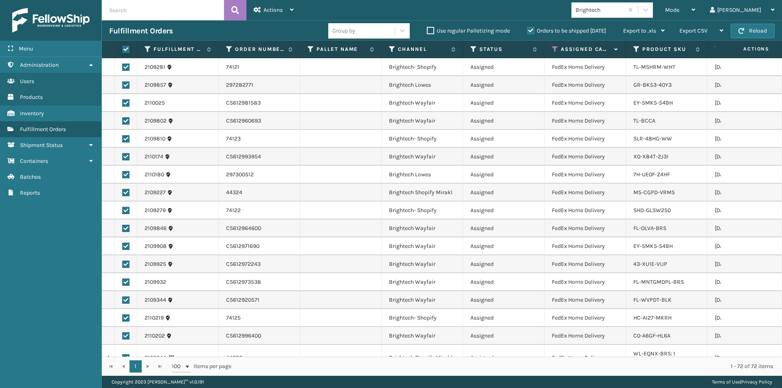
checkbox input "true"
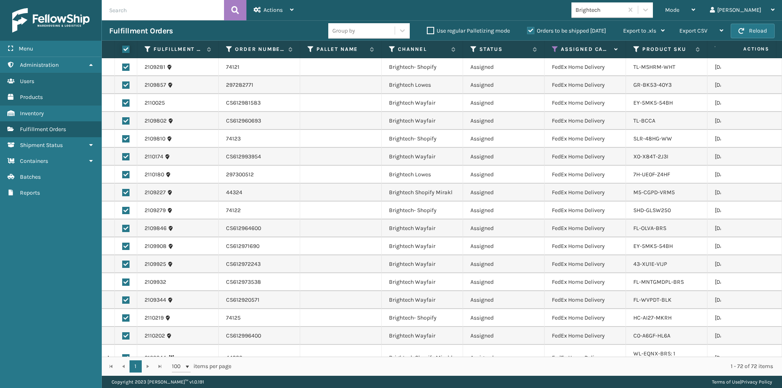
checkbox input "true"
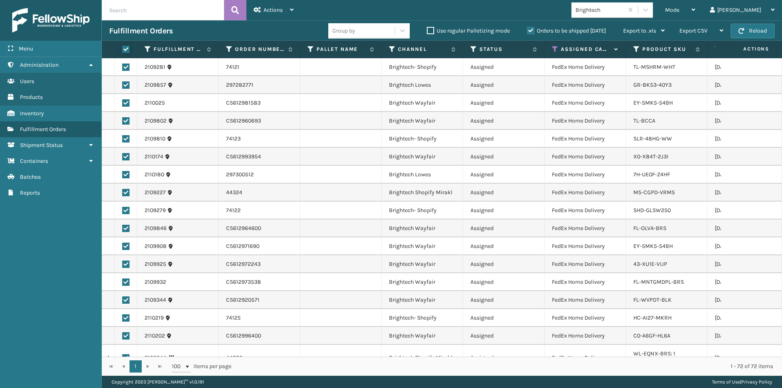
checkbox input "true"
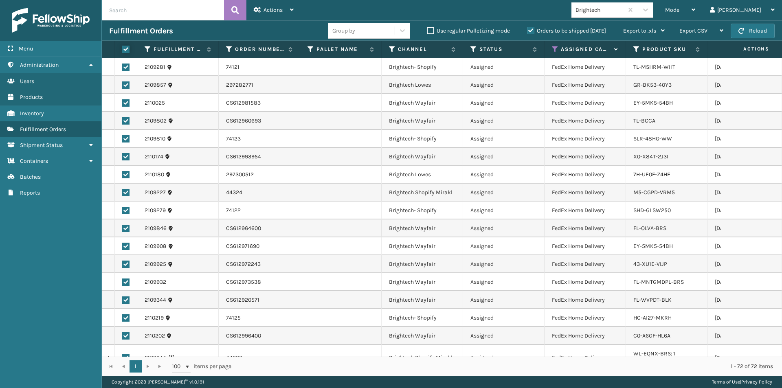
checkbox input "true"
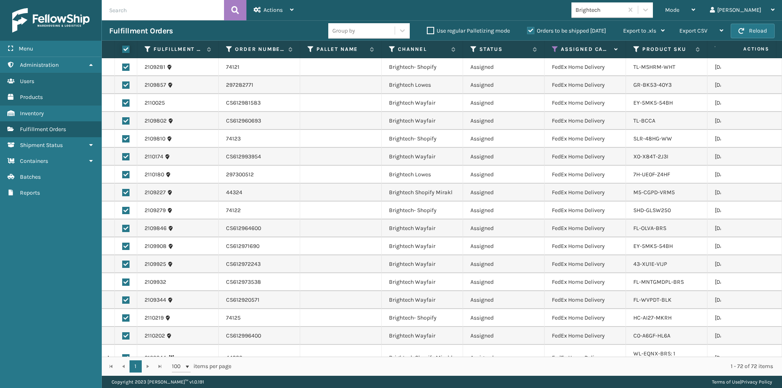
checkbox input "true"
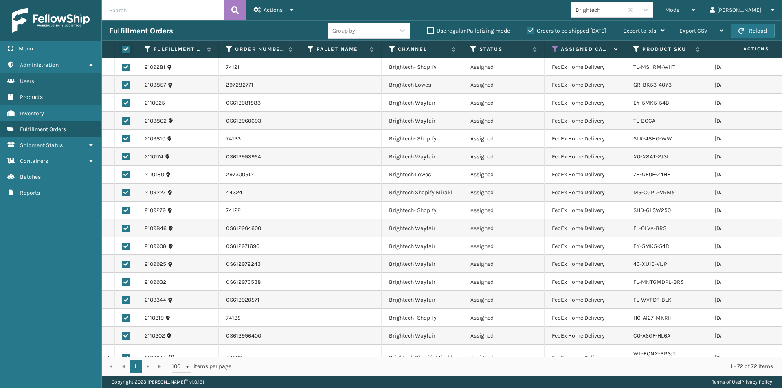
checkbox input "true"
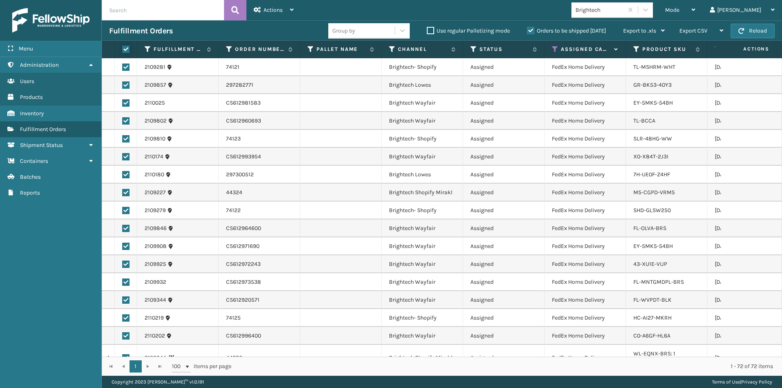
checkbox input "true"
click at [295, 11] on div "Actions Settings Remove All Filters Export Labels Create Picking Batch" at bounding box center [273, 10] width 55 height 20
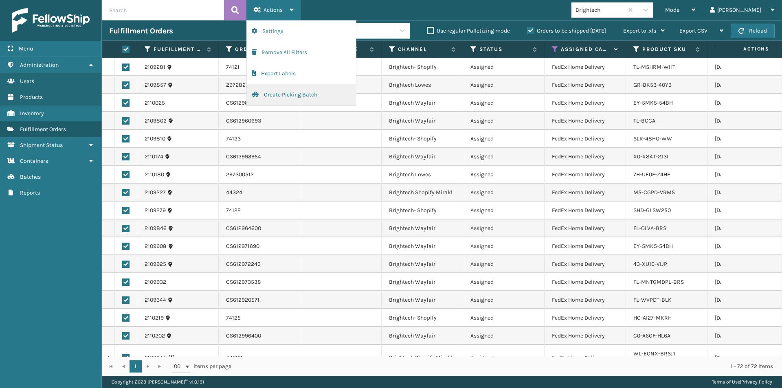
click at [281, 92] on button "Create Picking Batch" at bounding box center [301, 94] width 109 height 21
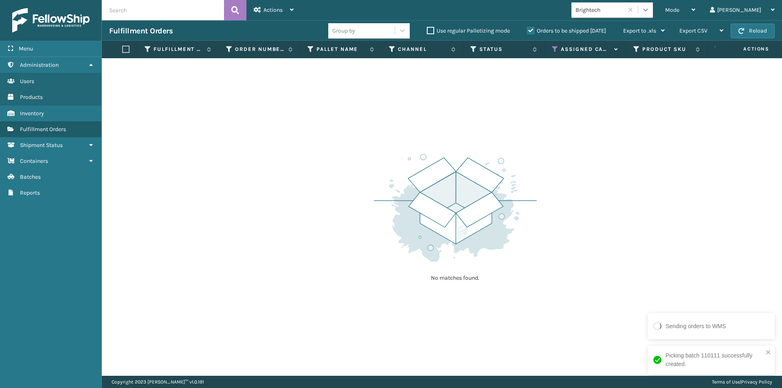
click at [650, 12] on icon at bounding box center [646, 10] width 8 height 8
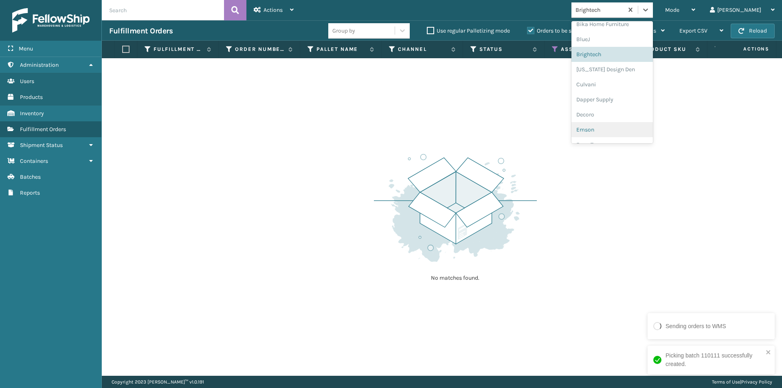
scroll to position [86, 0]
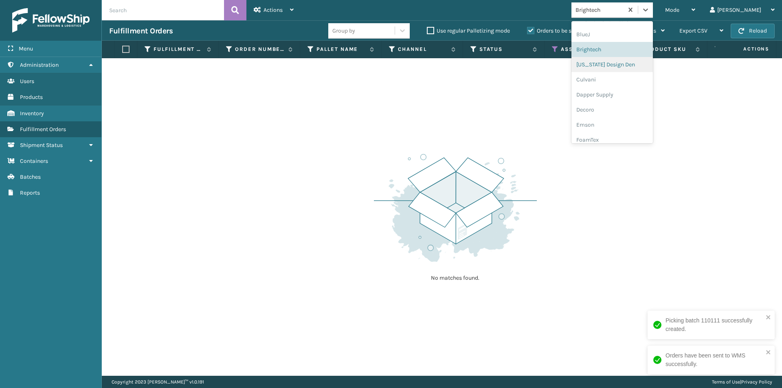
click at [625, 66] on div "[US_STATE] Design Den" at bounding box center [612, 64] width 81 height 15
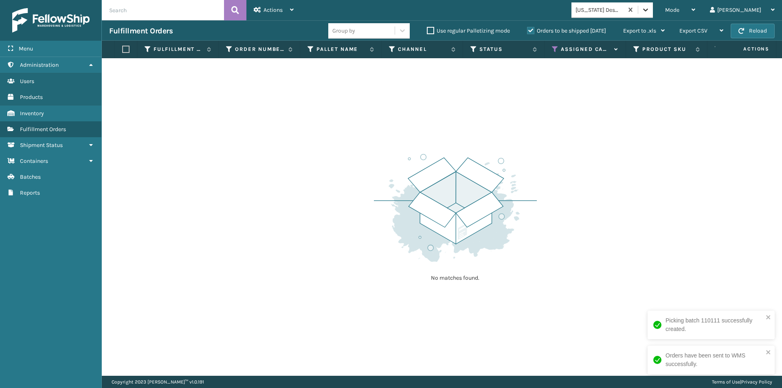
click at [650, 9] on icon at bounding box center [646, 10] width 8 height 8
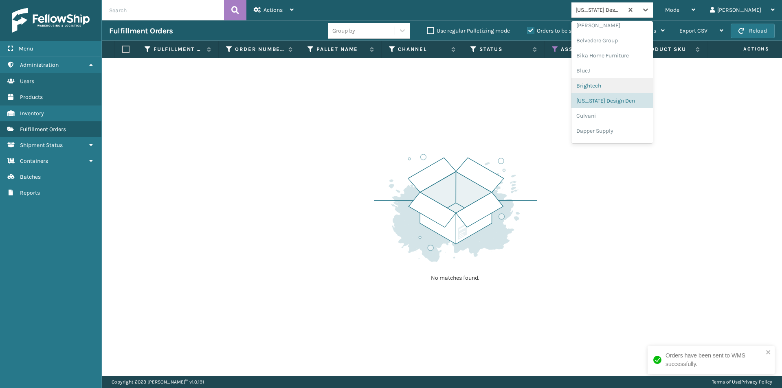
scroll to position [61, 0]
click at [616, 106] on div "Culvani" at bounding box center [612, 105] width 81 height 15
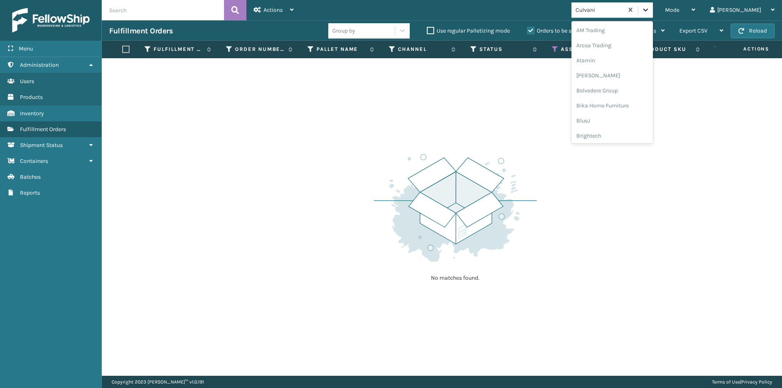
click at [648, 9] on icon at bounding box center [645, 10] width 5 height 3
click at [628, 103] on div "Dapper Supply" at bounding box center [612, 105] width 81 height 15
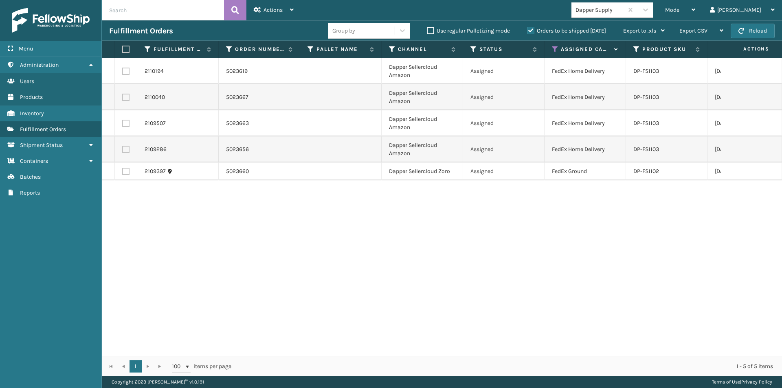
click at [125, 50] on label at bounding box center [124, 49] width 5 height 7
click at [123, 50] on input "checkbox" at bounding box center [122, 49] width 0 height 5
checkbox input "true"
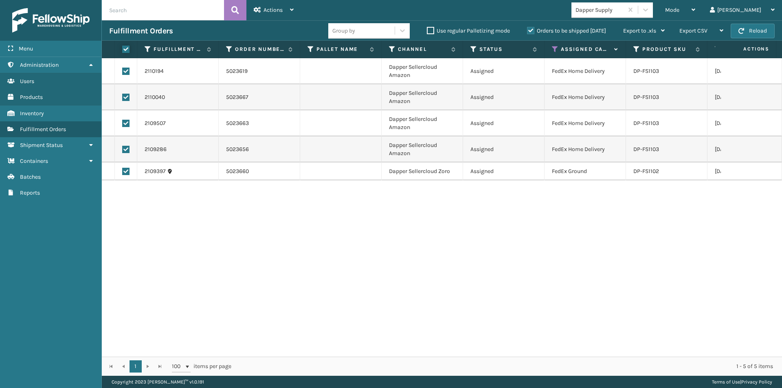
checkbox input "true"
click at [277, 11] on span "Actions" at bounding box center [273, 10] width 19 height 7
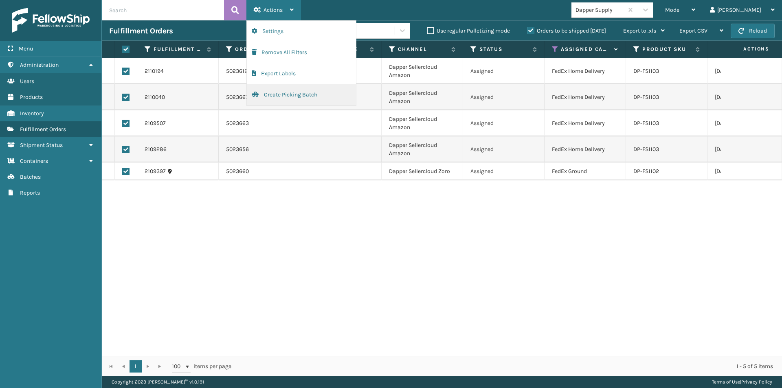
click at [283, 96] on button "Create Picking Batch" at bounding box center [301, 94] width 109 height 21
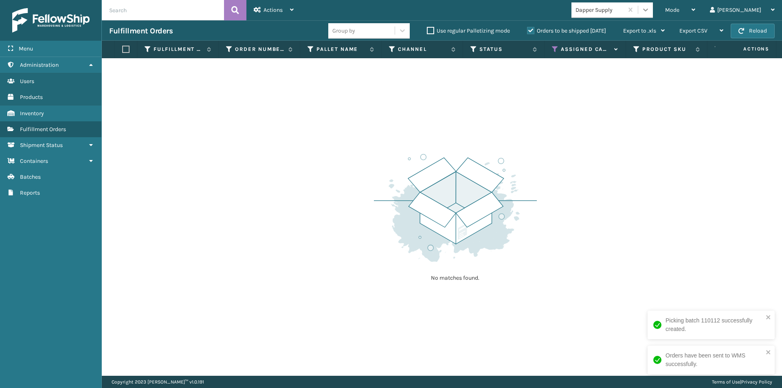
click at [650, 6] on icon at bounding box center [646, 10] width 8 height 8
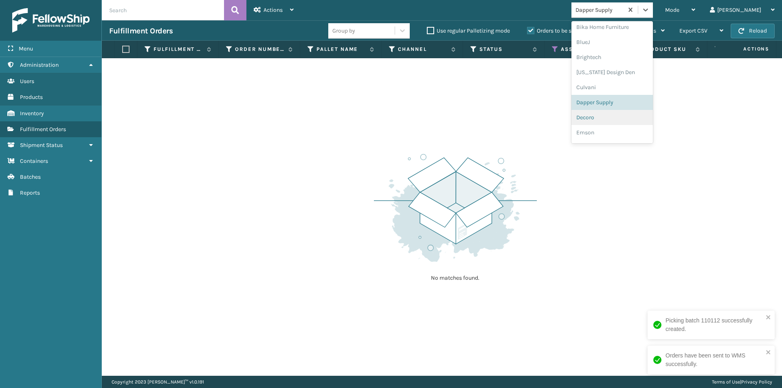
scroll to position [91, 0]
click at [620, 108] on div "Decoro" at bounding box center [612, 105] width 81 height 15
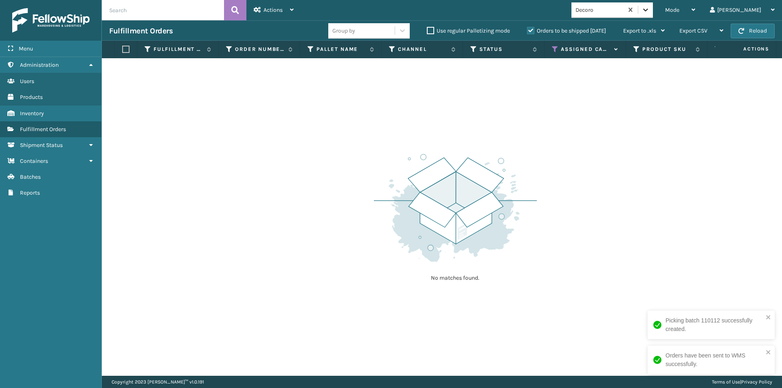
click at [650, 8] on icon at bounding box center [646, 10] width 8 height 8
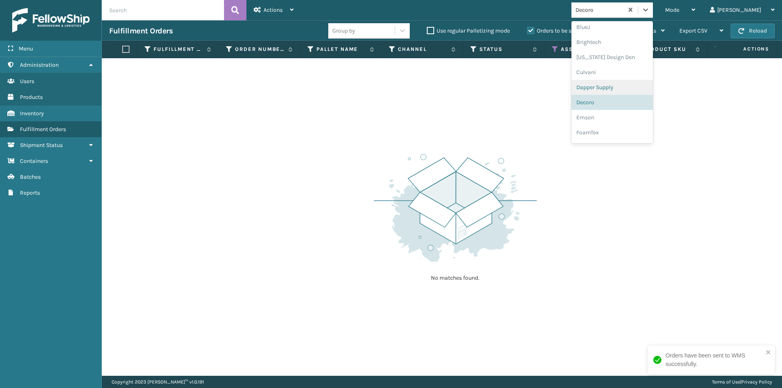
scroll to position [106, 0]
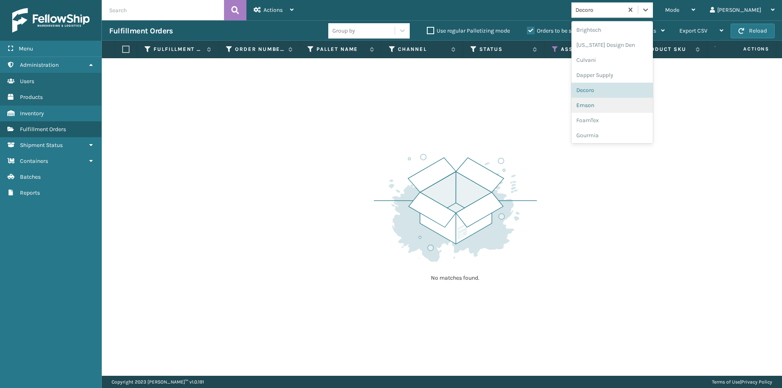
click at [623, 108] on div "Emson" at bounding box center [612, 105] width 81 height 15
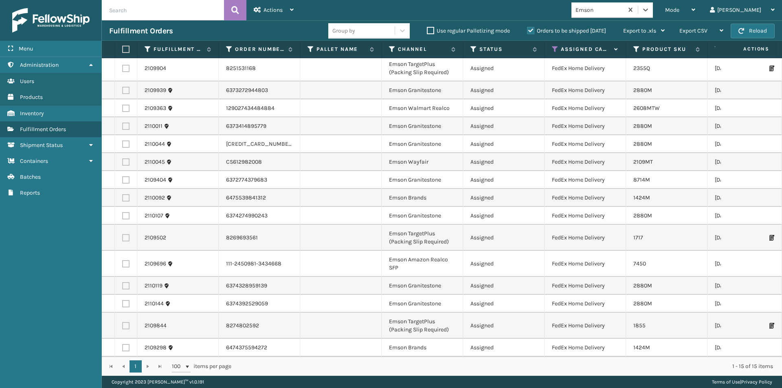
scroll to position [9, 0]
click at [126, 50] on label at bounding box center [124, 49] width 5 height 7
click at [123, 50] on input "checkbox" at bounding box center [122, 49] width 0 height 5
checkbox input "true"
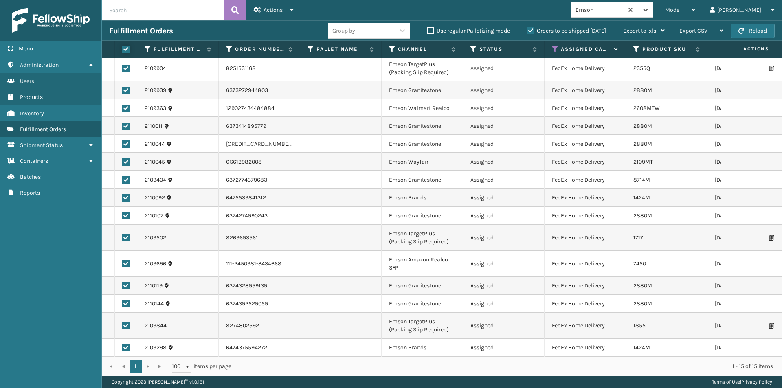
checkbox input "true"
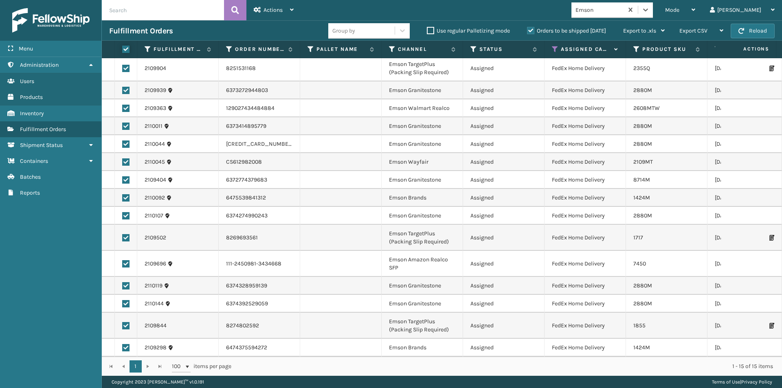
checkbox input "true"
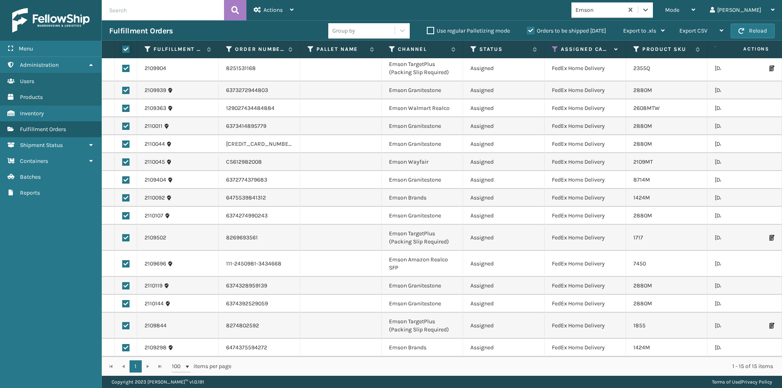
checkbox input "true"
click at [283, 11] on span "Actions" at bounding box center [273, 10] width 19 height 7
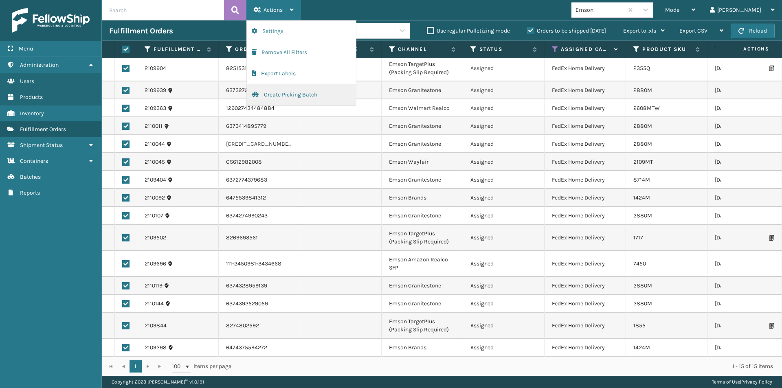
click at [281, 95] on button "Create Picking Batch" at bounding box center [301, 94] width 109 height 21
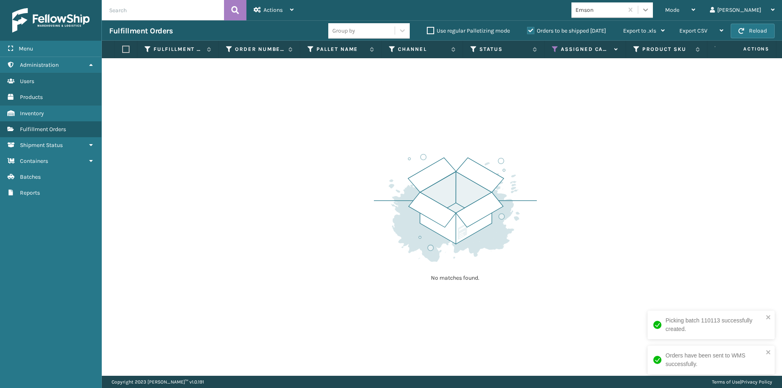
click at [650, 12] on icon at bounding box center [646, 10] width 8 height 8
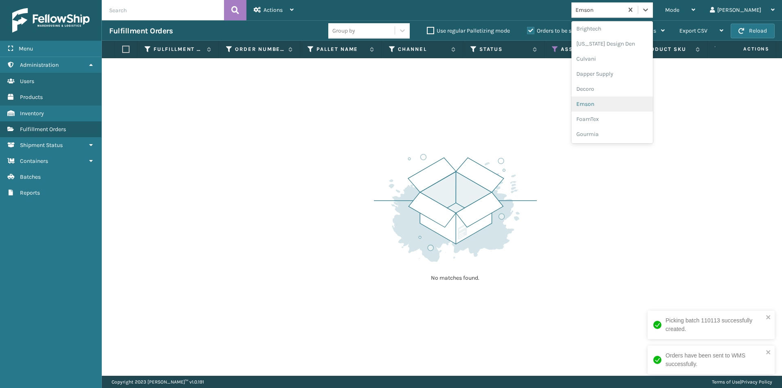
scroll to position [121, 0]
click at [620, 107] on div "FoamTex" at bounding box center [612, 105] width 81 height 15
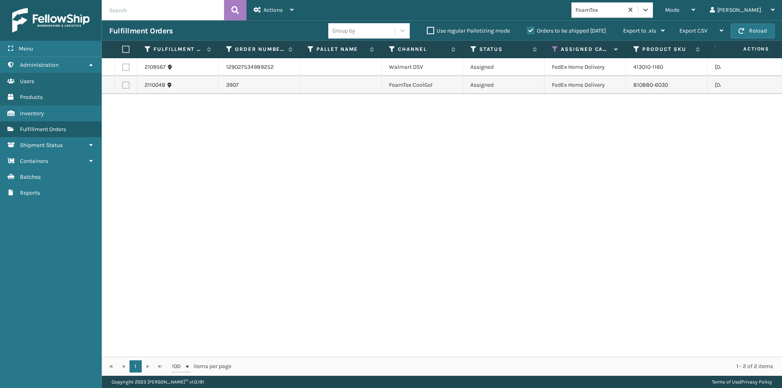
click at [122, 50] on label at bounding box center [124, 49] width 5 height 7
click at [122, 50] on input "checkbox" at bounding box center [122, 49] width 0 height 5
checkbox input "true"
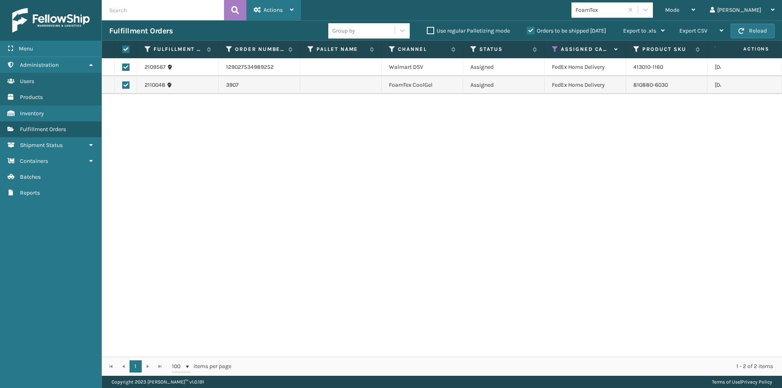
click at [285, 13] on div "Actions" at bounding box center [274, 10] width 40 height 20
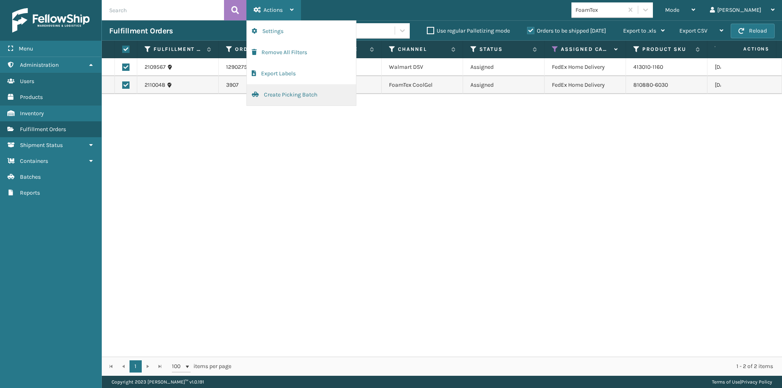
click at [275, 95] on button "Create Picking Batch" at bounding box center [301, 94] width 109 height 21
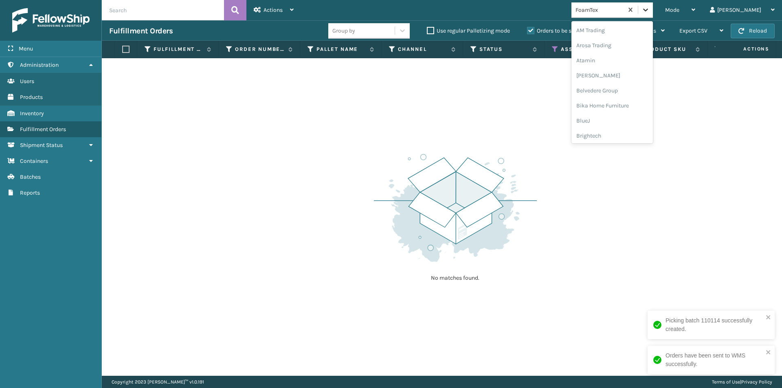
click at [650, 9] on icon at bounding box center [646, 10] width 8 height 8
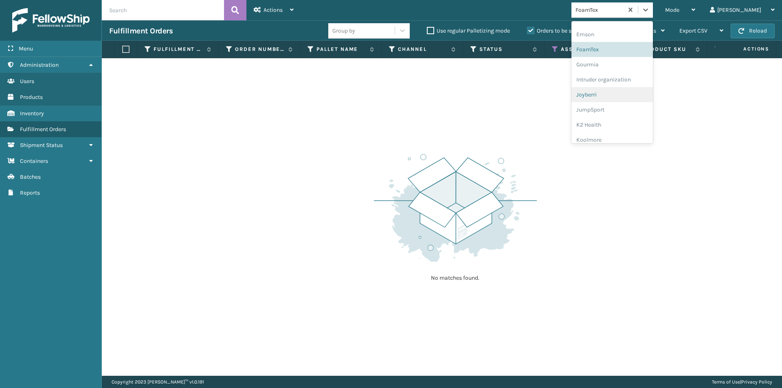
click at [622, 96] on div "Joyberri" at bounding box center [612, 94] width 81 height 15
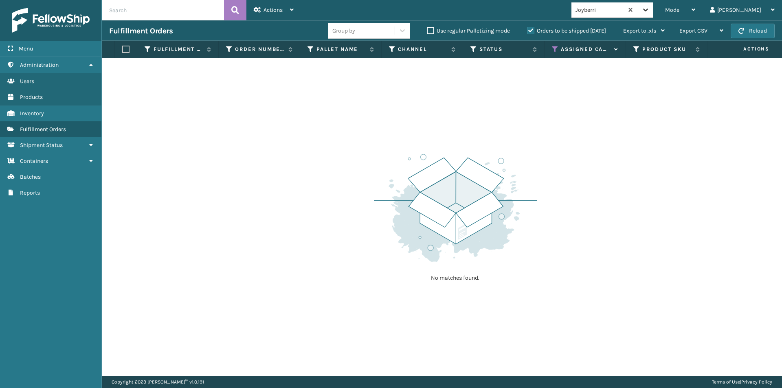
click at [650, 8] on icon at bounding box center [646, 10] width 8 height 8
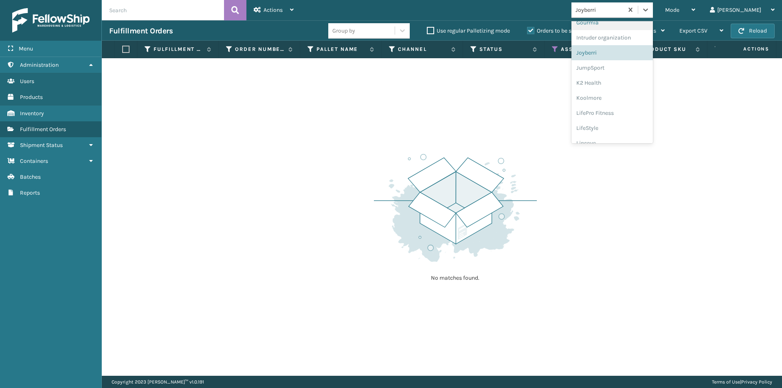
scroll to position [222, 0]
click at [619, 69] on div "JumpSport" at bounding box center [612, 64] width 81 height 15
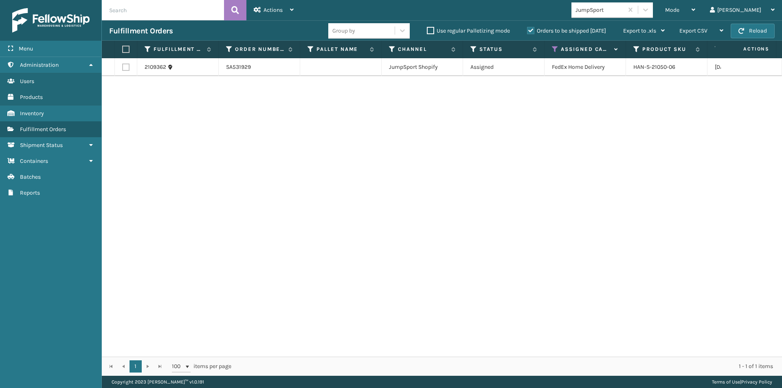
click at [127, 49] on label at bounding box center [124, 49] width 5 height 7
click at [123, 49] on input "checkbox" at bounding box center [122, 49] width 0 height 5
checkbox input "true"
click at [277, 12] on span "Actions" at bounding box center [273, 10] width 19 height 7
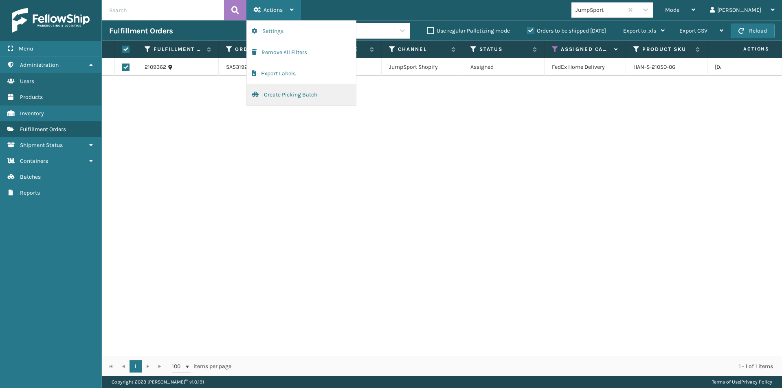
click at [275, 94] on button "Create Picking Batch" at bounding box center [301, 94] width 109 height 21
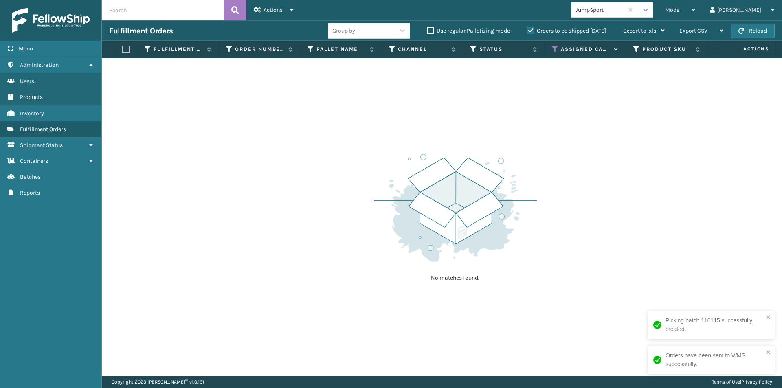
click at [650, 8] on icon at bounding box center [646, 10] width 8 height 8
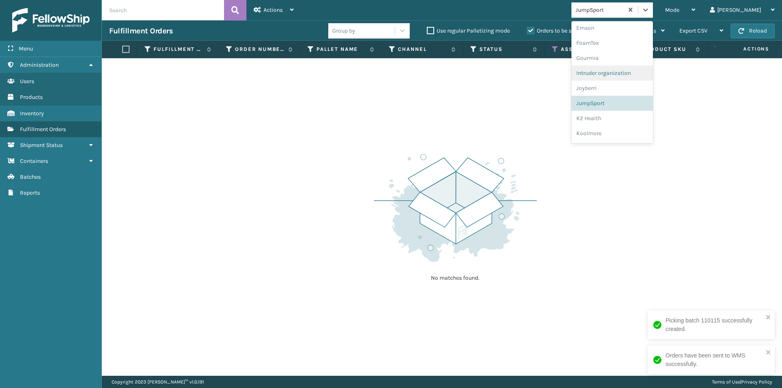
scroll to position [196, 0]
click at [629, 107] on div "K2 Health" at bounding box center [612, 105] width 81 height 15
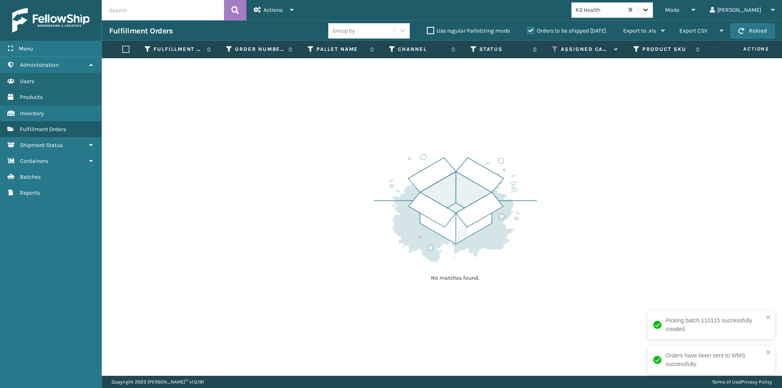
click at [650, 10] on icon at bounding box center [646, 10] width 8 height 8
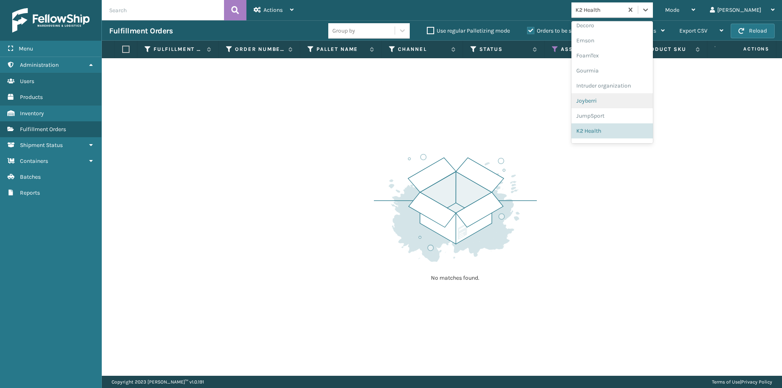
scroll to position [211, 0]
click at [624, 101] on div "Koolmore" at bounding box center [612, 105] width 81 height 15
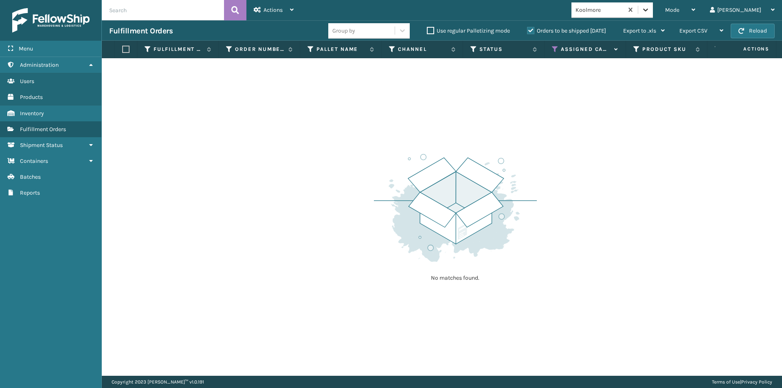
click at [650, 9] on icon at bounding box center [646, 10] width 8 height 8
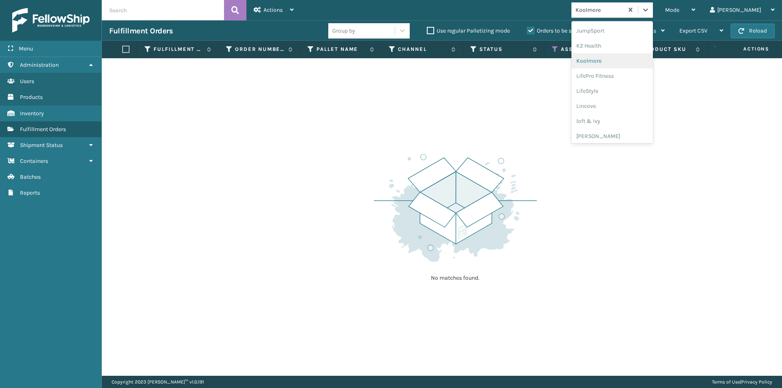
scroll to position [258, 0]
click at [622, 75] on div "LifePro Fitness" at bounding box center [612, 73] width 81 height 15
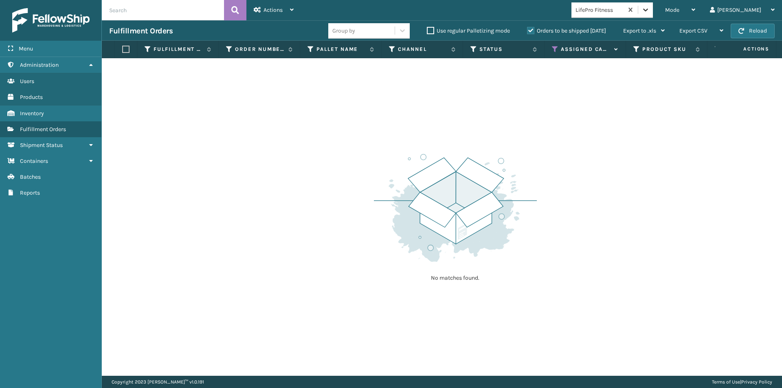
click at [650, 10] on icon at bounding box center [646, 10] width 8 height 8
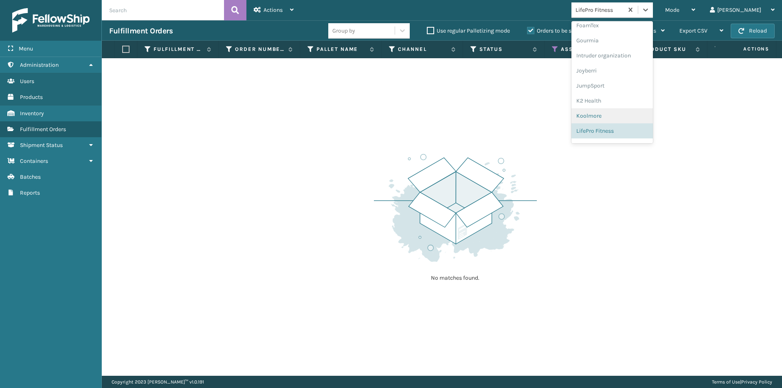
scroll to position [242, 0]
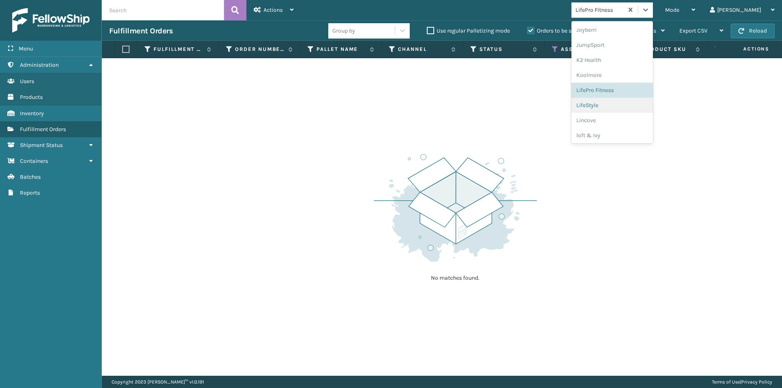
click at [627, 106] on div "LifeStyle" at bounding box center [612, 105] width 81 height 15
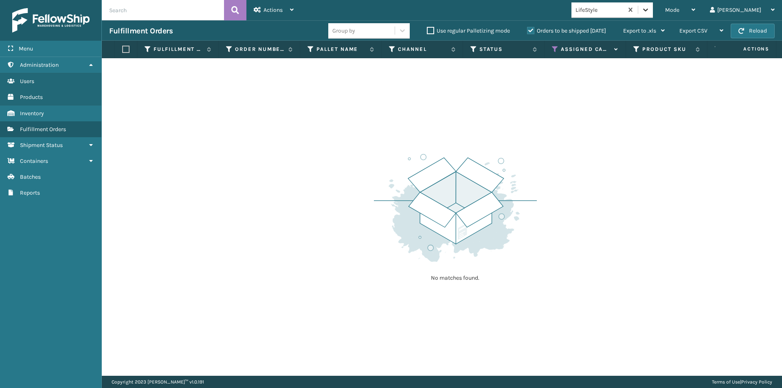
click at [653, 11] on div at bounding box center [645, 9] width 15 height 15
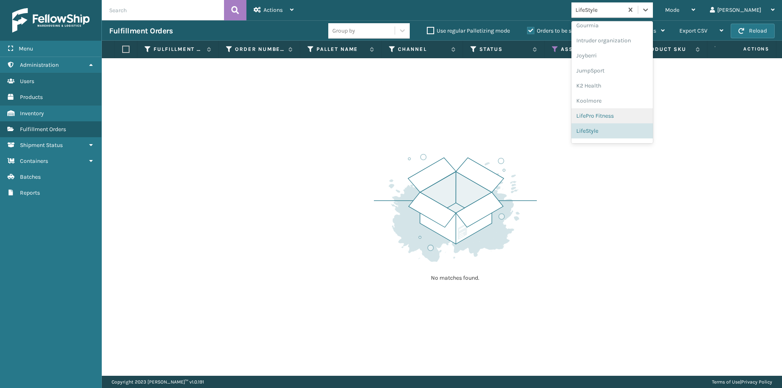
scroll to position [257, 0]
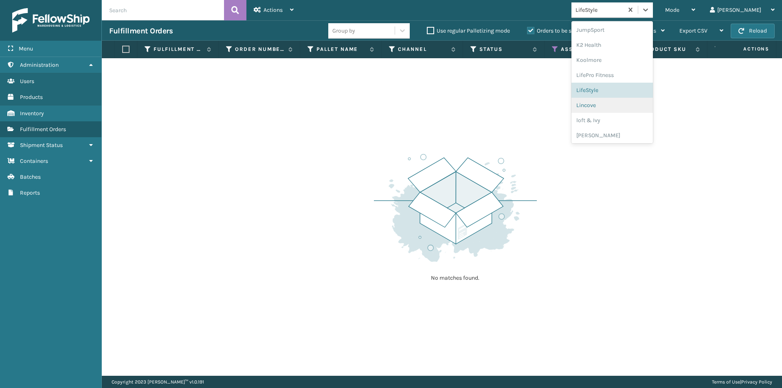
click at [625, 102] on div "Lincove" at bounding box center [612, 105] width 81 height 15
click at [650, 13] on icon at bounding box center [646, 10] width 8 height 8
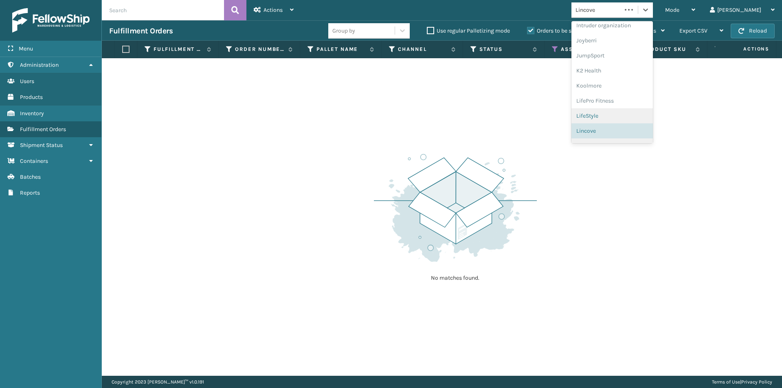
scroll to position [258, 0]
click at [630, 117] on div "loft & Ivy" at bounding box center [612, 119] width 81 height 15
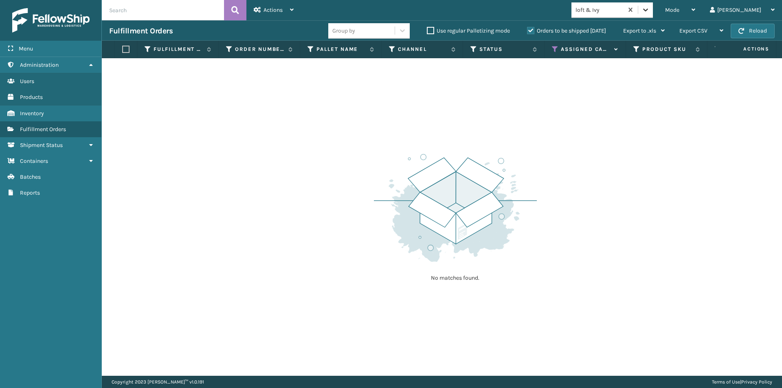
click at [650, 13] on icon at bounding box center [646, 10] width 8 height 8
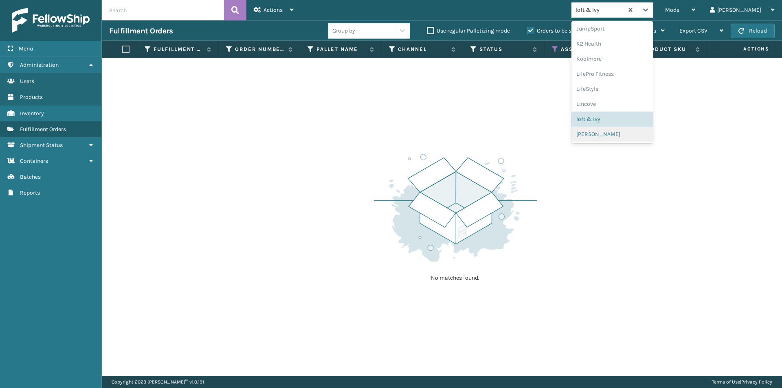
click at [626, 135] on div "[PERSON_NAME]" at bounding box center [612, 134] width 81 height 15
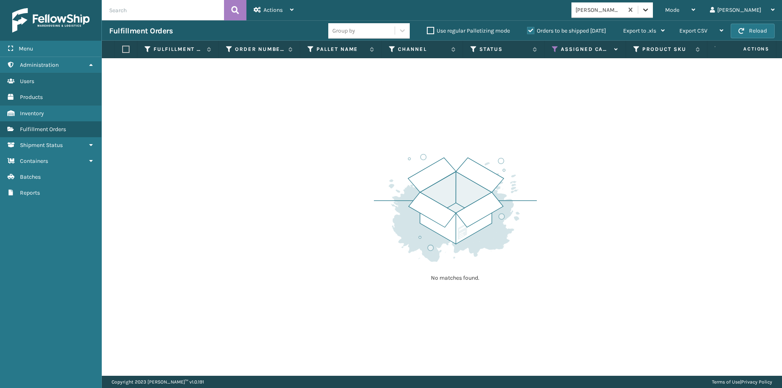
click at [650, 11] on icon at bounding box center [646, 10] width 8 height 8
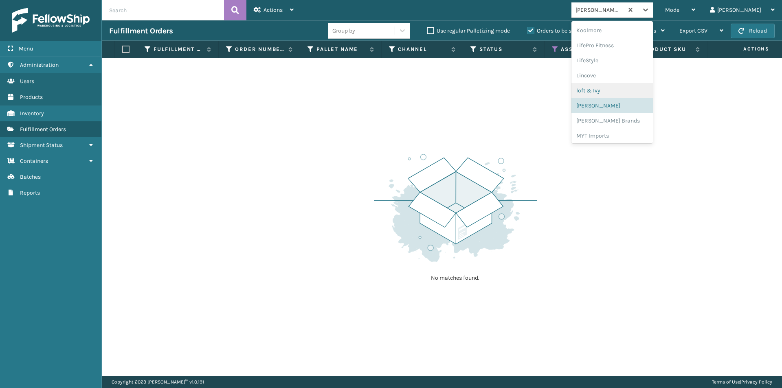
scroll to position [299, 0]
click at [625, 109] on div "[PERSON_NAME] Brands" at bounding box center [612, 108] width 81 height 15
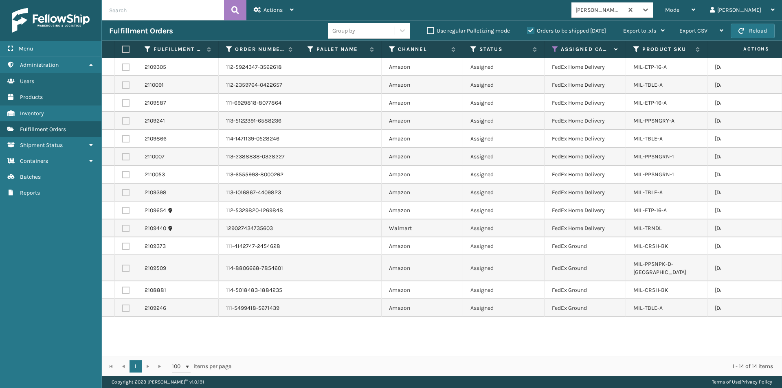
click at [125, 50] on label at bounding box center [124, 49] width 5 height 7
click at [123, 50] on input "checkbox" at bounding box center [122, 49] width 0 height 5
checkbox input "true"
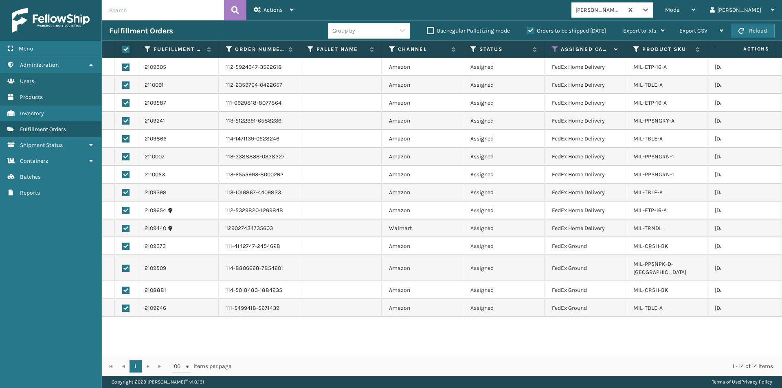
checkbox input "true"
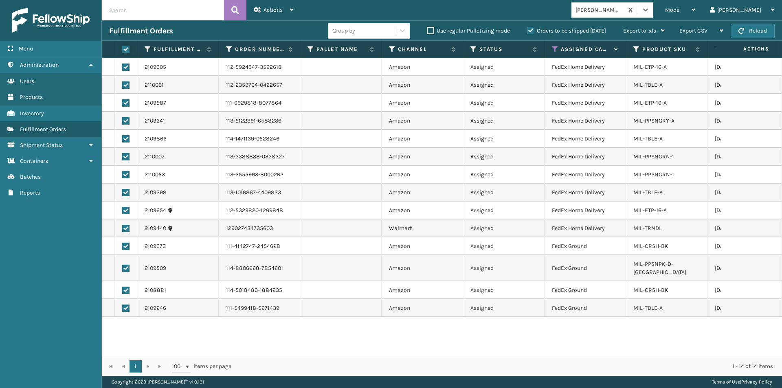
checkbox input "true"
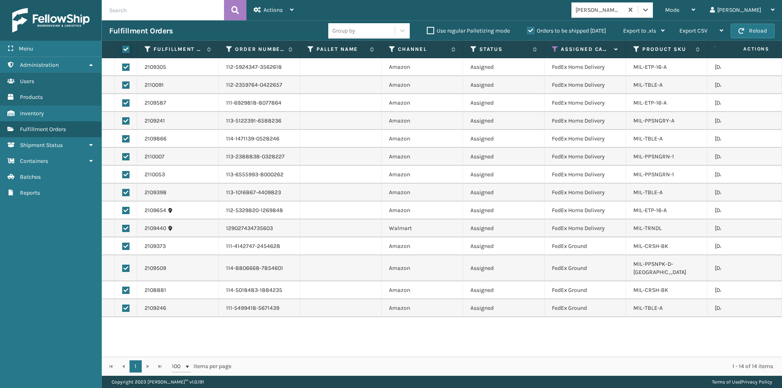
checkbox input "true"
click at [258, 11] on icon at bounding box center [257, 10] width 7 height 6
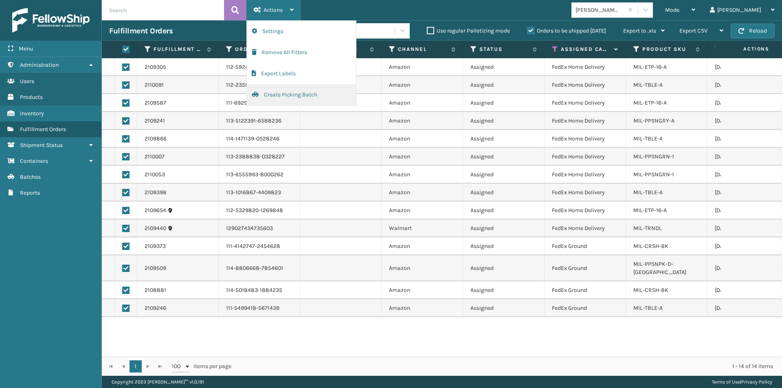
click at [268, 95] on button "Create Picking Batch" at bounding box center [301, 94] width 109 height 21
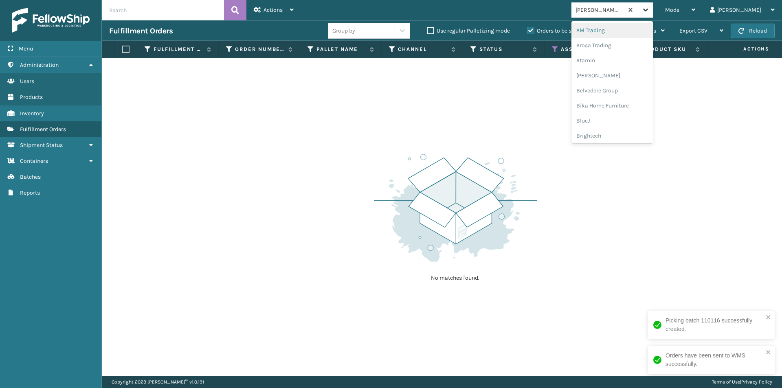
click at [650, 12] on icon at bounding box center [646, 10] width 8 height 8
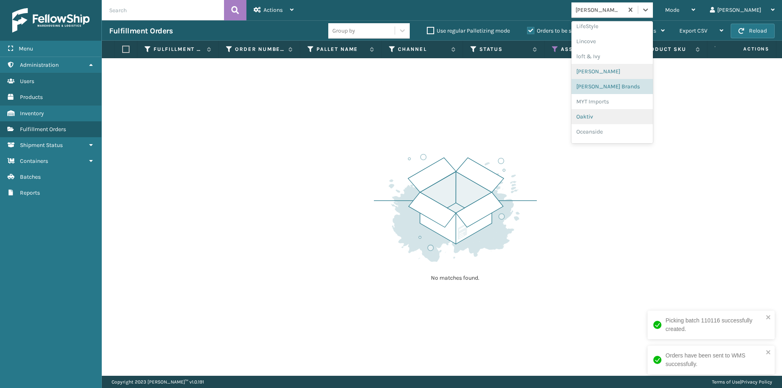
scroll to position [380, 0]
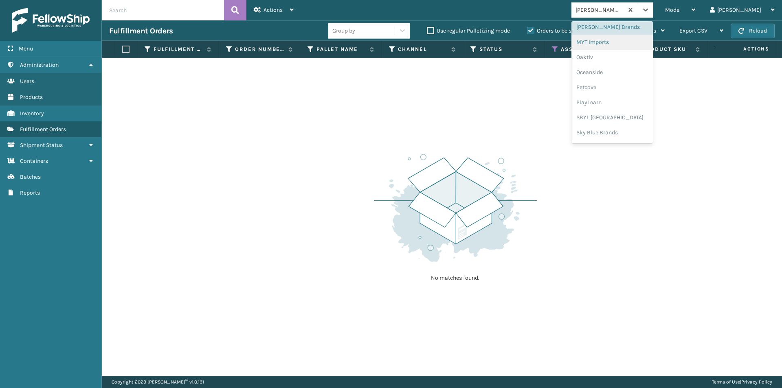
click at [627, 45] on div "MYT Imports" at bounding box center [612, 42] width 81 height 15
click at [650, 12] on icon at bounding box center [646, 10] width 8 height 8
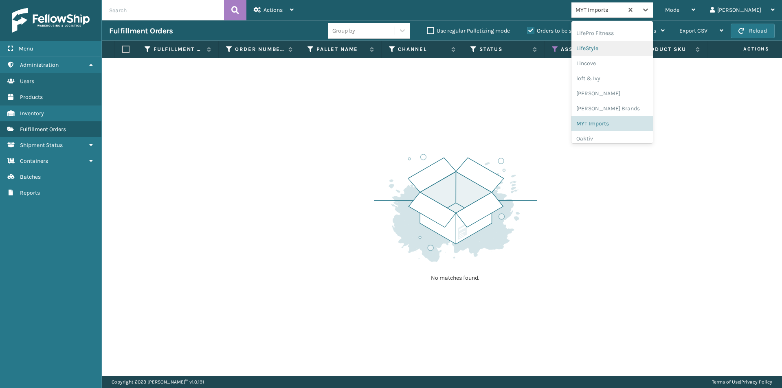
scroll to position [339, 0]
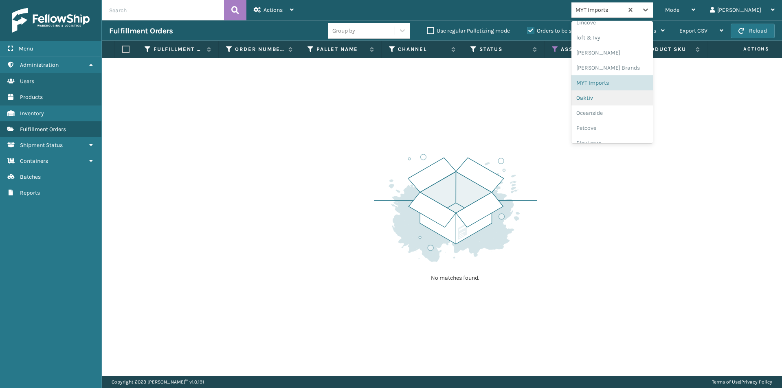
click at [624, 98] on div "Oaktiv" at bounding box center [612, 97] width 81 height 15
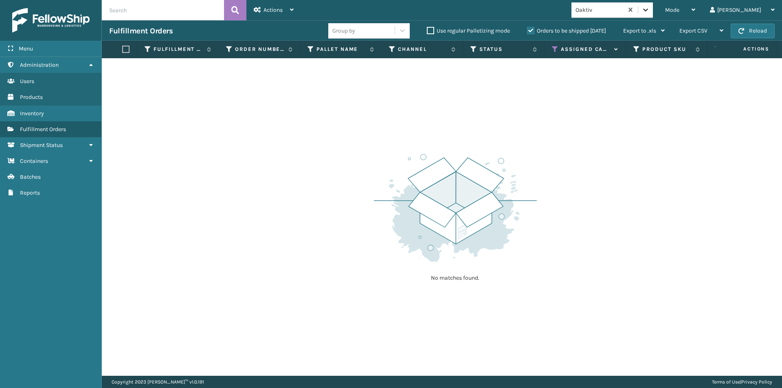
click at [650, 11] on icon at bounding box center [646, 10] width 8 height 8
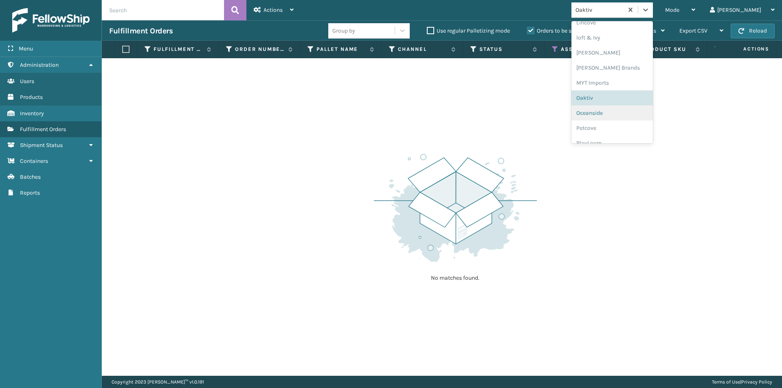
click at [616, 112] on div "Oceanside" at bounding box center [612, 113] width 81 height 15
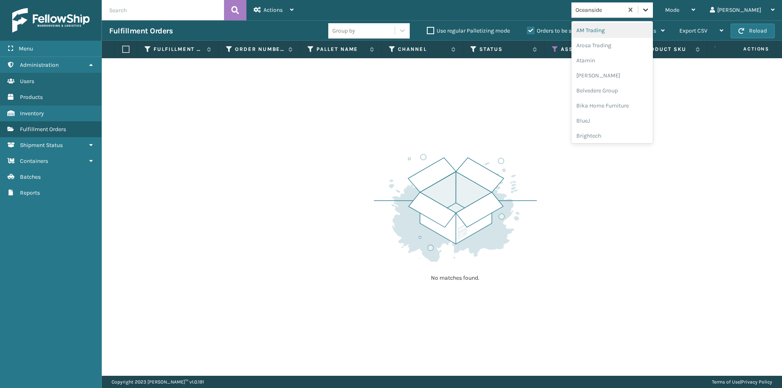
click at [650, 8] on icon at bounding box center [646, 10] width 8 height 8
click at [633, 59] on div "Petcove" at bounding box center [612, 58] width 81 height 15
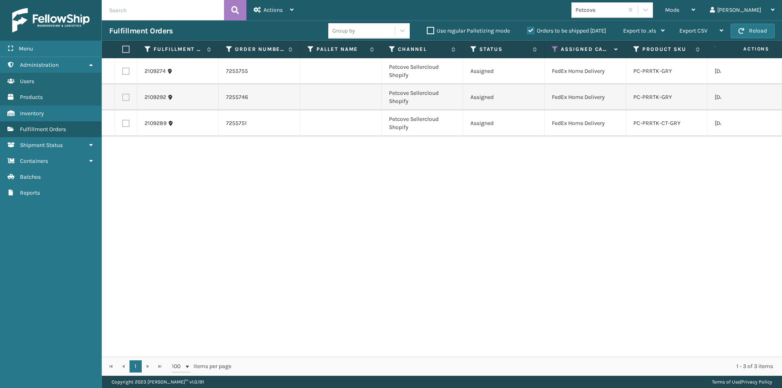
click at [127, 49] on label at bounding box center [124, 49] width 5 height 7
click at [123, 49] on input "checkbox" at bounding box center [122, 49] width 0 height 5
checkbox input "true"
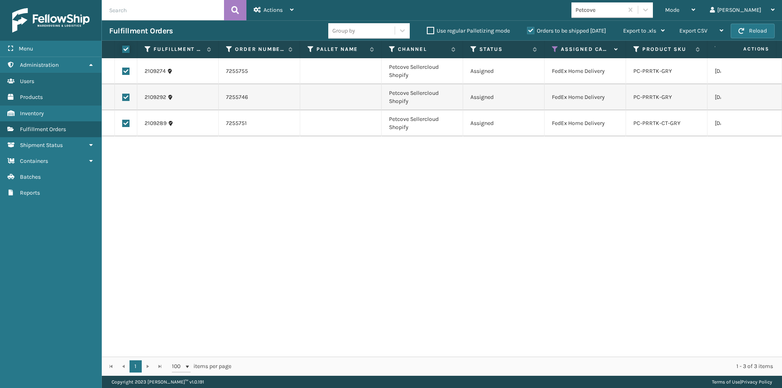
checkbox input "true"
click at [267, 13] on div "Actions" at bounding box center [274, 10] width 40 height 20
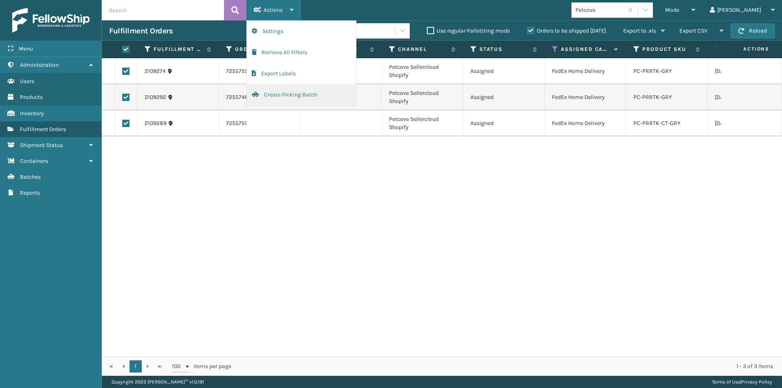
click at [279, 94] on button "Create Picking Batch" at bounding box center [301, 94] width 109 height 21
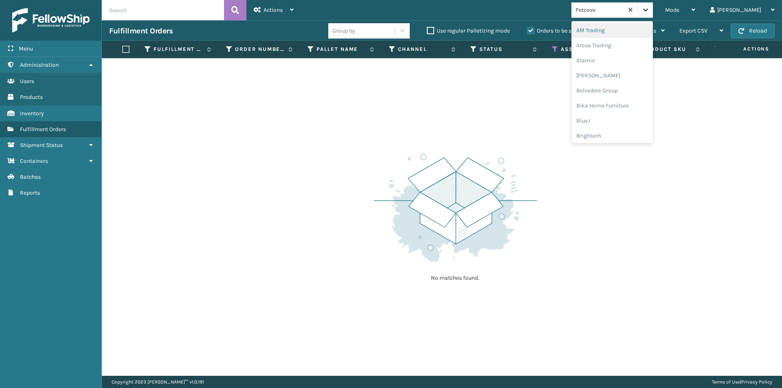
click at [650, 9] on icon at bounding box center [646, 10] width 8 height 8
click at [629, 79] on div "PlayLearn" at bounding box center [612, 73] width 81 height 15
click at [650, 8] on icon at bounding box center [646, 10] width 8 height 8
click at [628, 92] on div "SBYL [GEOGRAPHIC_DATA]" at bounding box center [612, 88] width 81 height 15
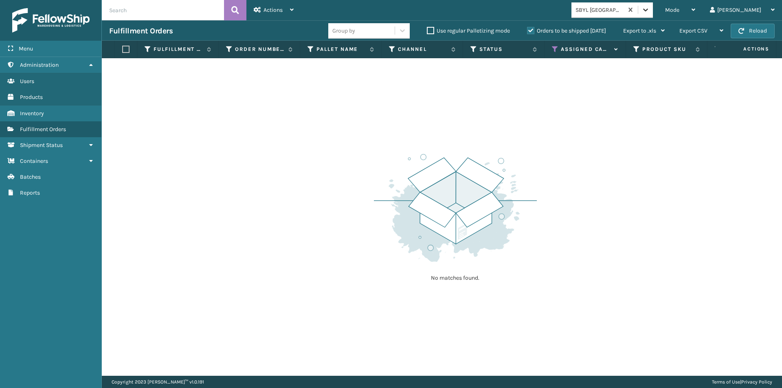
click at [653, 15] on div at bounding box center [645, 9] width 15 height 15
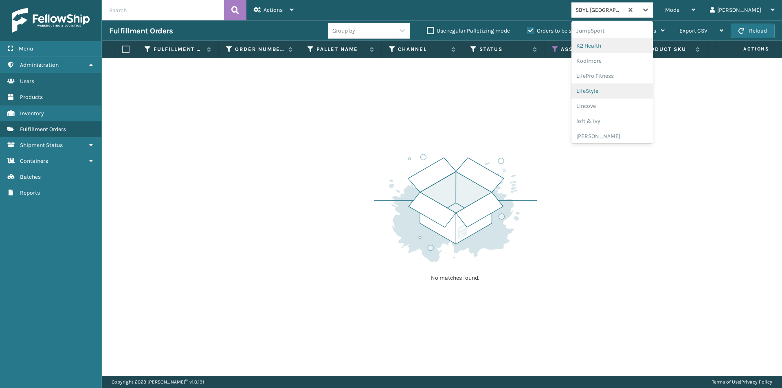
scroll to position [258, 0]
click at [624, 105] on div "Lincove" at bounding box center [612, 104] width 81 height 15
click at [650, 12] on icon at bounding box center [646, 10] width 8 height 8
click at [625, 104] on div "Sky Blue Brands" at bounding box center [612, 104] width 81 height 15
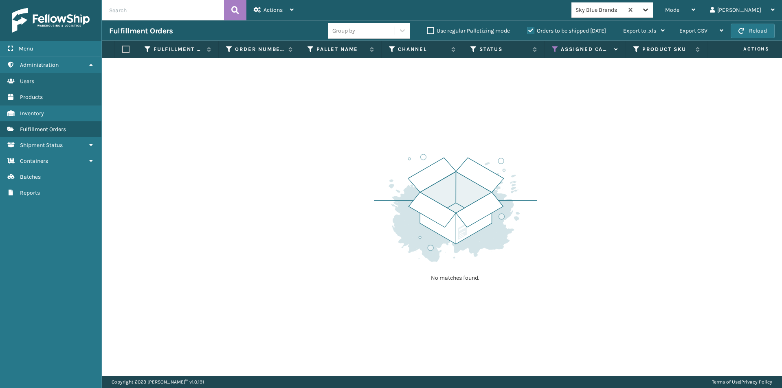
click at [648, 10] on icon at bounding box center [645, 10] width 5 height 3
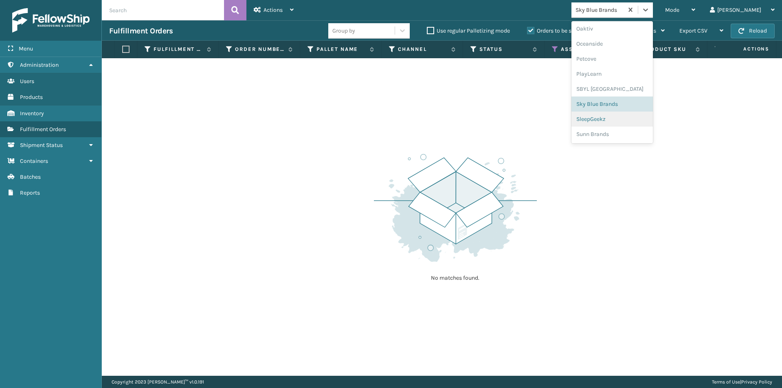
click at [624, 117] on div "SleepGeekz" at bounding box center [612, 119] width 81 height 15
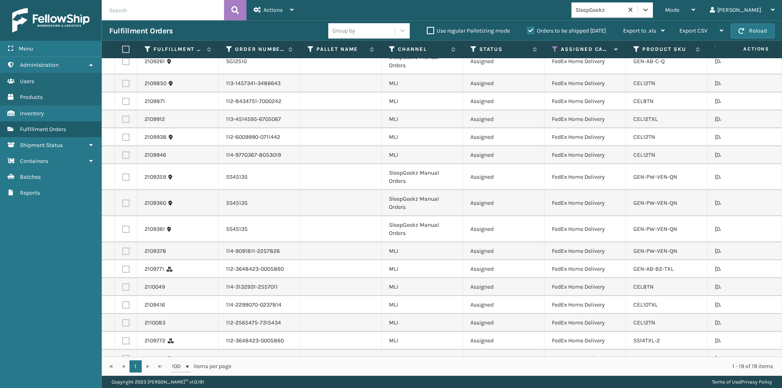
scroll to position [0, 0]
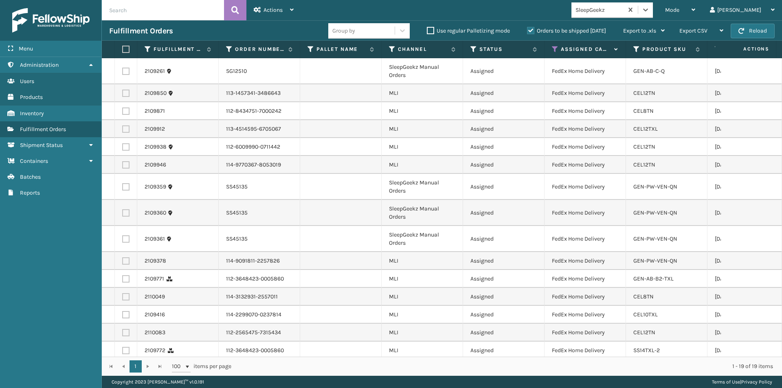
click at [124, 48] on label at bounding box center [124, 49] width 5 height 7
click at [123, 48] on input "checkbox" at bounding box center [122, 49] width 0 height 5
checkbox input "true"
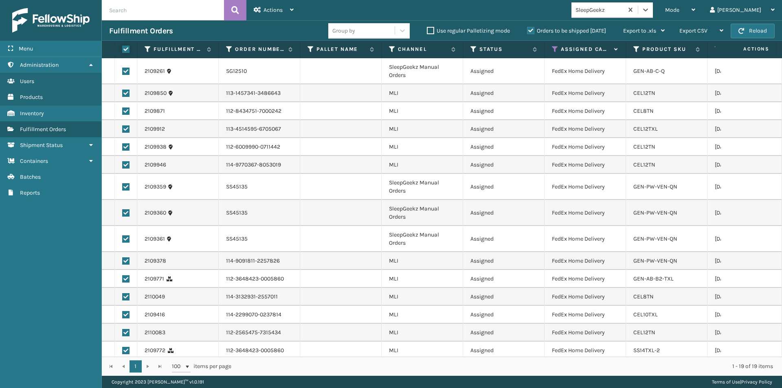
checkbox input "true"
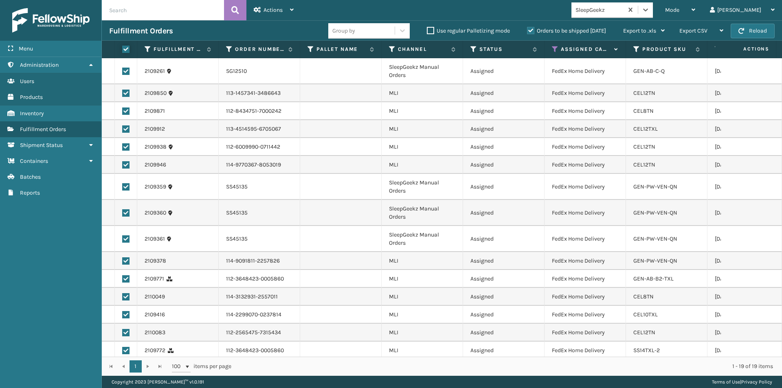
checkbox input "true"
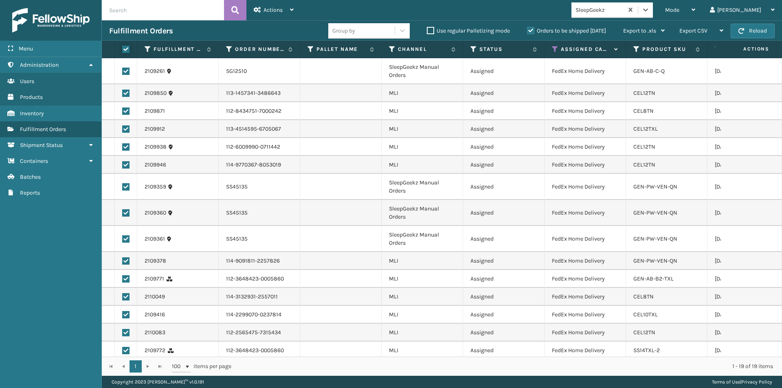
checkbox input "true"
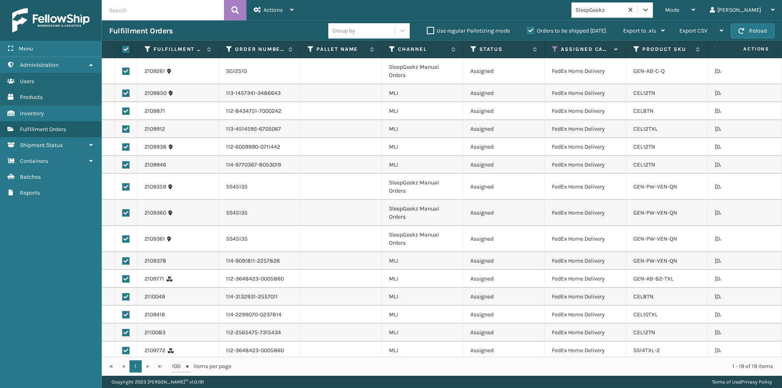
checkbox input "true"
click at [276, 14] on div "Actions" at bounding box center [274, 10] width 40 height 20
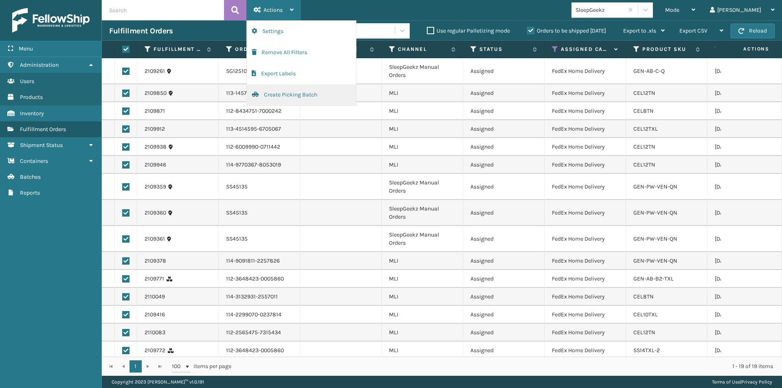
click at [277, 95] on button "Create Picking Batch" at bounding box center [301, 94] width 109 height 21
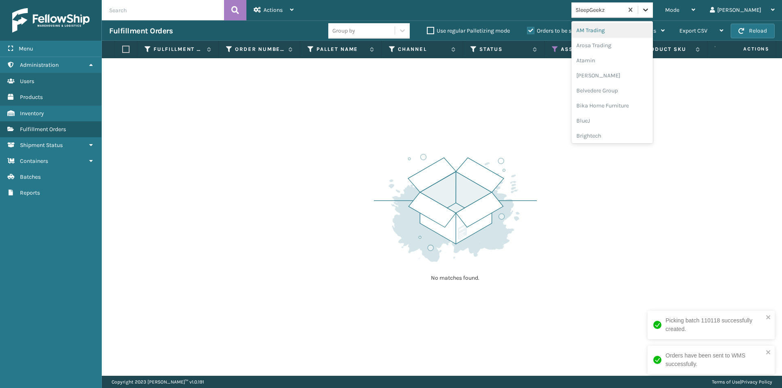
click at [650, 8] on icon at bounding box center [646, 10] width 8 height 8
click at [624, 132] on div "Sunn Brands" at bounding box center [612, 134] width 81 height 15
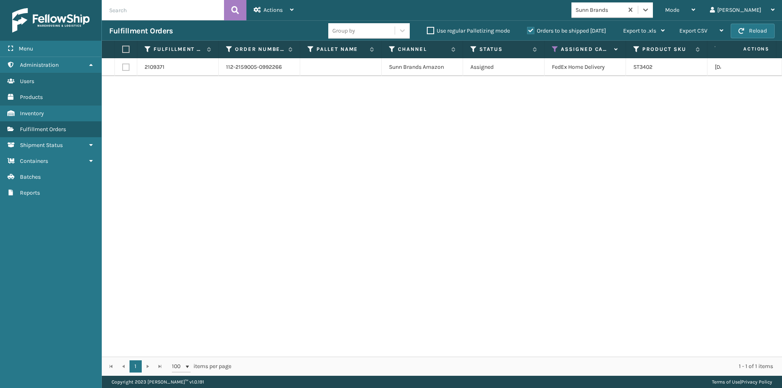
click at [127, 48] on label at bounding box center [124, 49] width 5 height 7
click at [123, 48] on input "checkbox" at bounding box center [122, 49] width 0 height 5
checkbox input "true"
click at [267, 9] on span "Actions" at bounding box center [273, 10] width 19 height 7
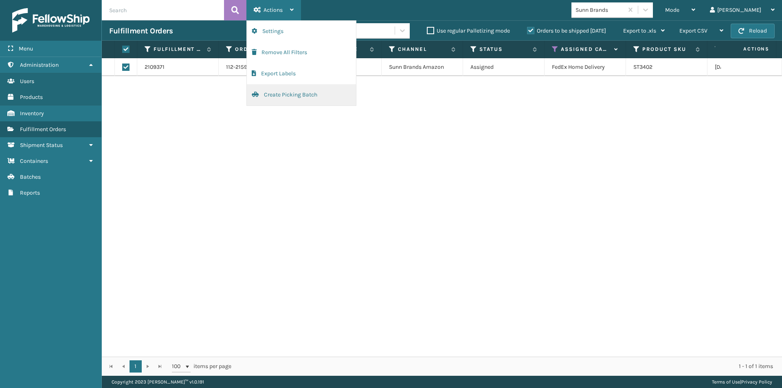
click at [279, 94] on button "Create Picking Batch" at bounding box center [301, 94] width 109 height 21
